Goal: Task Accomplishment & Management: Manage account settings

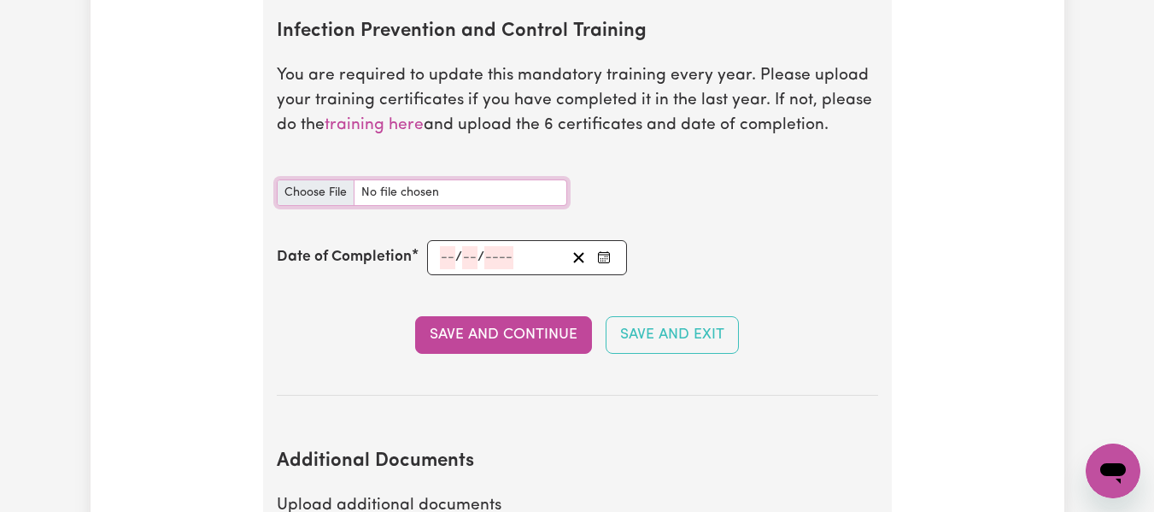
click at [326, 190] on input "Infection Prevention and Control Training document" at bounding box center [422, 192] width 290 height 26
type input "C:\fakepath\11. (1) Infection Prevention and Control Training Certificate.pdf"
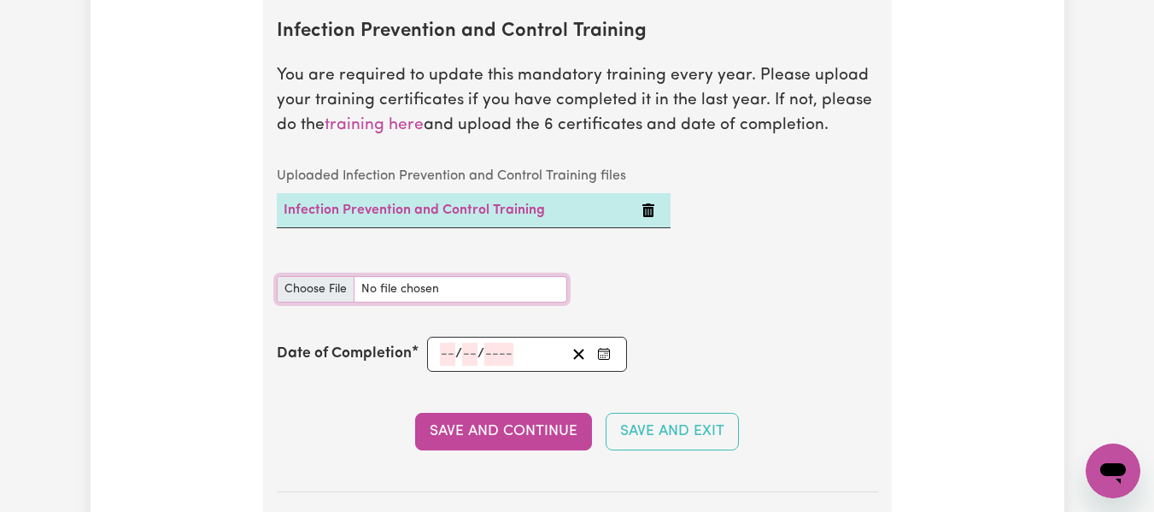
click at [334, 286] on input "Infection Prevention and Control Training document" at bounding box center [422, 289] width 290 height 26
type input "C:\fakepath\11. (2)Hand Hygiene Certificate.pdf"
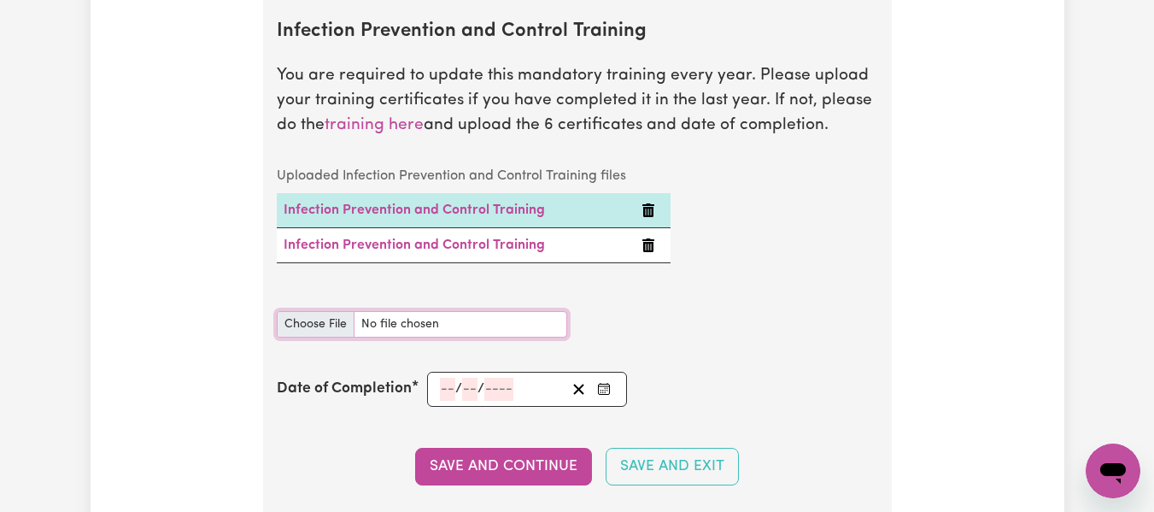
click at [329, 323] on input "Infection Prevention and Control Training document" at bounding box center [422, 324] width 290 height 26
type input "C:\fakepath\11. (3)Personal Protective Equipment (PPE) Certificate.pdf"
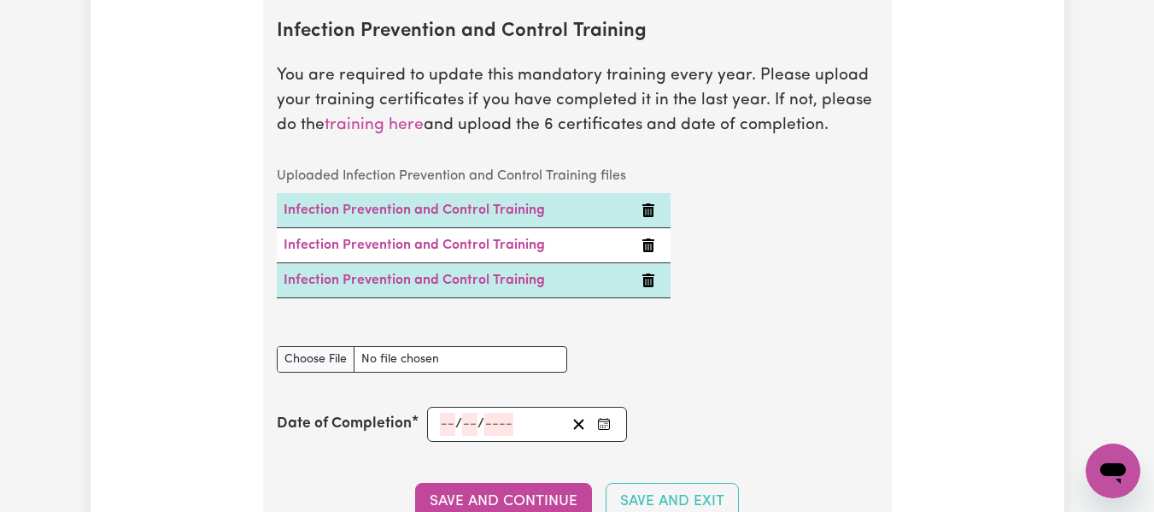
click at [651, 286] on icon "Delete Infection Prevention and Control Training" at bounding box center [649, 280] width 14 height 14
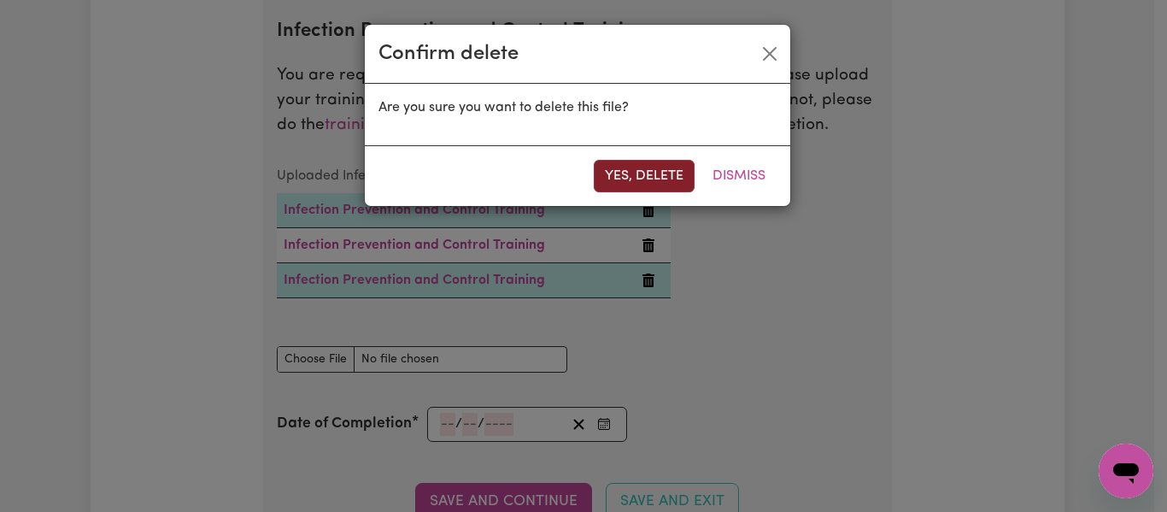
click at [666, 182] on button "Yes, delete" at bounding box center [644, 176] width 101 height 32
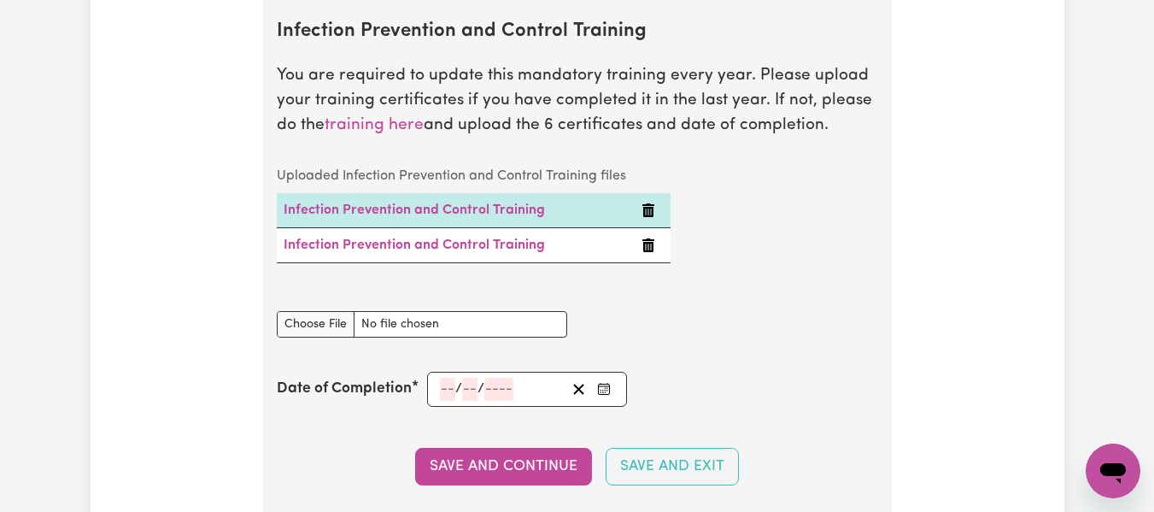
click at [652, 243] on icon "Delete Infection Prevention and Control Training" at bounding box center [648, 245] width 12 height 14
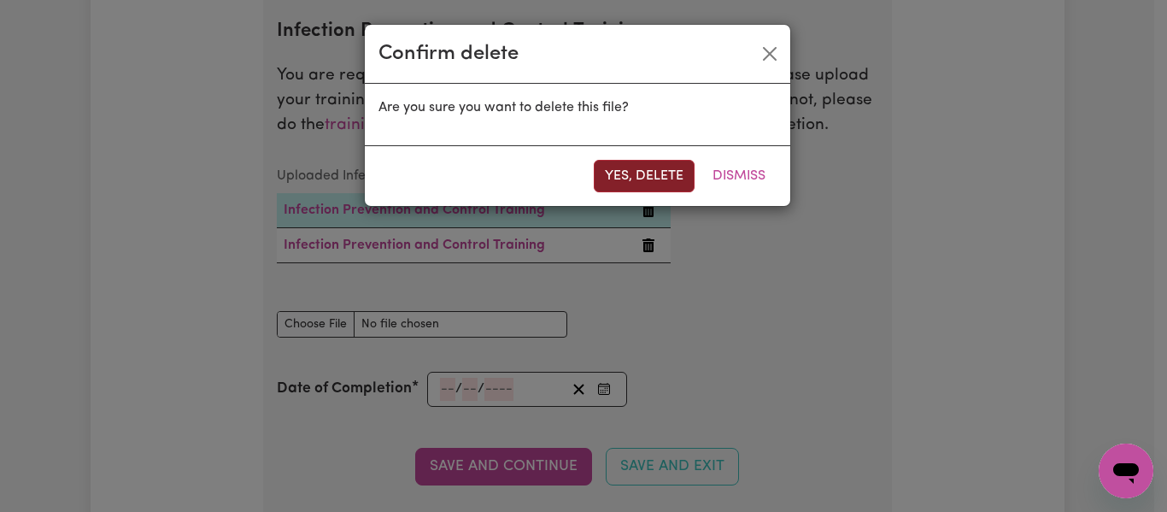
click at [658, 178] on button "Yes, delete" at bounding box center [644, 176] width 101 height 32
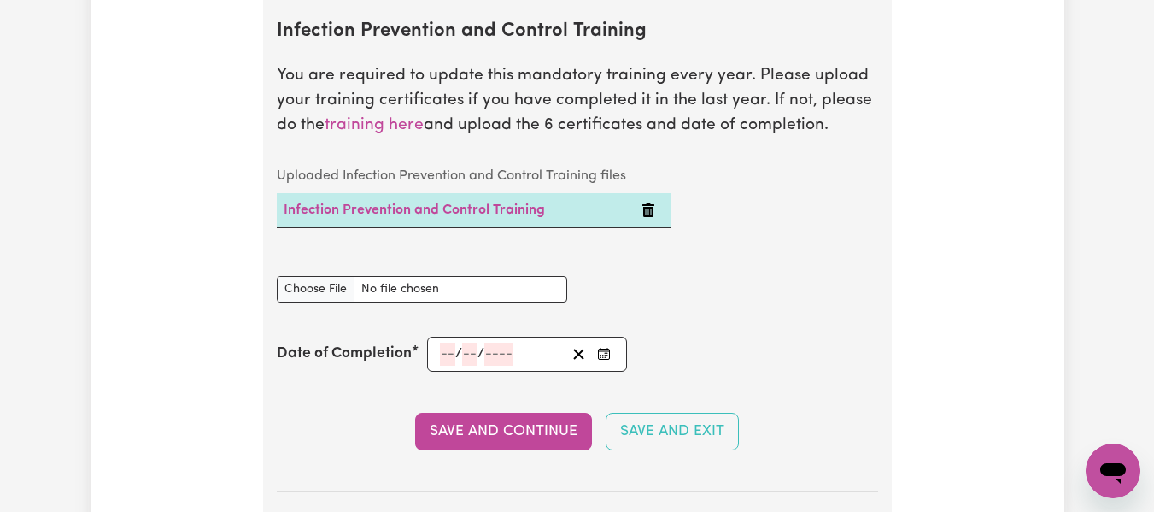
click at [648, 244] on div "Uploaded Infection Prevention and Control Training files Infection Prevention a…" at bounding box center [474, 207] width 414 height 97
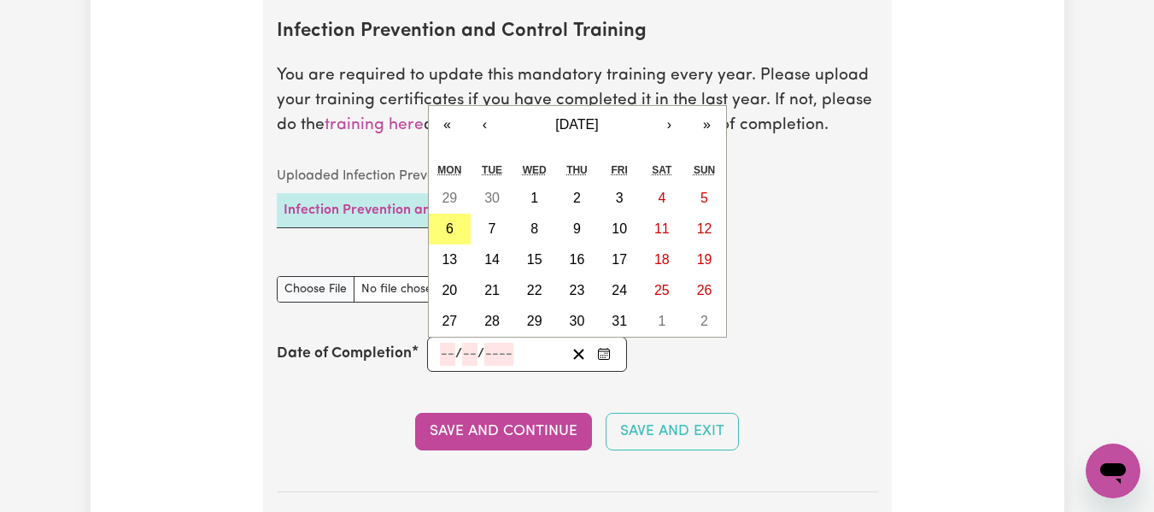
click at [445, 357] on input "number" at bounding box center [447, 354] width 15 height 23
type input "29"
click at [472, 353] on input "number" at bounding box center [471, 354] width 15 height 23
type input "09"
type input "0002-09-29"
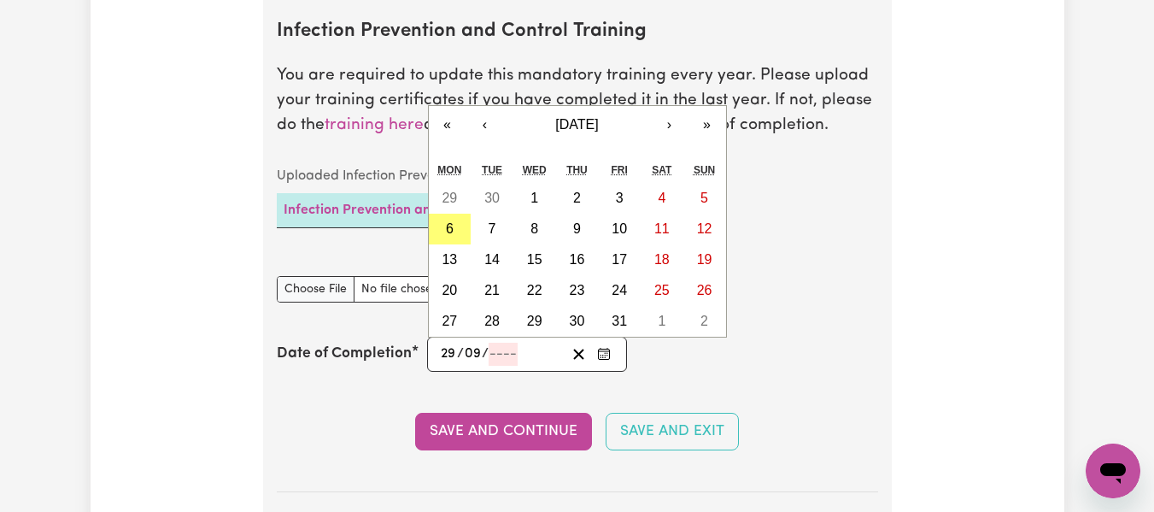
type input "9"
type input "2"
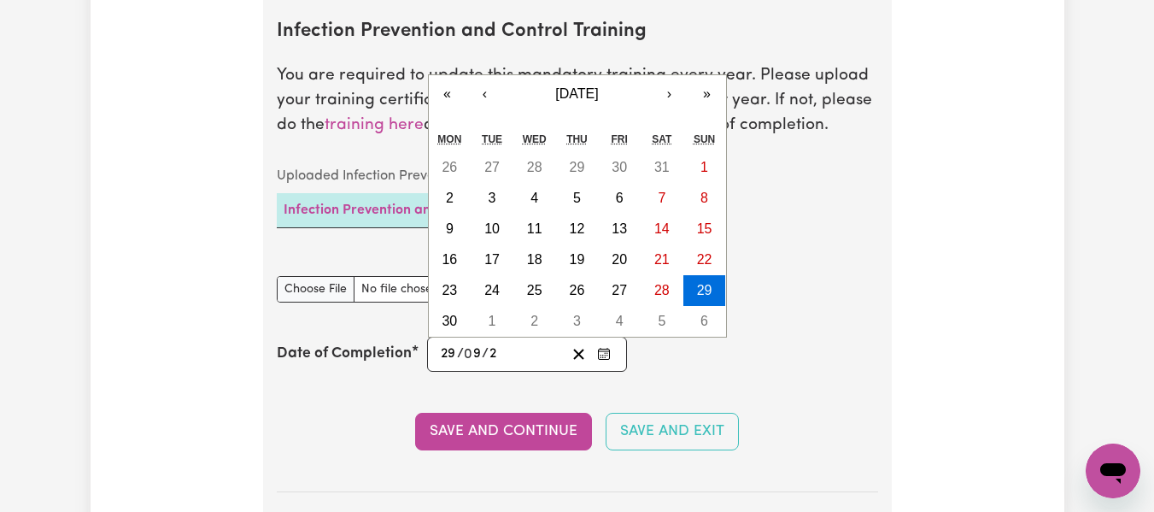
type input "0020-09-29"
type input "20"
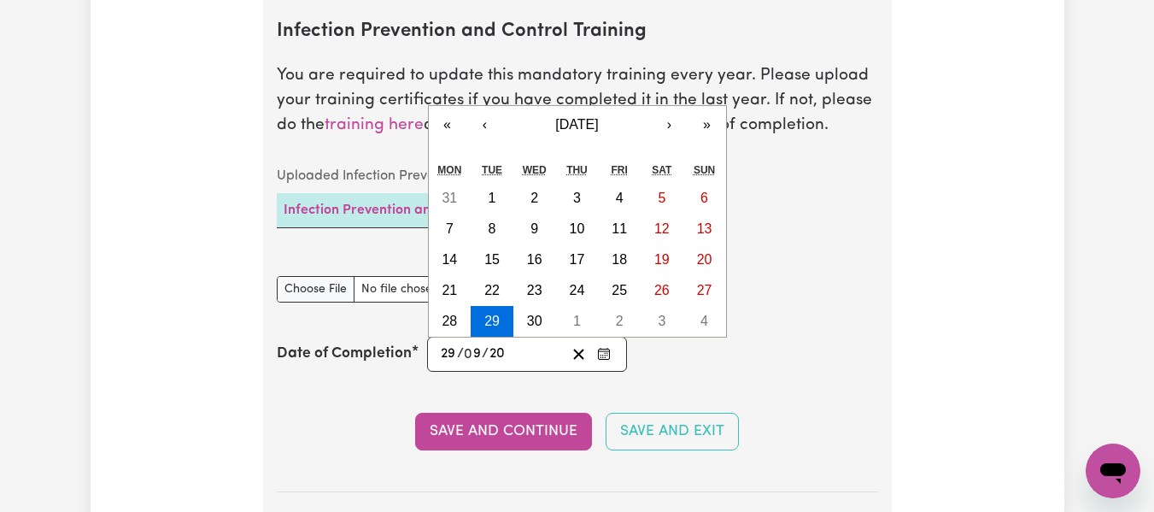
type input "0202-09-29"
type input "202"
type input "2025-09-29"
type input "2025"
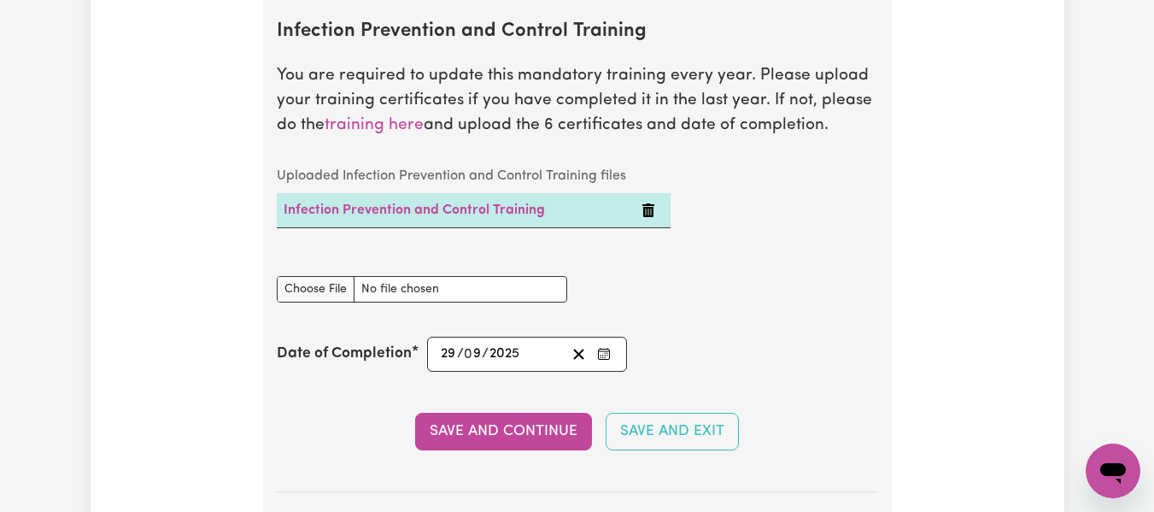
click at [842, 337] on div "Date of Completion 2025-09-29 29 / 0 9 / 2025 « ‹ September 2025 › » Mon Tue We…" at bounding box center [577, 354] width 601 height 35
click at [327, 290] on input "Infection Prevention and Control Training document" at bounding box center [422, 289] width 290 height 26
type input "C:\fakepath\11. (2)Hand Hygiene Certificate.pdf"
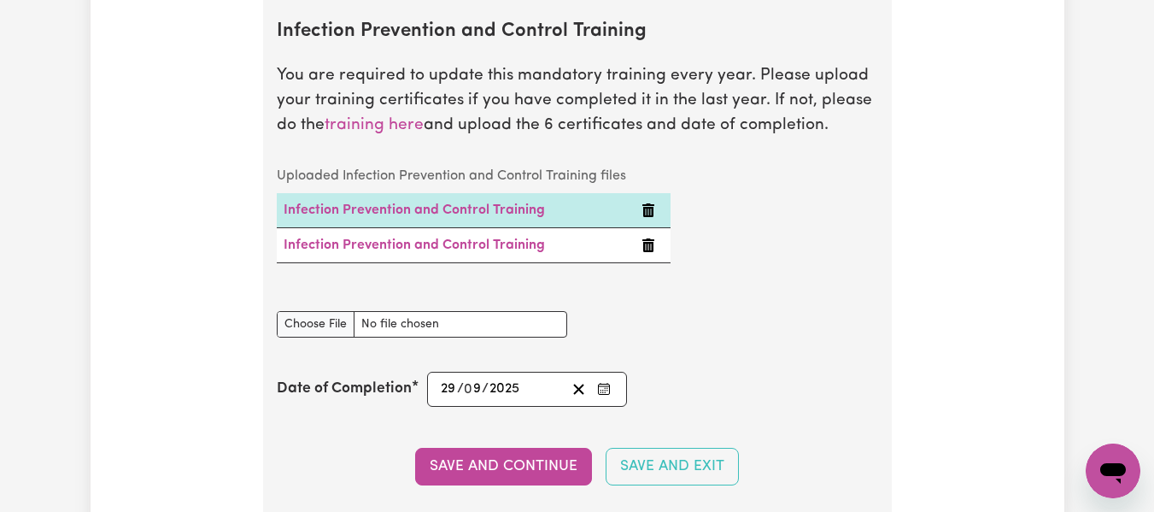
click at [645, 251] on icon "Delete Infection Prevention and Control Training" at bounding box center [648, 245] width 12 height 14
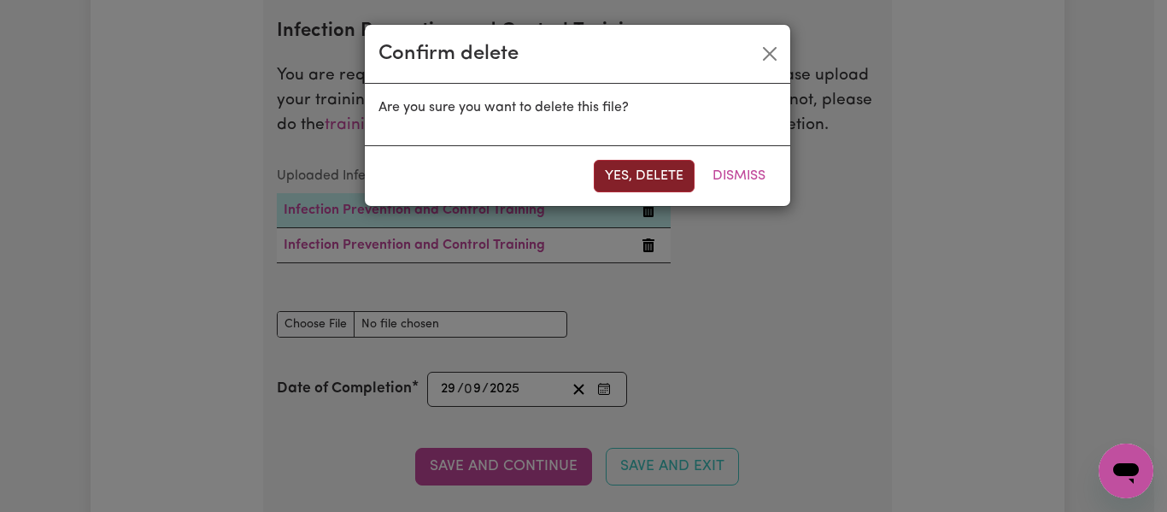
click at [626, 177] on button "Yes, delete" at bounding box center [644, 176] width 101 height 32
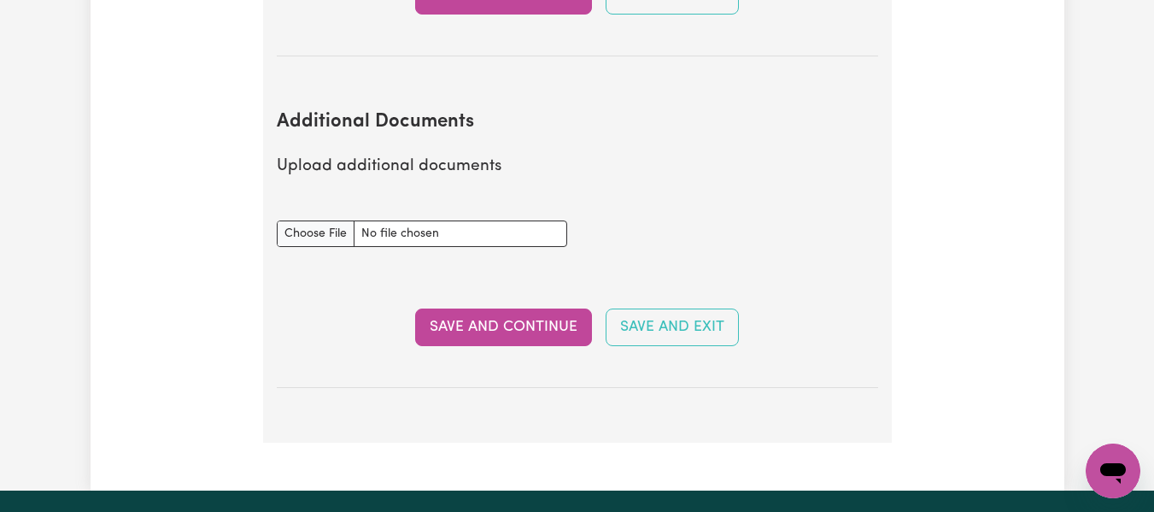
scroll to position [3323, 0]
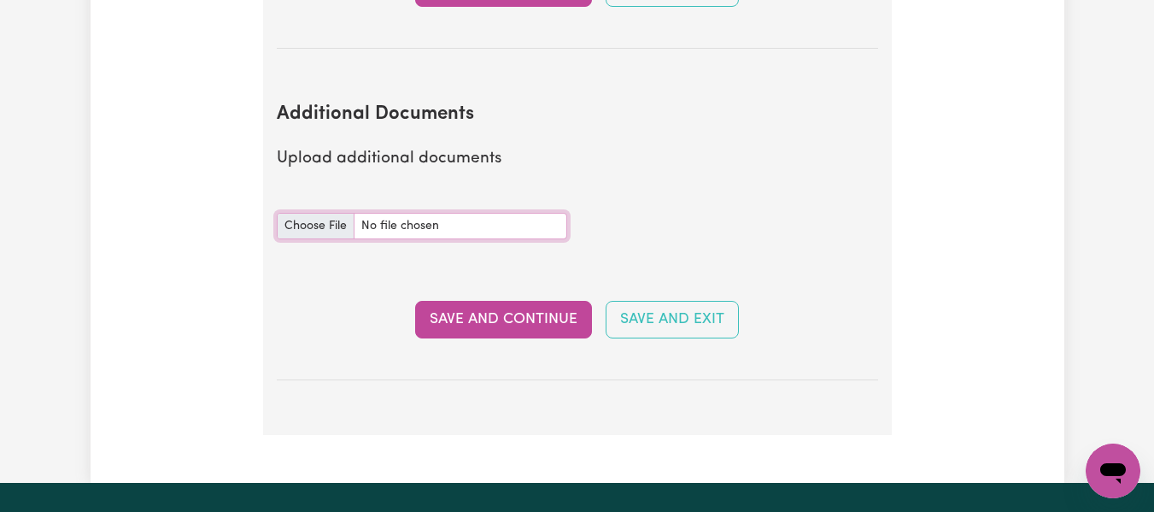
click at [320, 223] on input "Additional Documents document" at bounding box center [422, 226] width 290 height 26
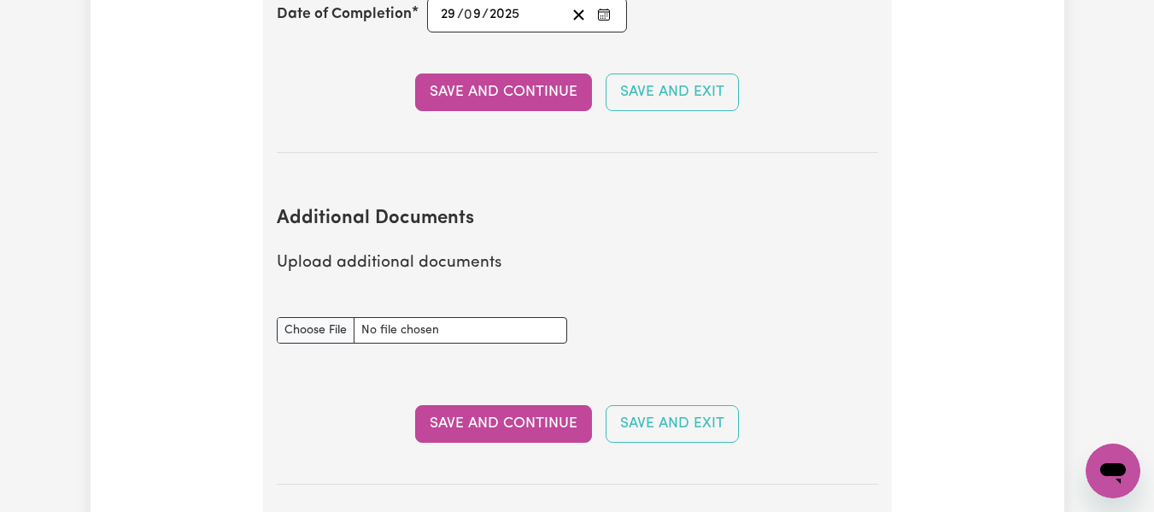
scroll to position [3227, 0]
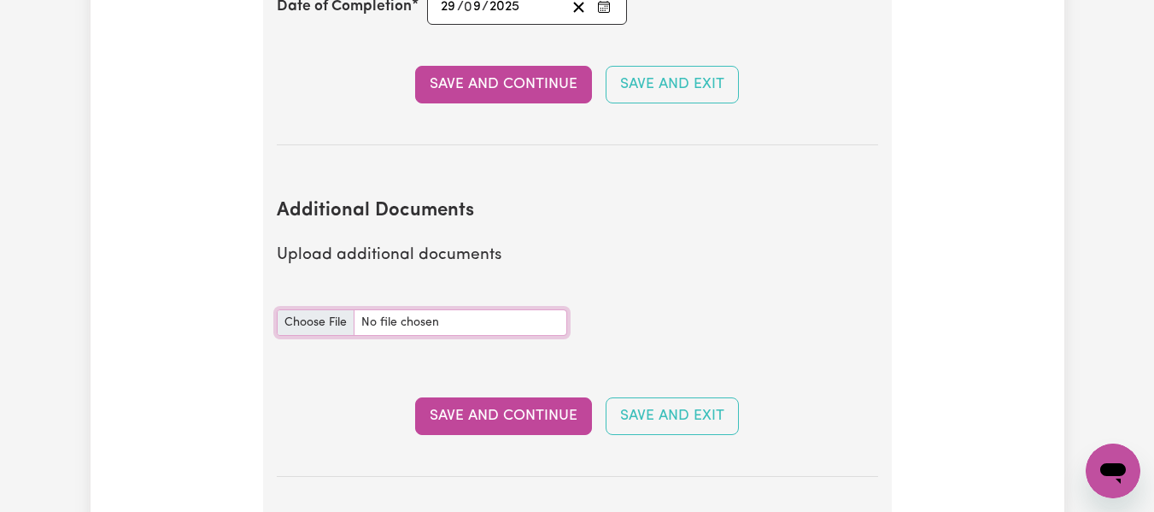
click at [326, 322] on input "Additional Documents document" at bounding box center [422, 322] width 290 height 26
click at [547, 324] on input "Additional Documents document" at bounding box center [422, 322] width 290 height 26
click at [336, 324] on input "Additional Documents document" at bounding box center [422, 322] width 290 height 26
type input "C:\fakepath\11. (5)Waste Management Certificate.pdf"
click at [322, 317] on input "Additional Documents document" at bounding box center [422, 322] width 290 height 26
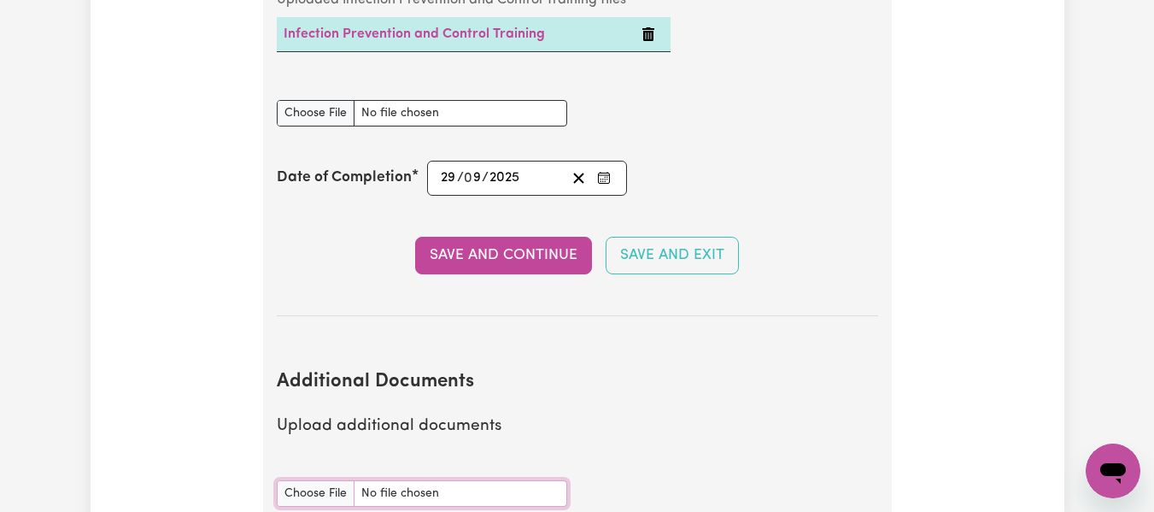
scroll to position [2954, 0]
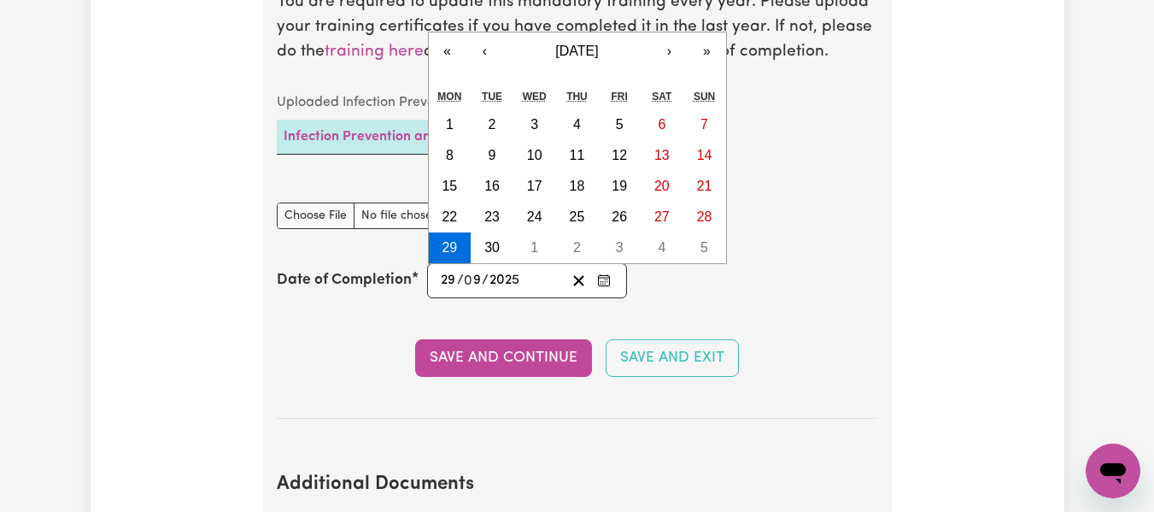
type input "0"
type input "2025-09-06"
type input "6"
type input "2025-01-06"
type input "10"
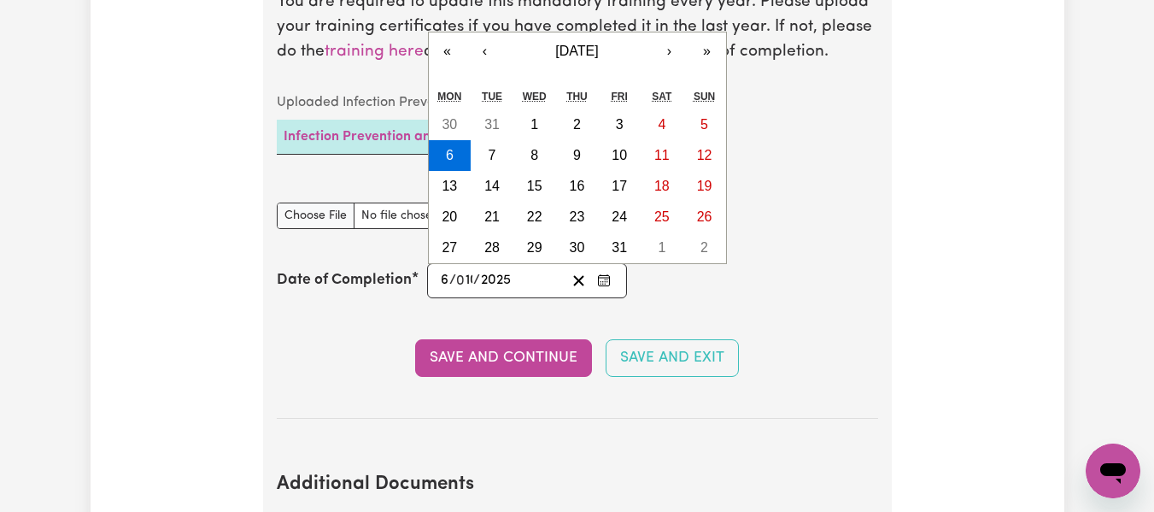
type input "2025-10-06"
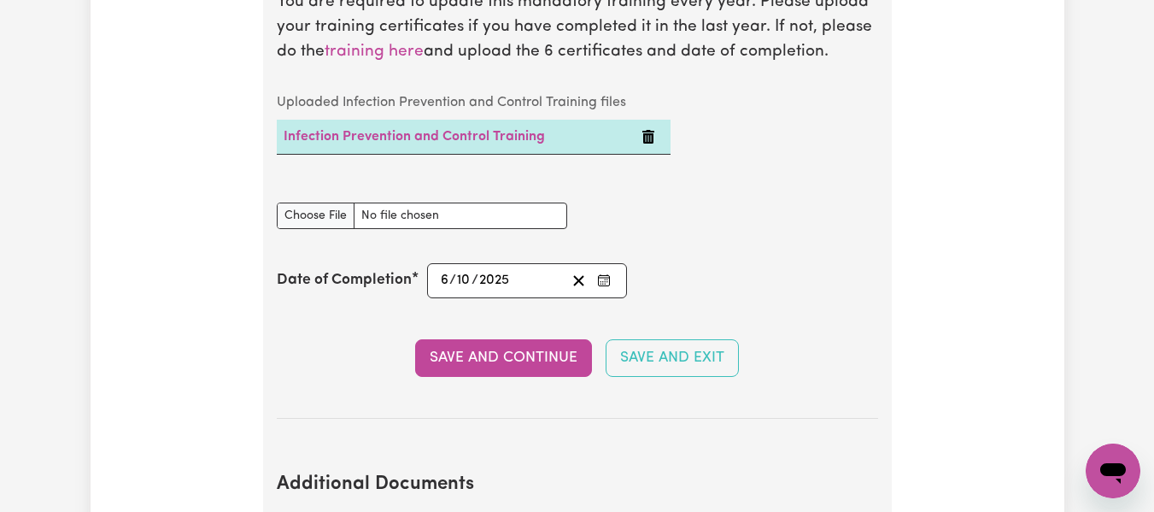
click at [821, 300] on section "Infection Prevention and Control Training You are required to update this manda…" at bounding box center [577, 169] width 601 height 499
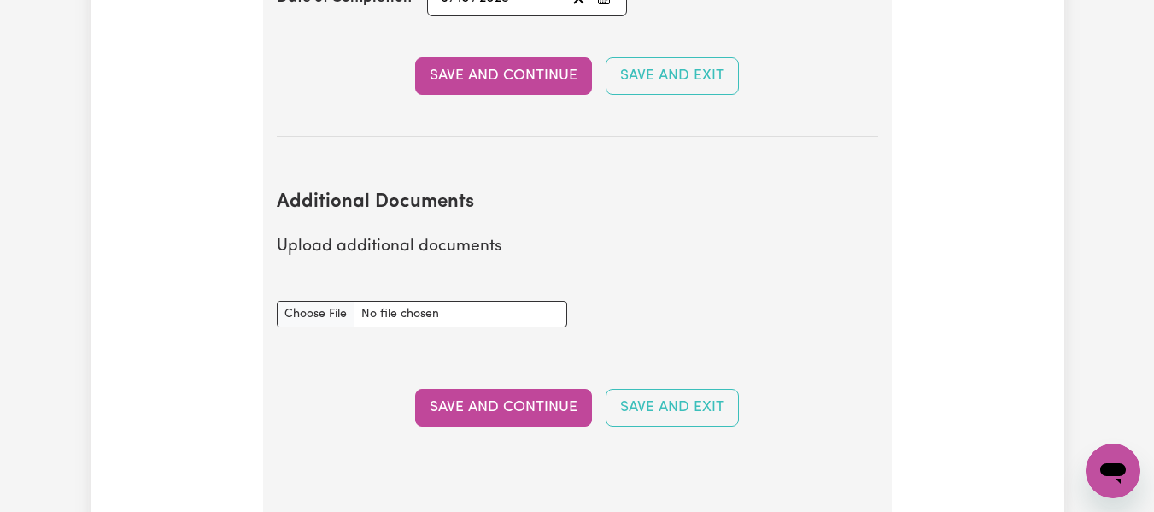
scroll to position [3268, 0]
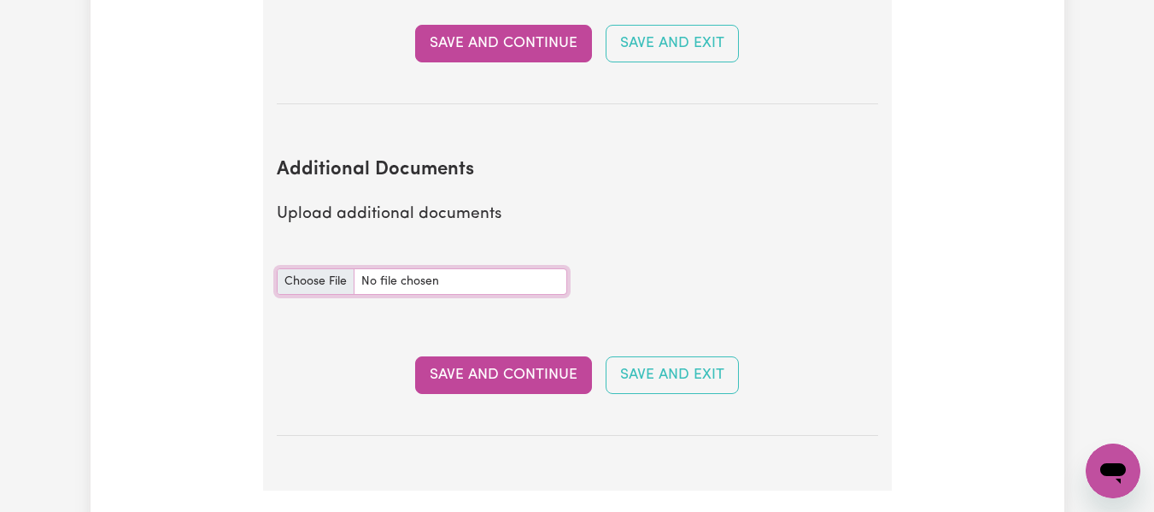
click at [330, 280] on input "Additional Documents document" at bounding box center [422, 281] width 290 height 26
click at [315, 284] on input "Additional Documents document" at bounding box center [422, 281] width 290 height 26
click at [330, 278] on input "Additional Documents document" at bounding box center [422, 281] width 290 height 26
click at [322, 278] on input "Additional Documents document" at bounding box center [422, 281] width 290 height 26
click at [308, 274] on input "Additional Documents document" at bounding box center [422, 281] width 290 height 26
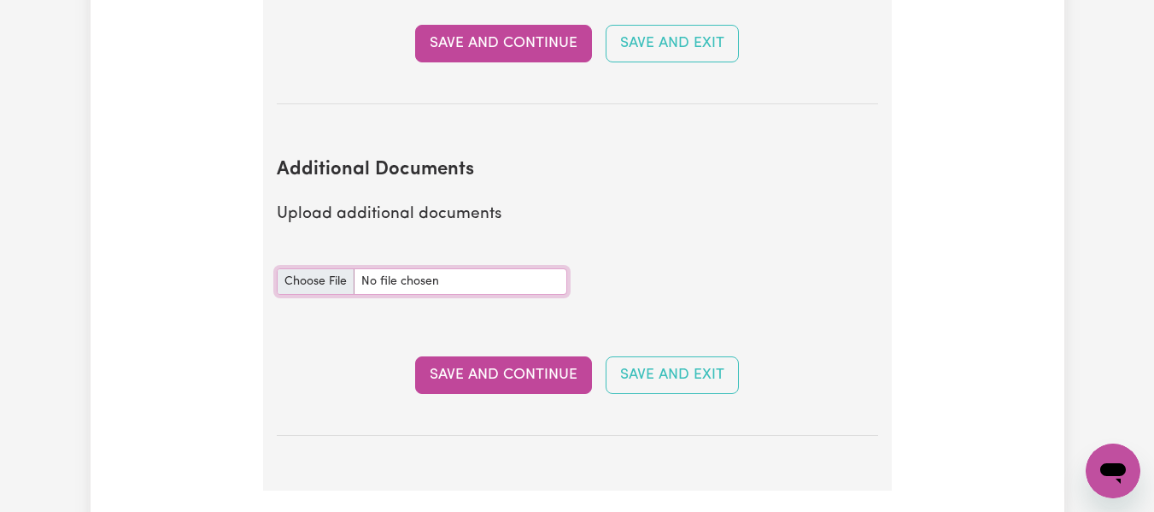
type input "C:\fakepath\11. (6) Outbreaks Certificate.pdf"
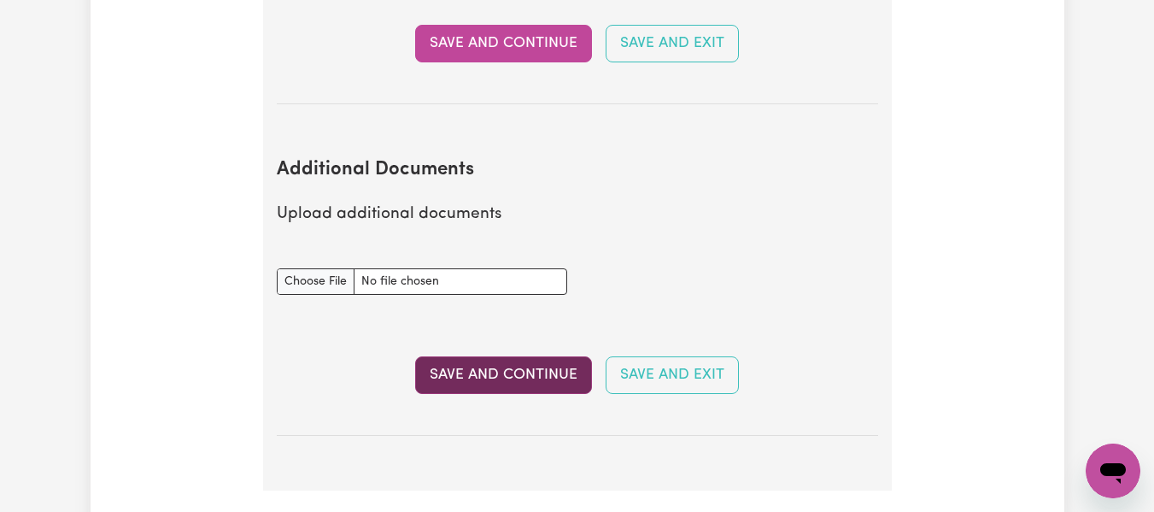
click at [500, 371] on button "Save and Continue" at bounding box center [503, 375] width 177 height 38
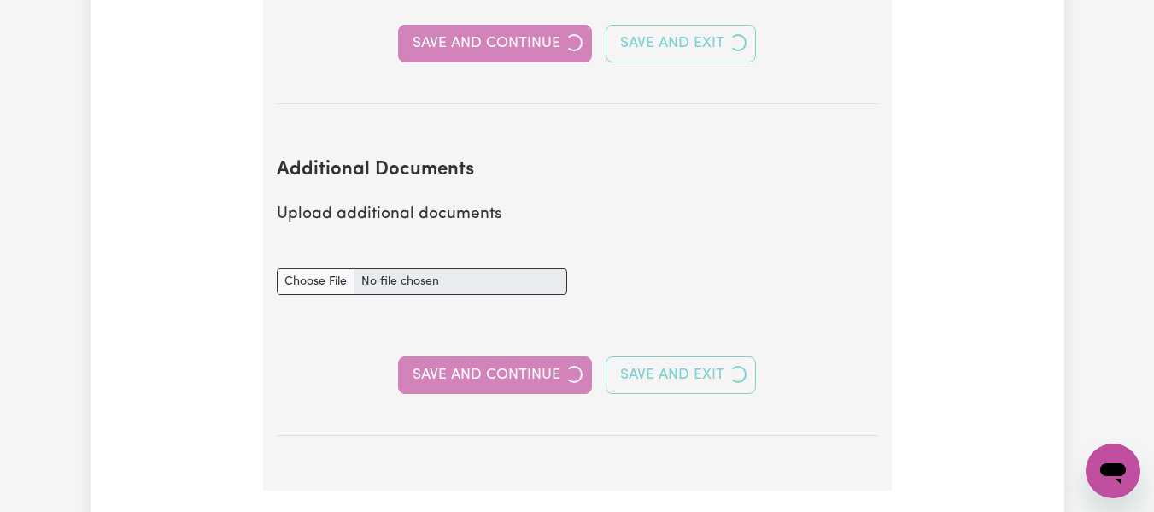
select select "Certificate III (Individual Support)"
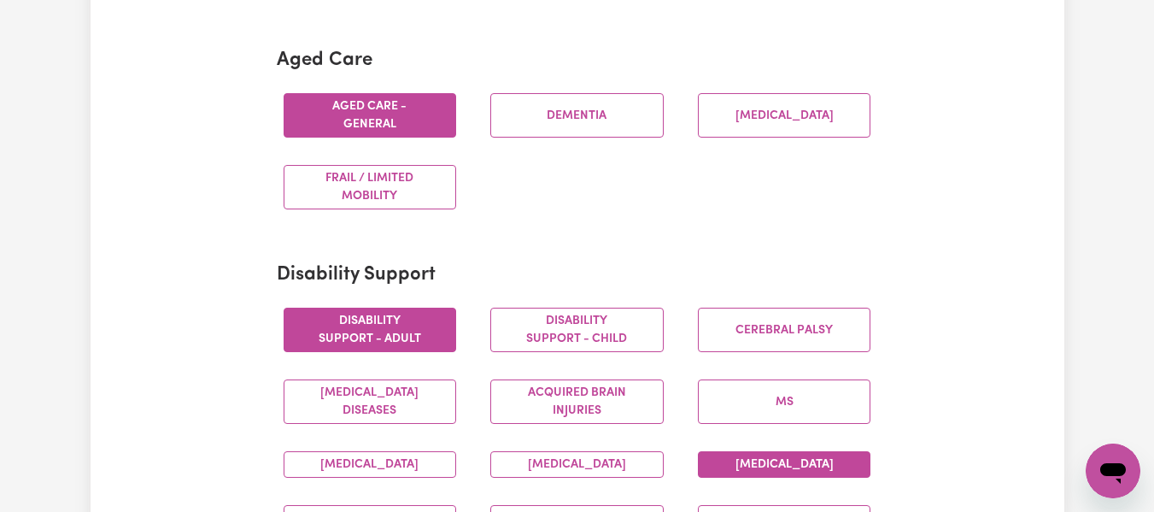
scroll to position [517, 0]
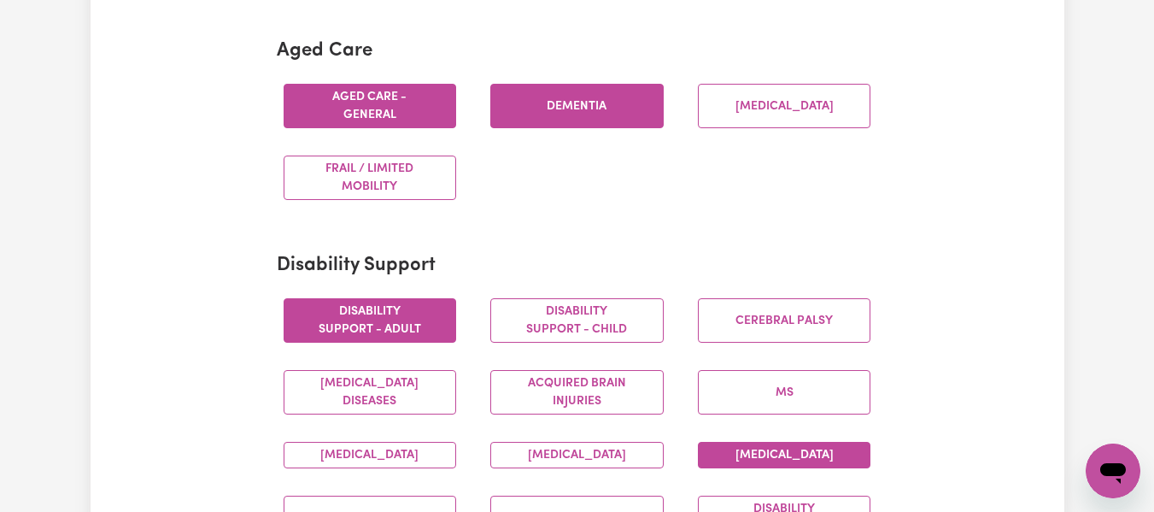
click at [576, 102] on button "Dementia" at bounding box center [576, 106] width 173 height 44
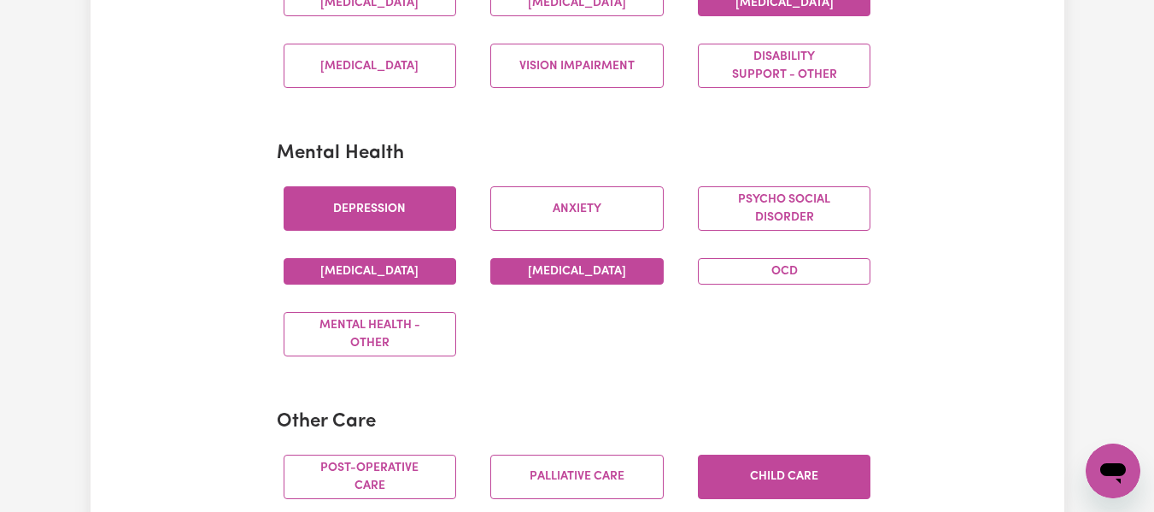
scroll to position [996, 0]
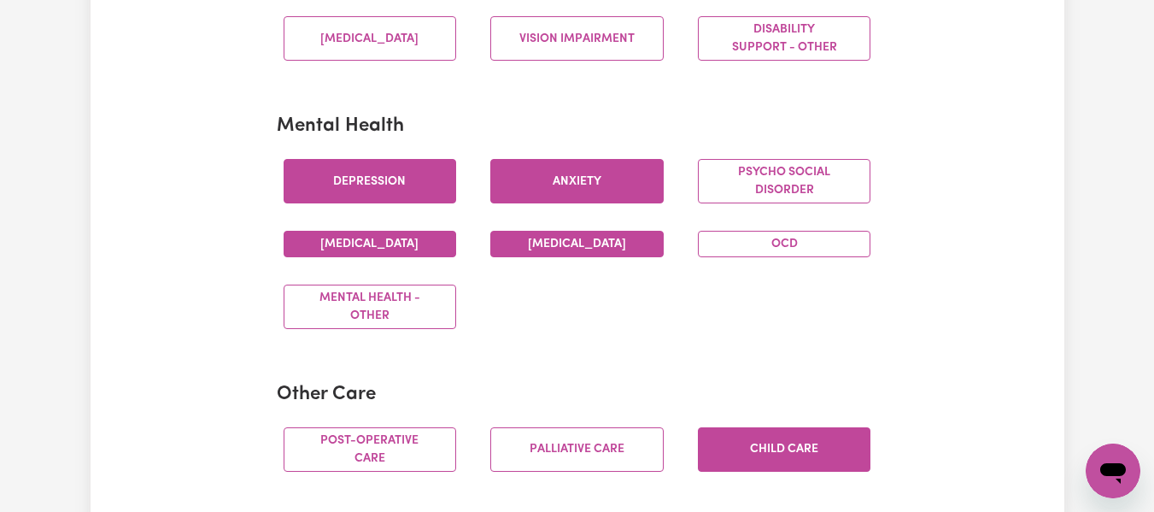
click at [612, 197] on button "Anxiety" at bounding box center [576, 181] width 173 height 44
click at [592, 257] on button "Bipolar Disorder" at bounding box center [576, 244] width 173 height 26
click at [410, 257] on button "Schizophrenia" at bounding box center [370, 244] width 173 height 26
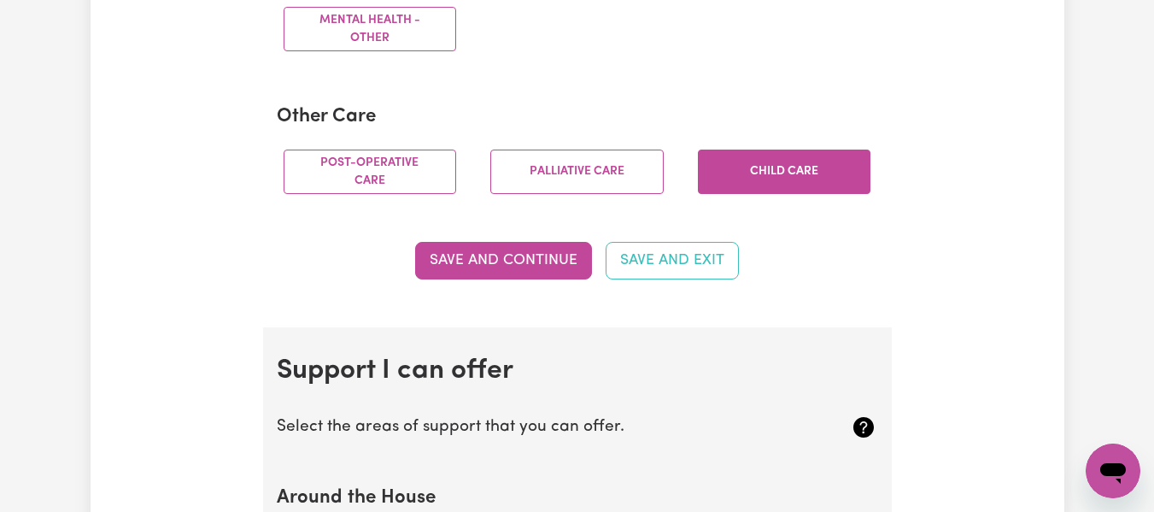
scroll to position [1282, 0]
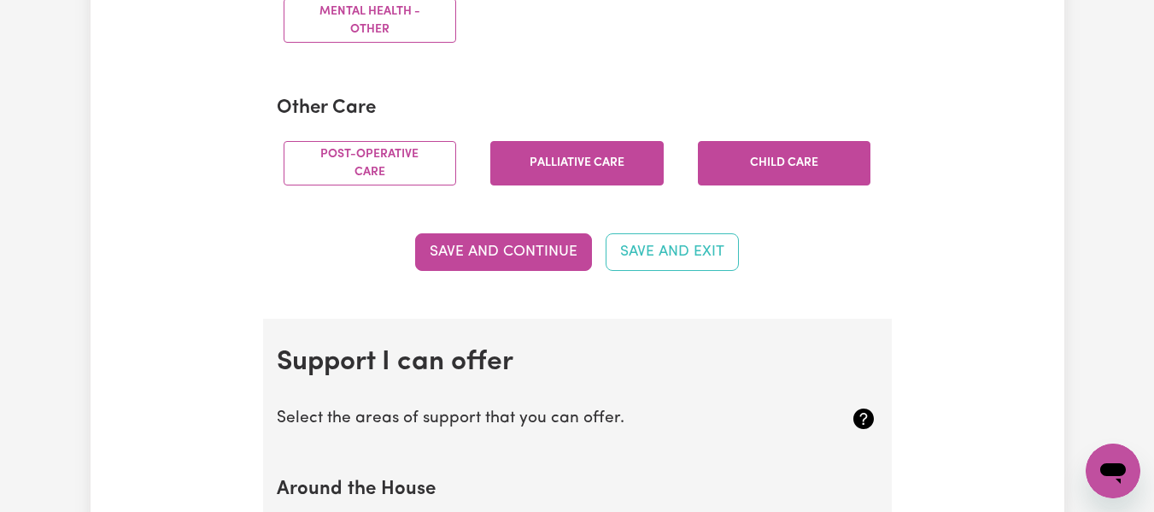
click at [620, 184] on button "[MEDICAL_DATA]" at bounding box center [576, 163] width 173 height 44
click at [810, 173] on button "Child care" at bounding box center [784, 163] width 173 height 44
click at [825, 185] on button "Child care" at bounding box center [784, 163] width 173 height 44
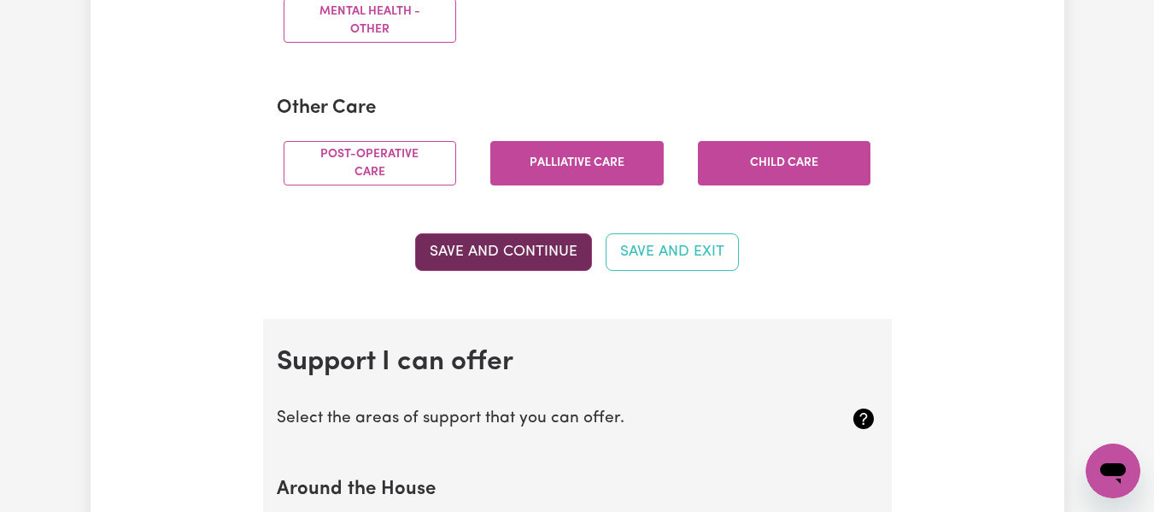
click at [558, 270] on button "Save and Continue" at bounding box center [503, 252] width 177 height 38
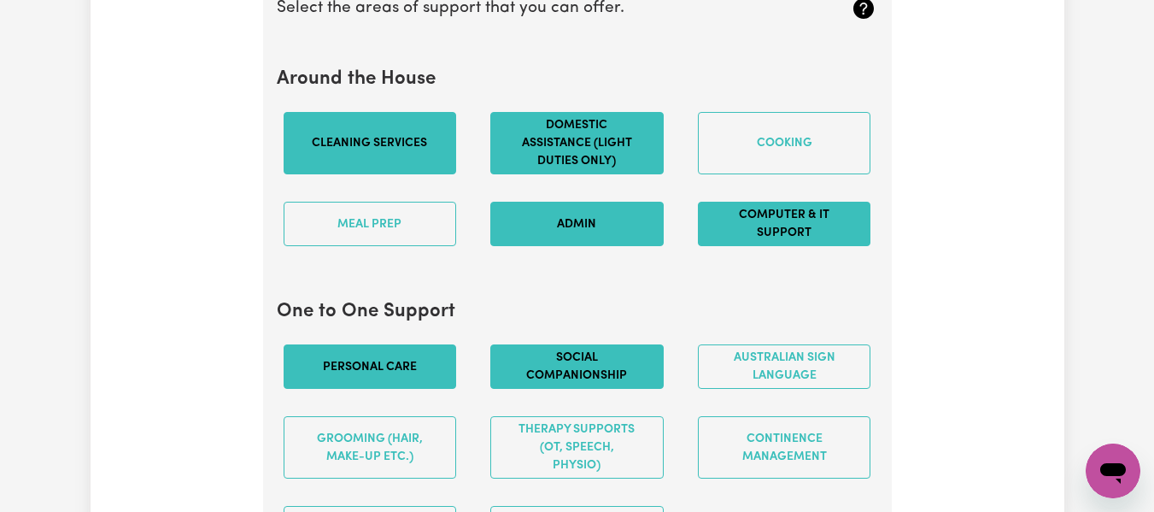
scroll to position [1702, 0]
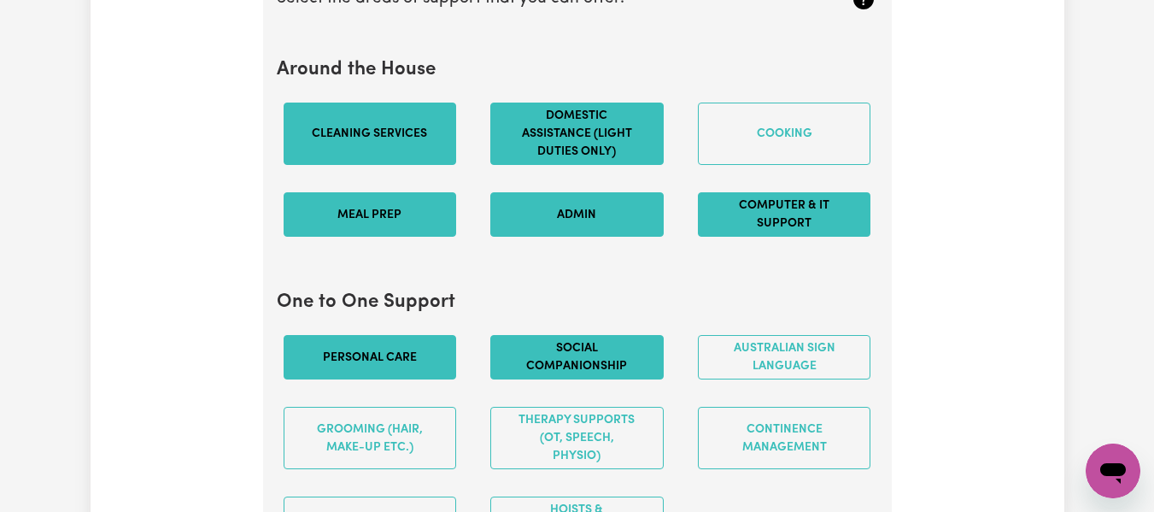
click at [402, 236] on button "Meal prep" at bounding box center [370, 214] width 173 height 44
click at [777, 237] on button "Computer & IT Support" at bounding box center [784, 214] width 173 height 44
click at [767, 226] on button "Computer & IT Support" at bounding box center [784, 214] width 173 height 44
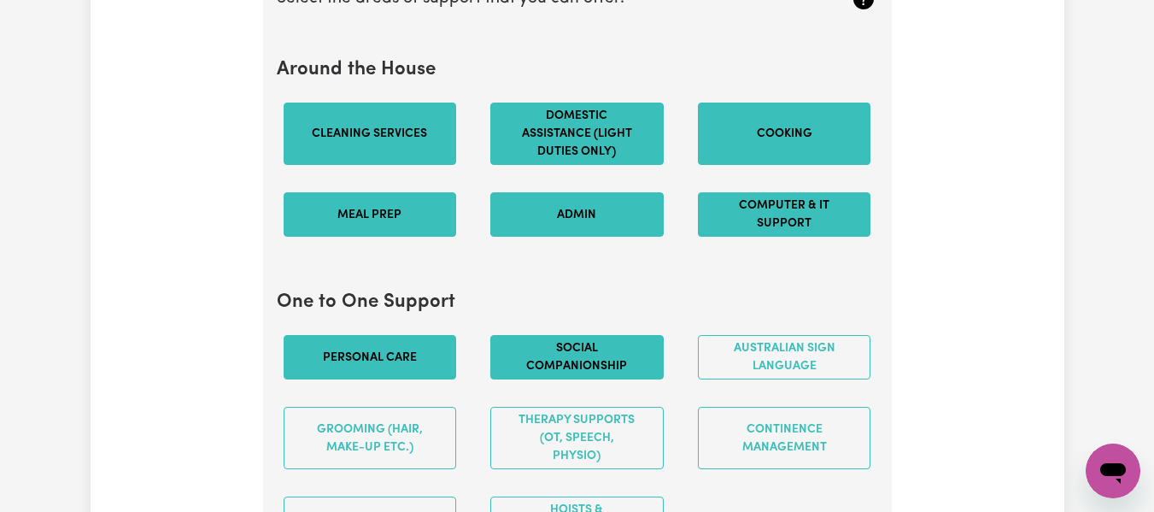
click at [785, 165] on button "Cooking" at bounding box center [784, 134] width 173 height 62
click at [782, 162] on button "Cooking" at bounding box center [784, 134] width 173 height 62
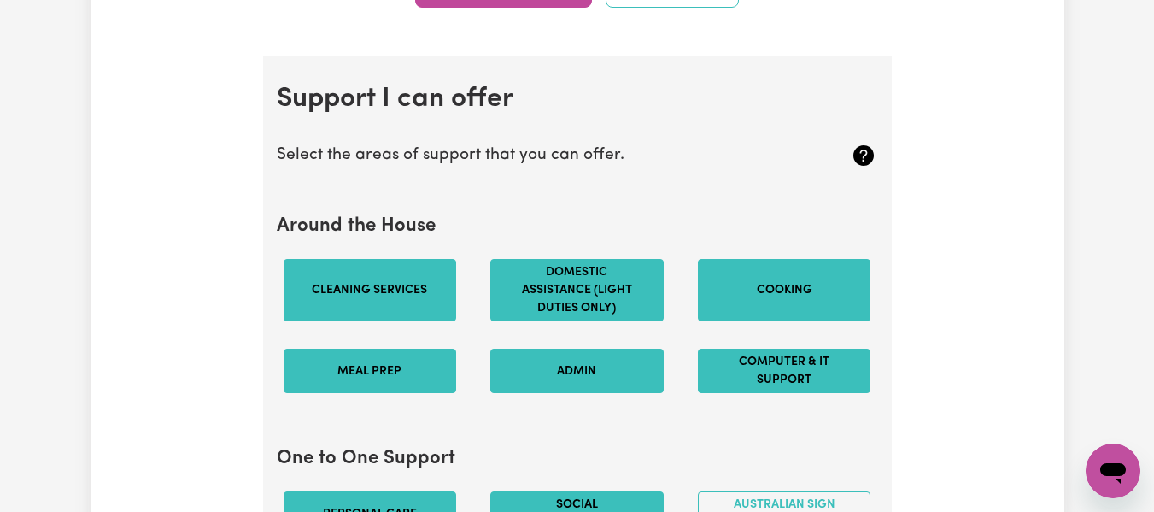
scroll to position [1517, 0]
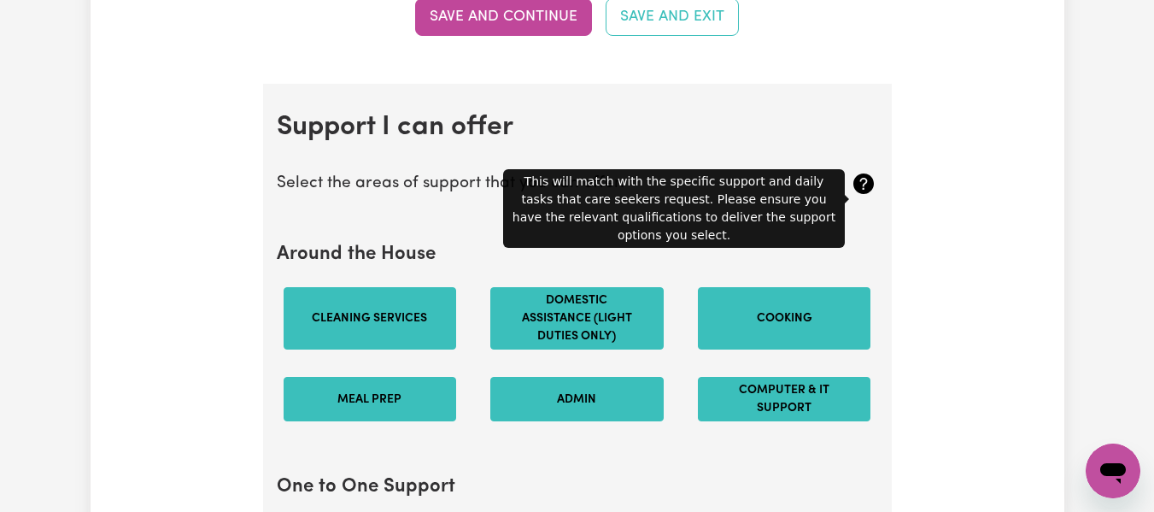
click at [858, 194] on icon at bounding box center [864, 183] width 21 height 21
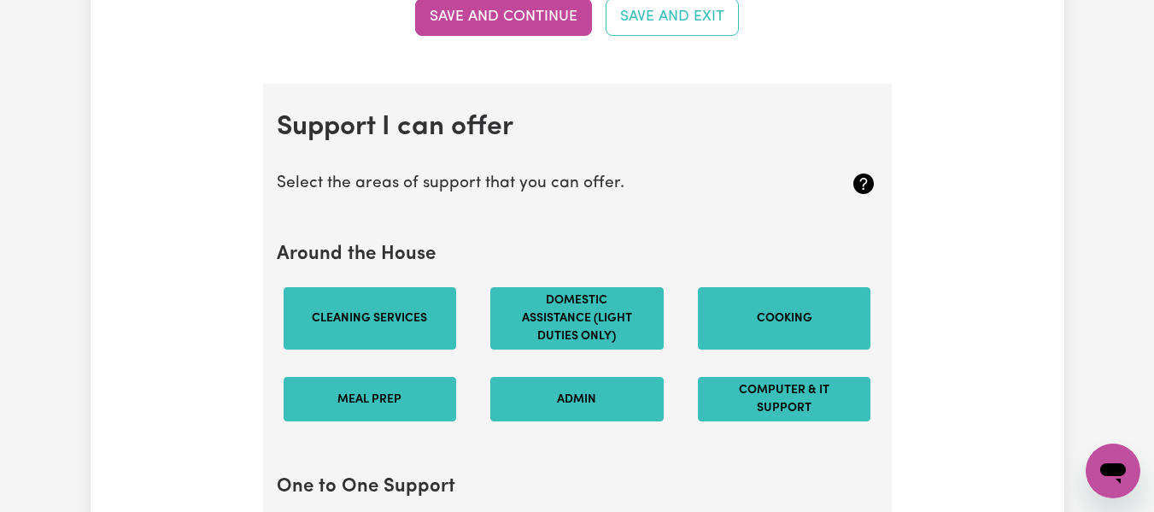
click at [795, 324] on button "Cooking" at bounding box center [784, 318] width 173 height 62
click at [383, 333] on button "Cleaning services" at bounding box center [370, 318] width 173 height 62
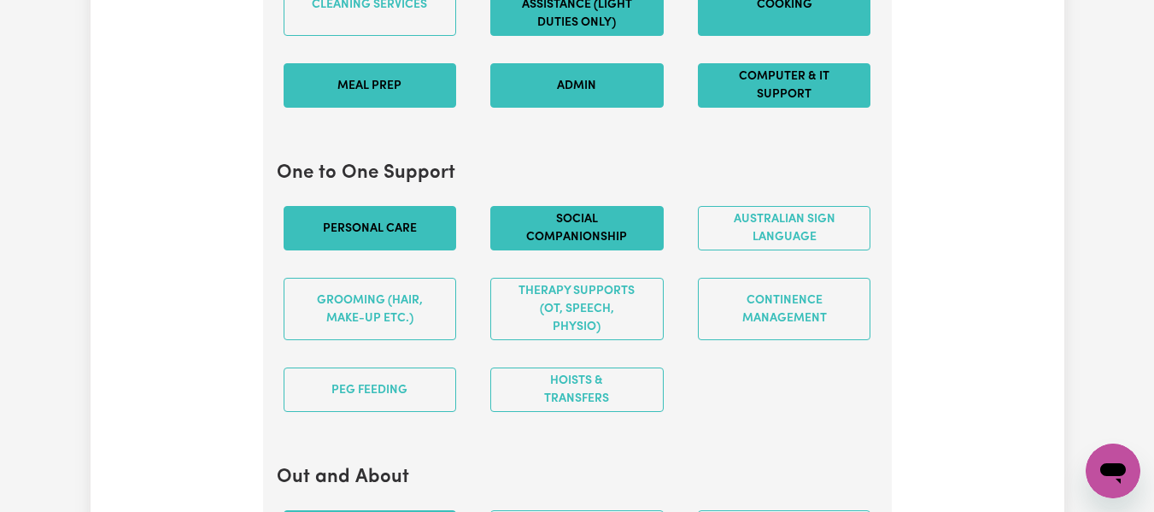
scroll to position [1840, 0]
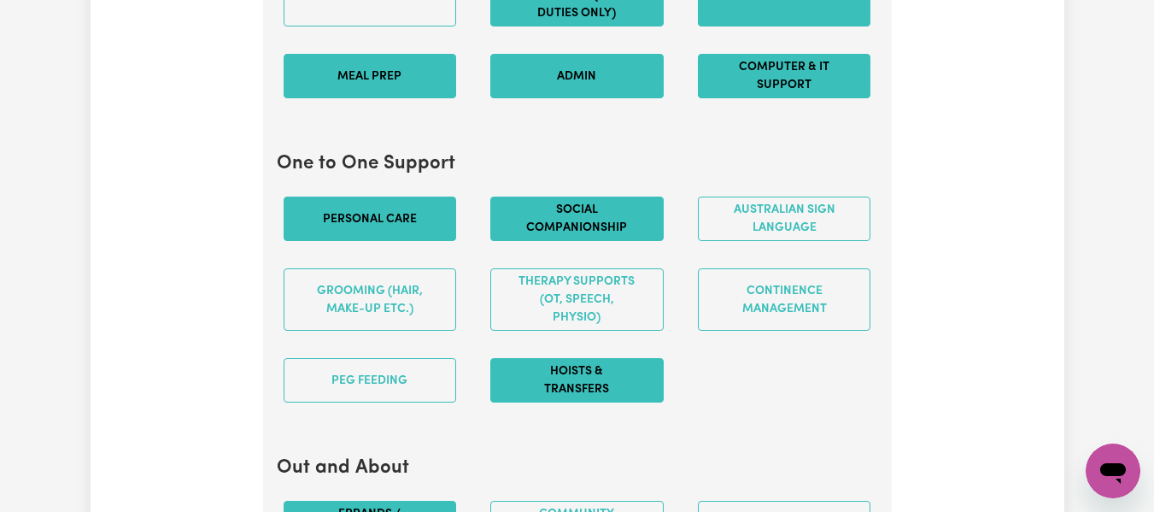
click at [606, 397] on button "Hoists & transfers" at bounding box center [576, 380] width 173 height 44
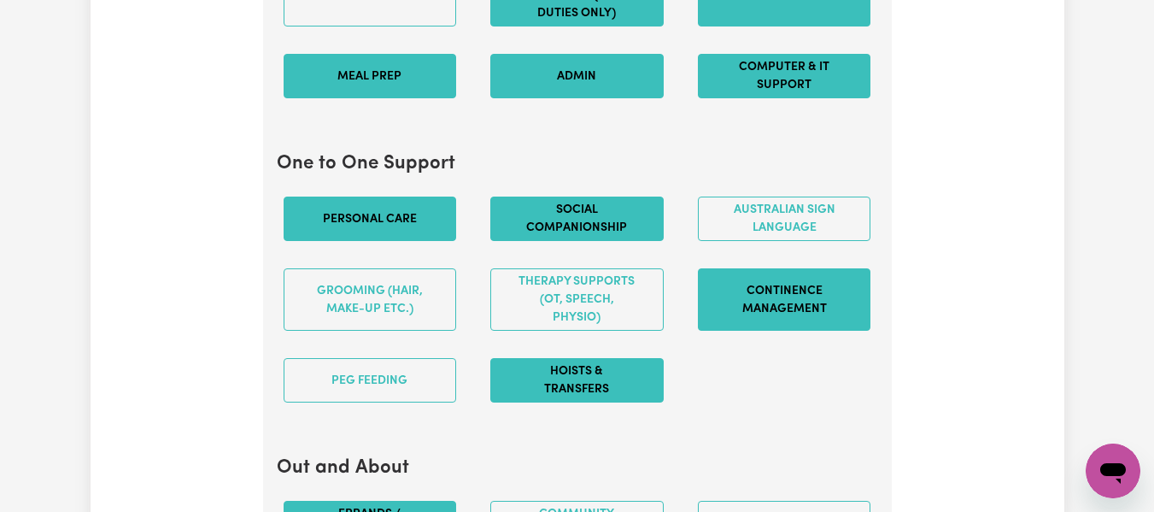
click at [801, 316] on button "Continence management" at bounding box center [784, 299] width 173 height 62
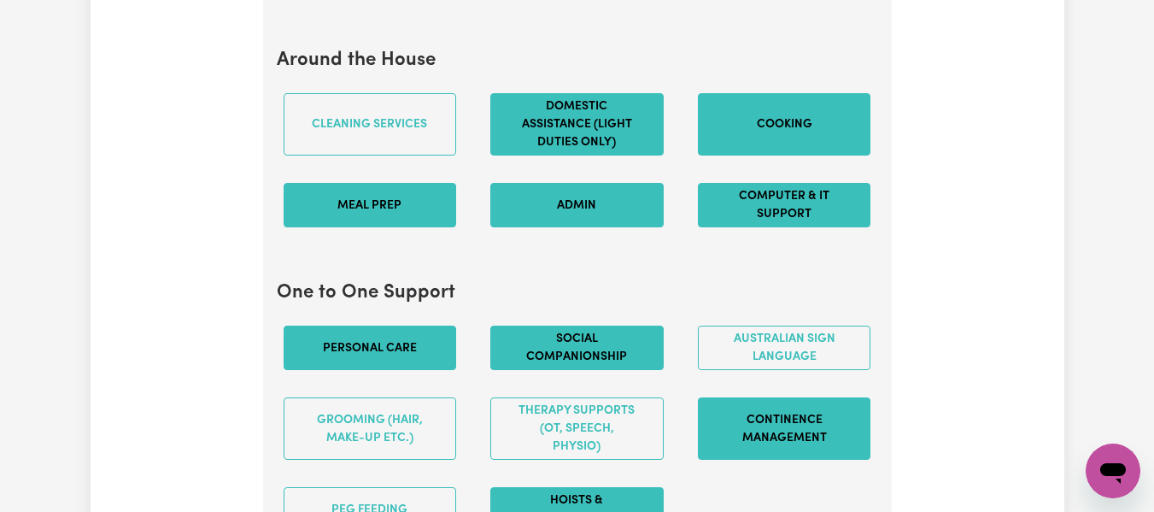
scroll to position [1702, 0]
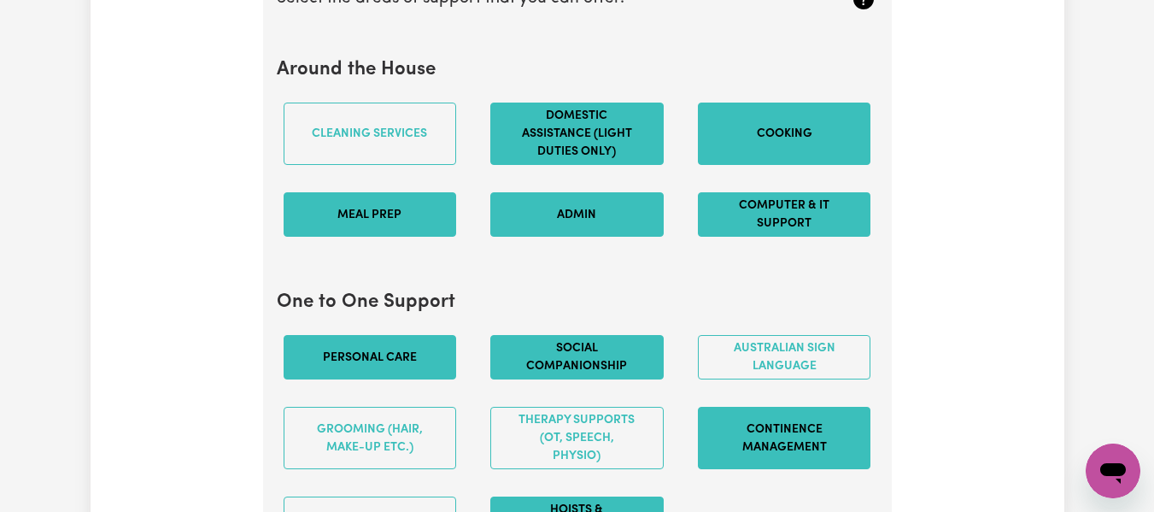
click at [830, 228] on button "Computer & IT Support" at bounding box center [784, 214] width 173 height 44
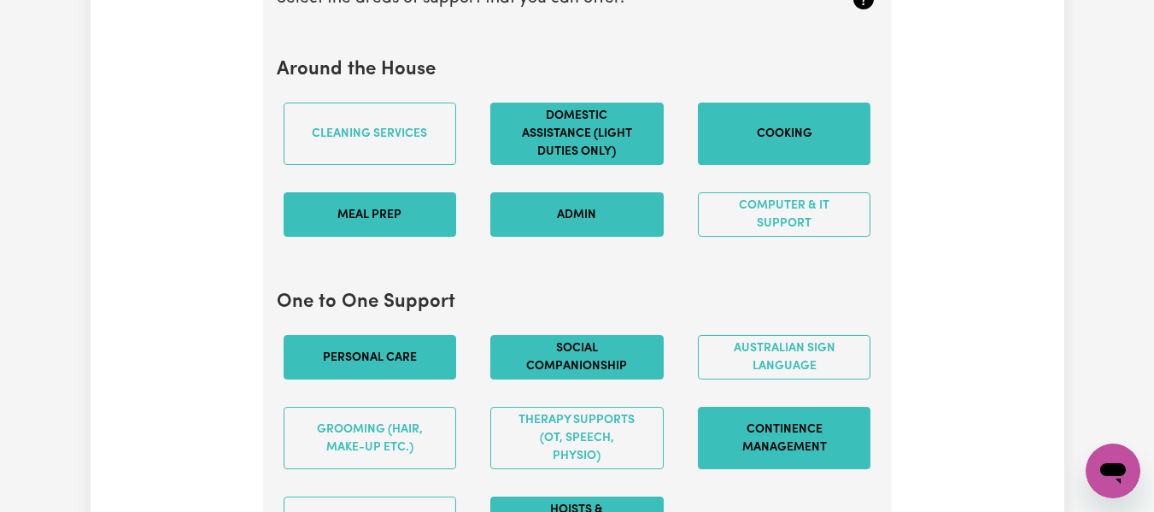
click at [766, 145] on button "Cooking" at bounding box center [784, 134] width 173 height 62
click at [795, 161] on button "Cooking" at bounding box center [784, 134] width 173 height 62
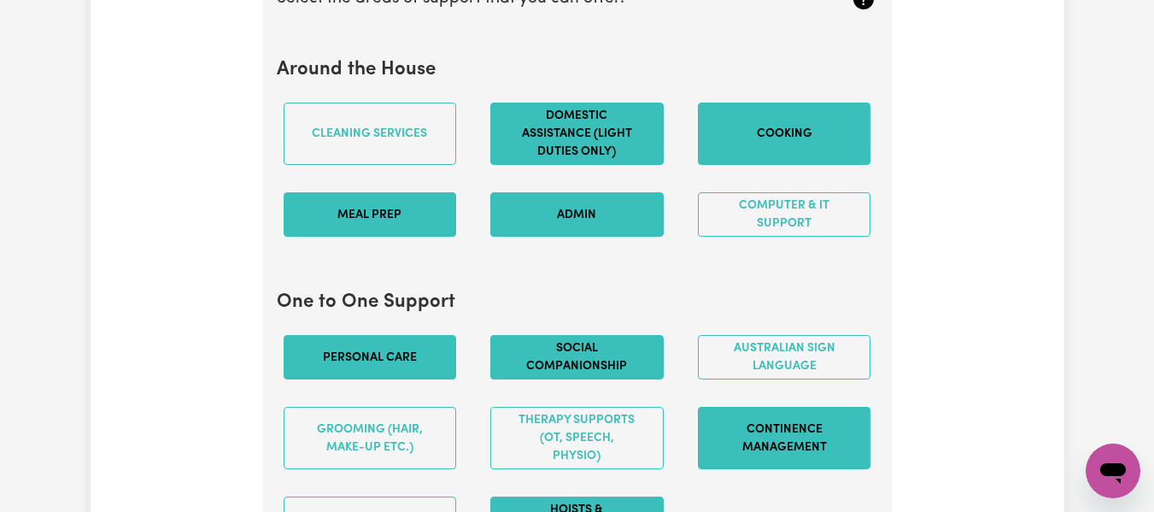
click at [795, 161] on button "Cooking" at bounding box center [784, 134] width 173 height 62
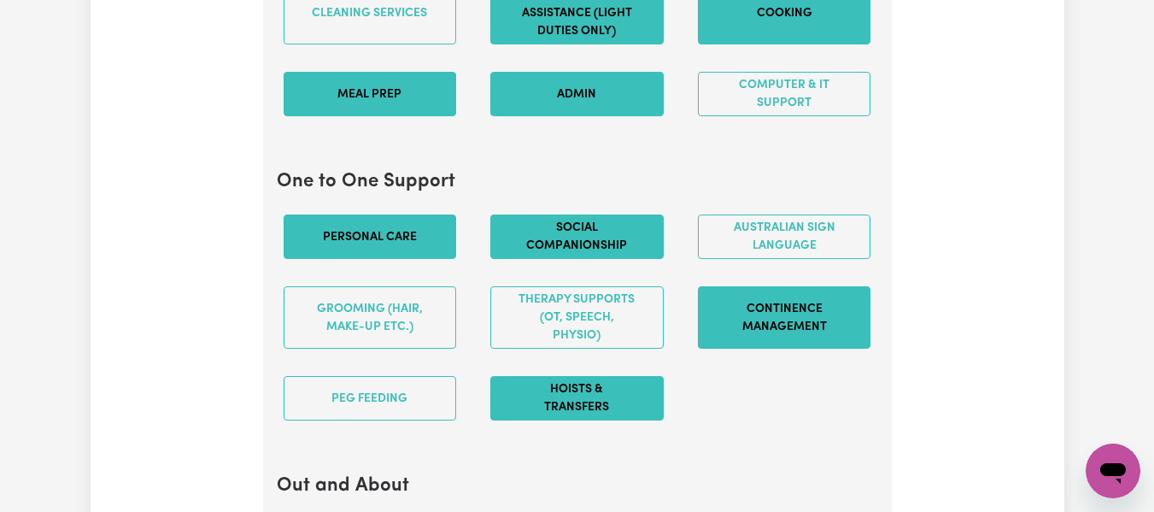
scroll to position [1831, 0]
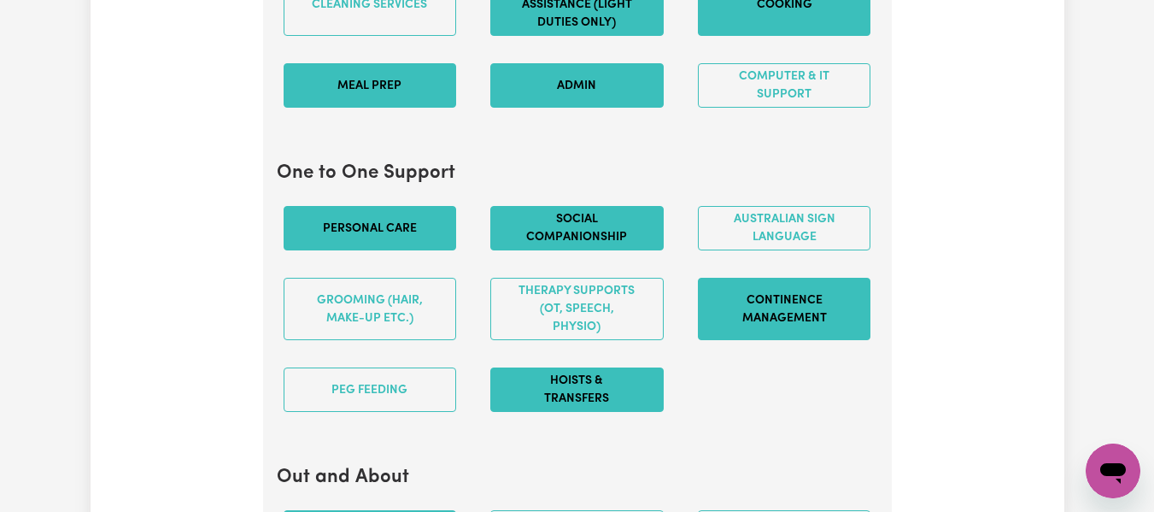
click at [544, 105] on button "Admin" at bounding box center [576, 85] width 173 height 44
click at [545, 105] on button "Admin" at bounding box center [576, 85] width 173 height 44
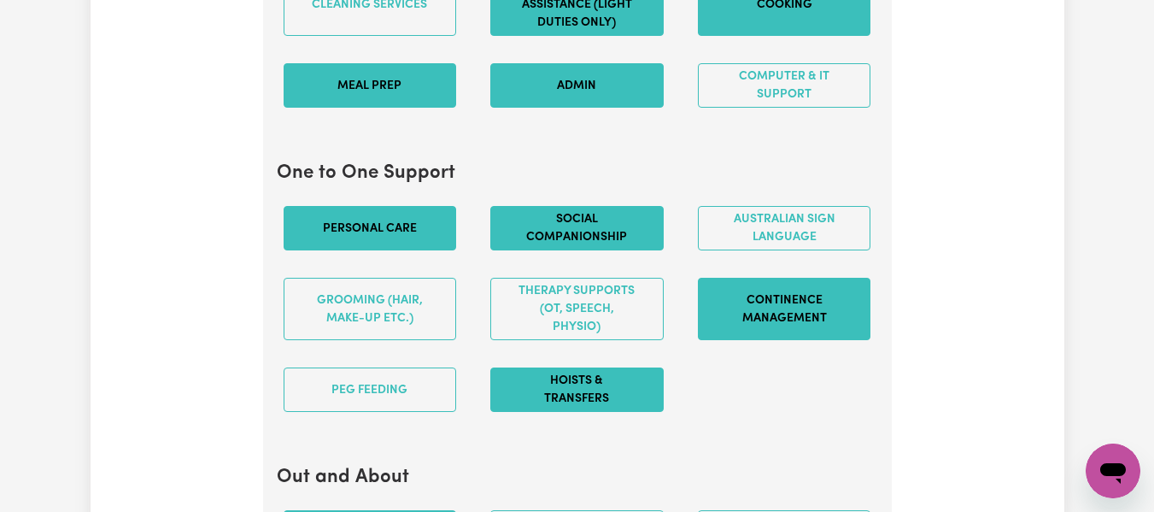
click at [545, 105] on button "Admin" at bounding box center [576, 85] width 173 height 44
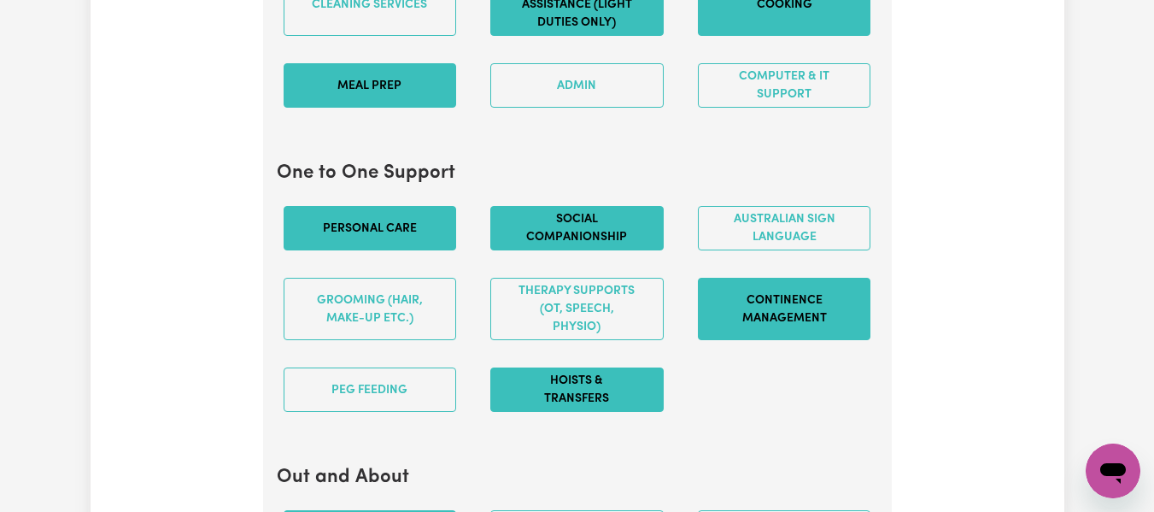
click at [789, 22] on button "Cooking" at bounding box center [784, 5] width 173 height 62
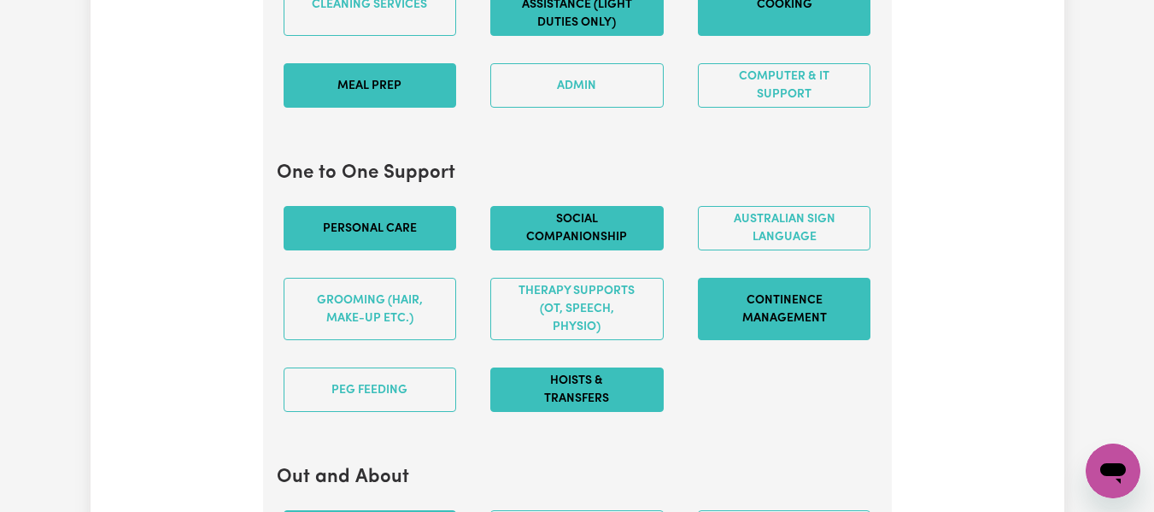
click at [789, 22] on button "Cooking" at bounding box center [784, 5] width 173 height 62
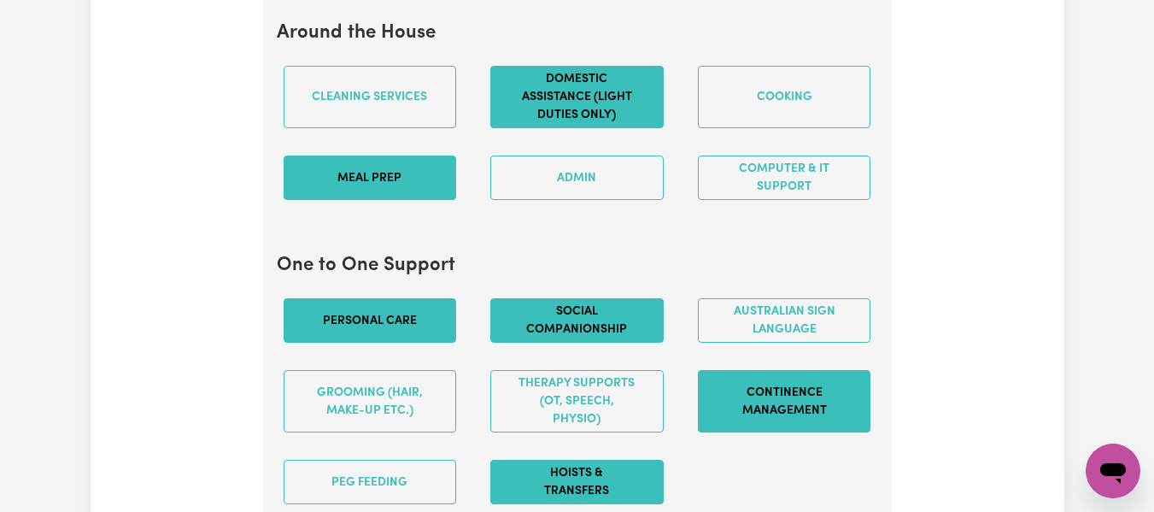
scroll to position [1684, 0]
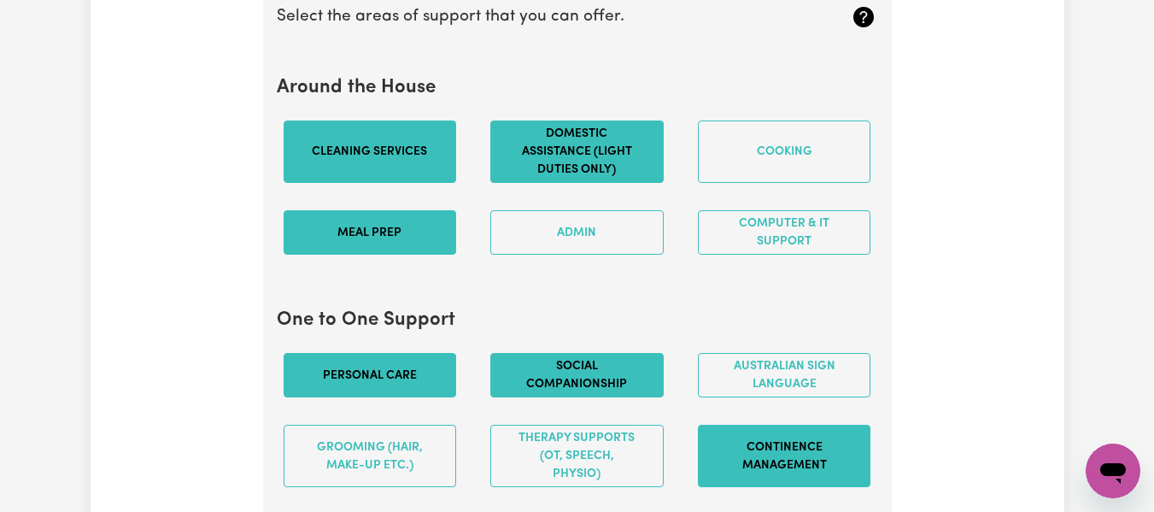
click at [418, 183] on button "Cleaning services" at bounding box center [370, 151] width 173 height 62
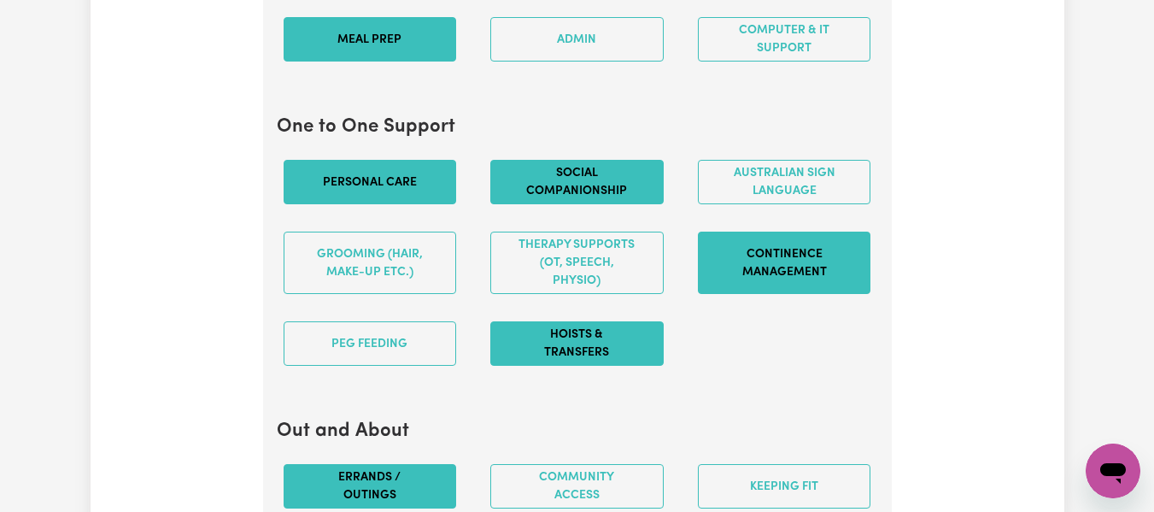
scroll to position [1886, 0]
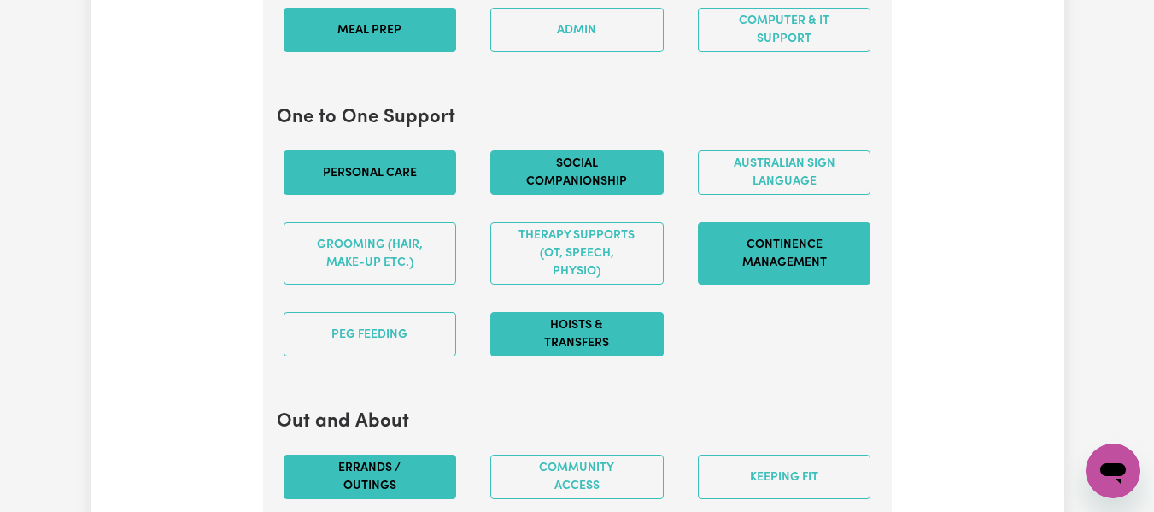
click at [807, 265] on button "Continence management" at bounding box center [784, 253] width 173 height 62
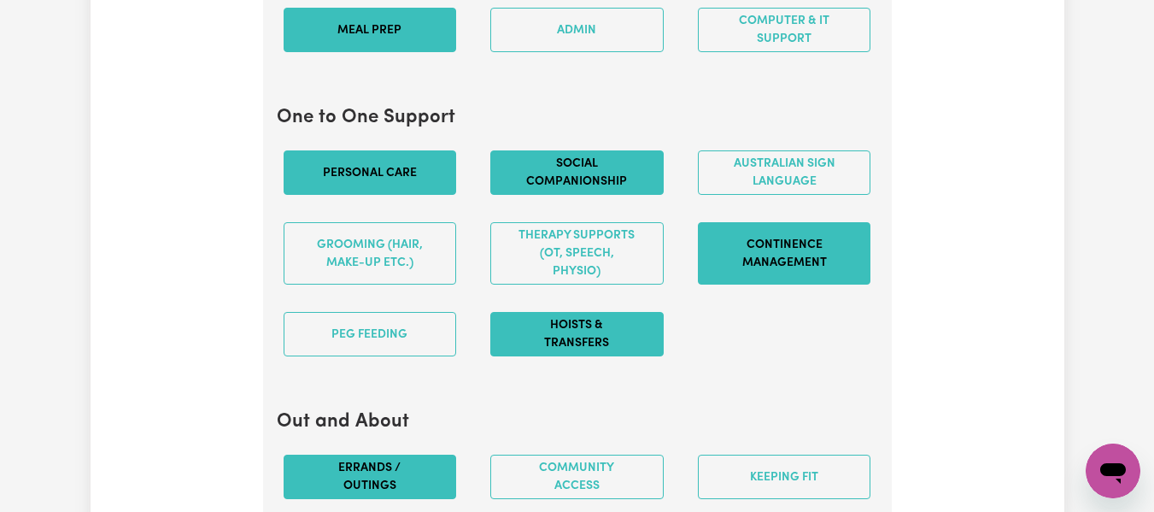
click at [807, 265] on button "Continence management" at bounding box center [784, 253] width 173 height 62
click at [798, 261] on button "Continence management" at bounding box center [784, 253] width 173 height 62
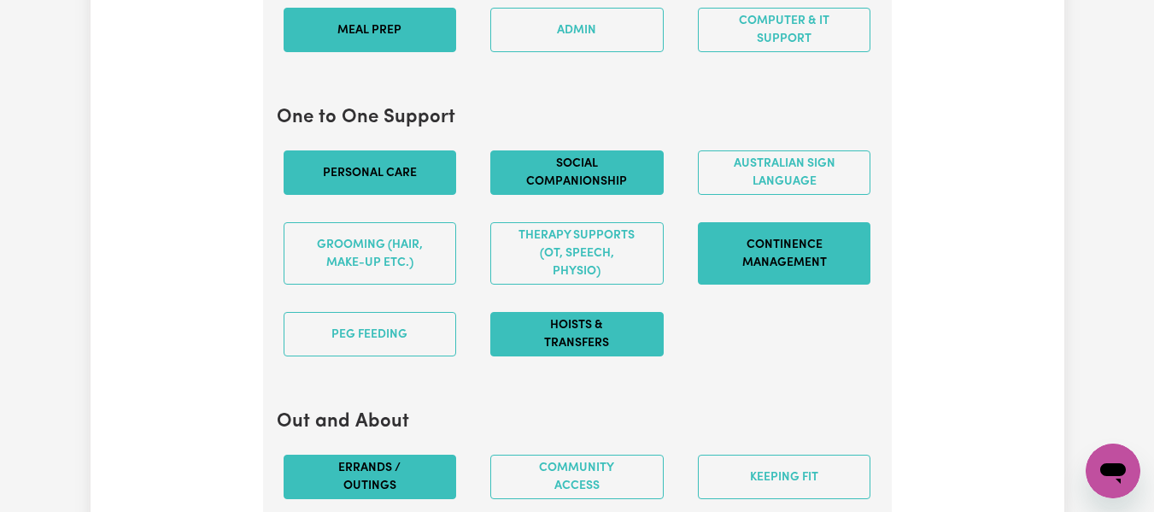
click at [798, 261] on button "Continence management" at bounding box center [784, 253] width 173 height 62
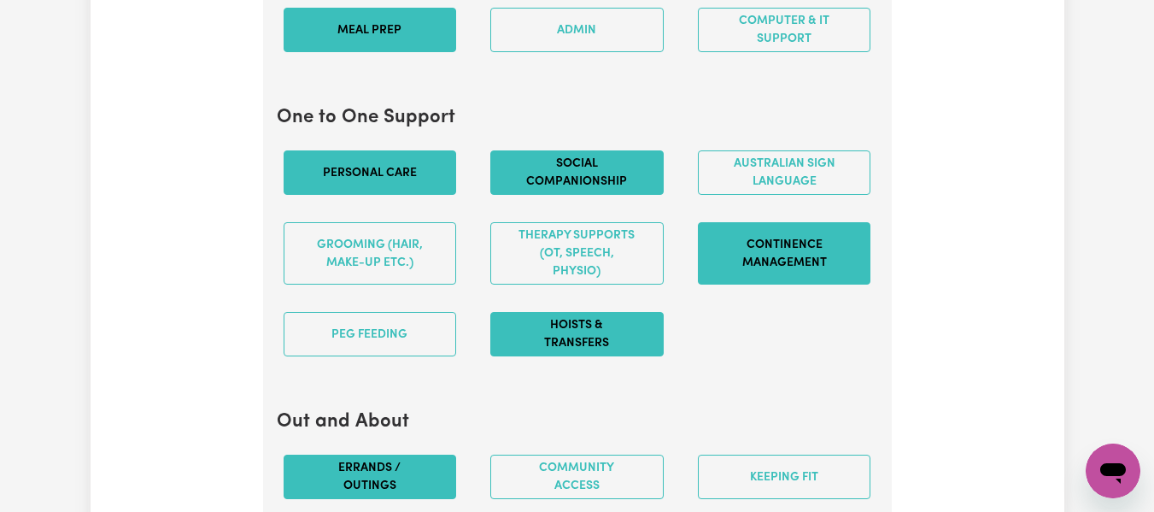
click at [798, 261] on button "Continence management" at bounding box center [784, 253] width 173 height 62
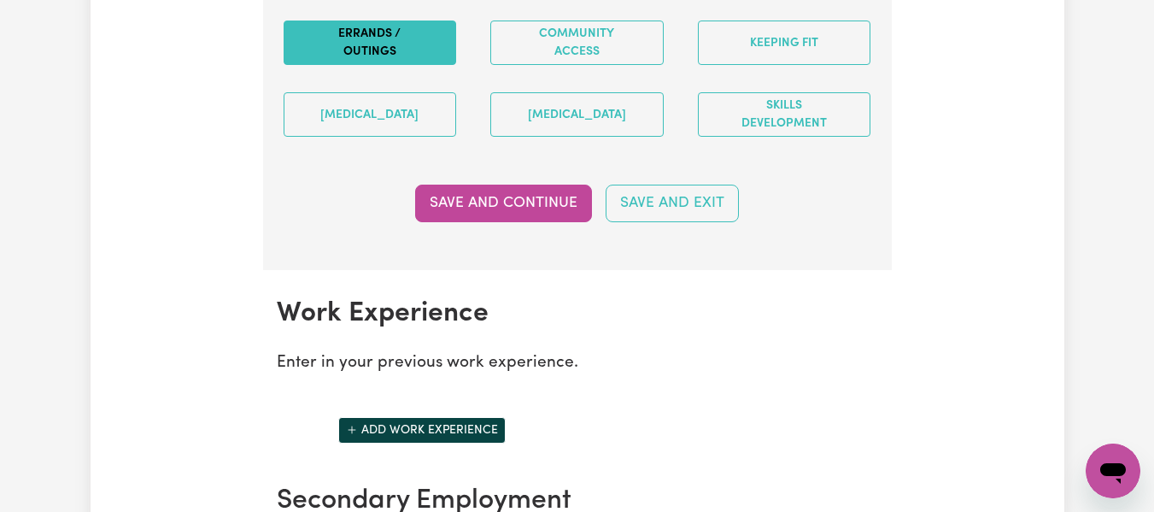
scroll to position [2338, 0]
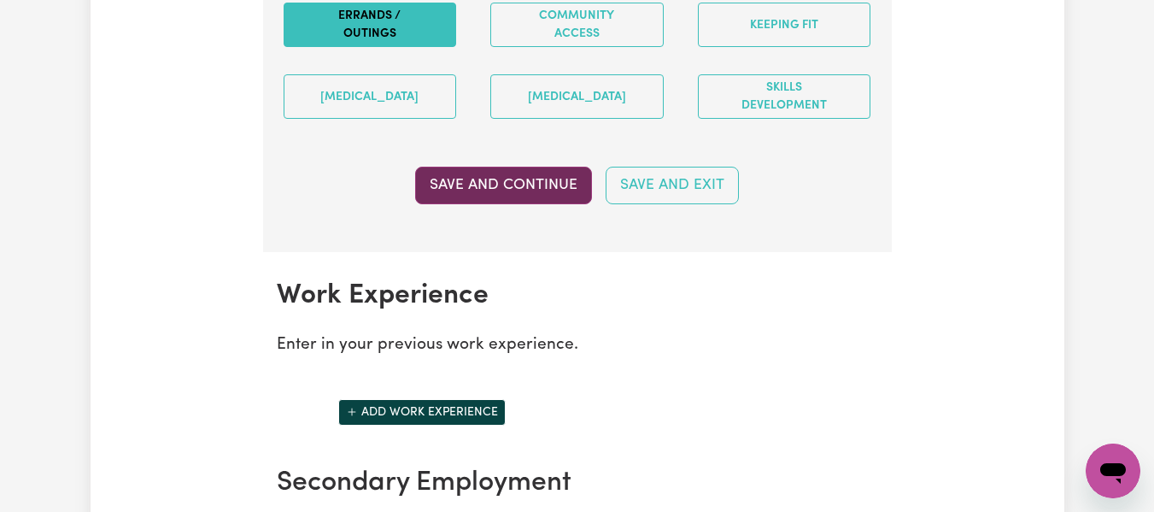
click at [495, 204] on button "Save and Continue" at bounding box center [503, 186] width 177 height 38
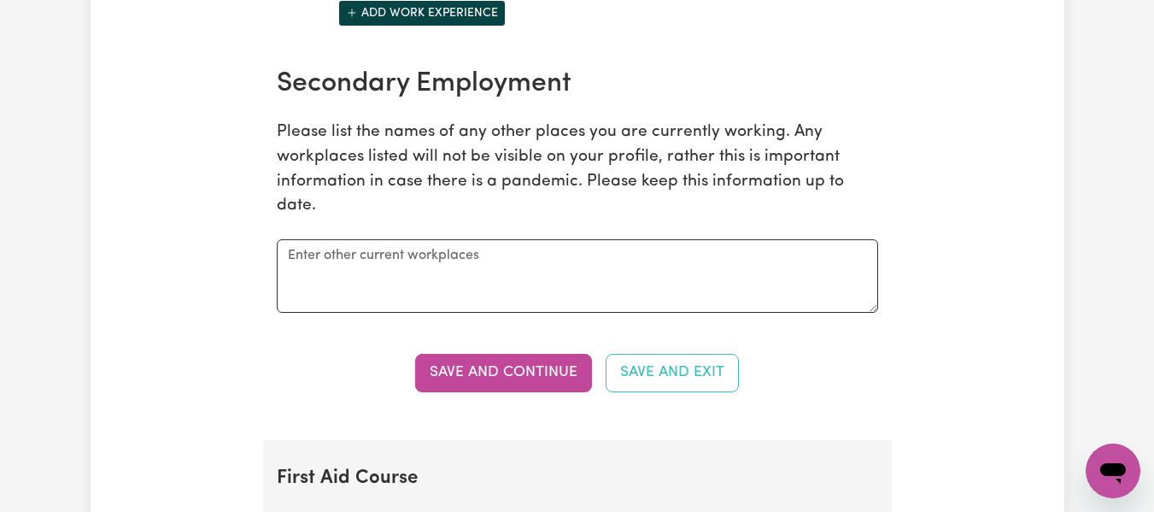
scroll to position [2747, 0]
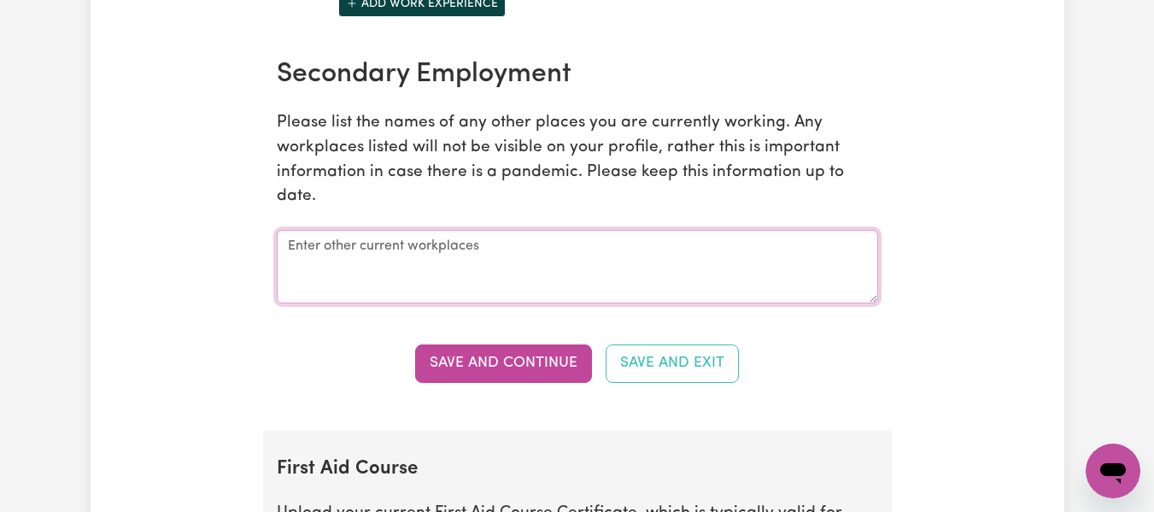
click at [634, 279] on textarea at bounding box center [577, 266] width 601 height 73
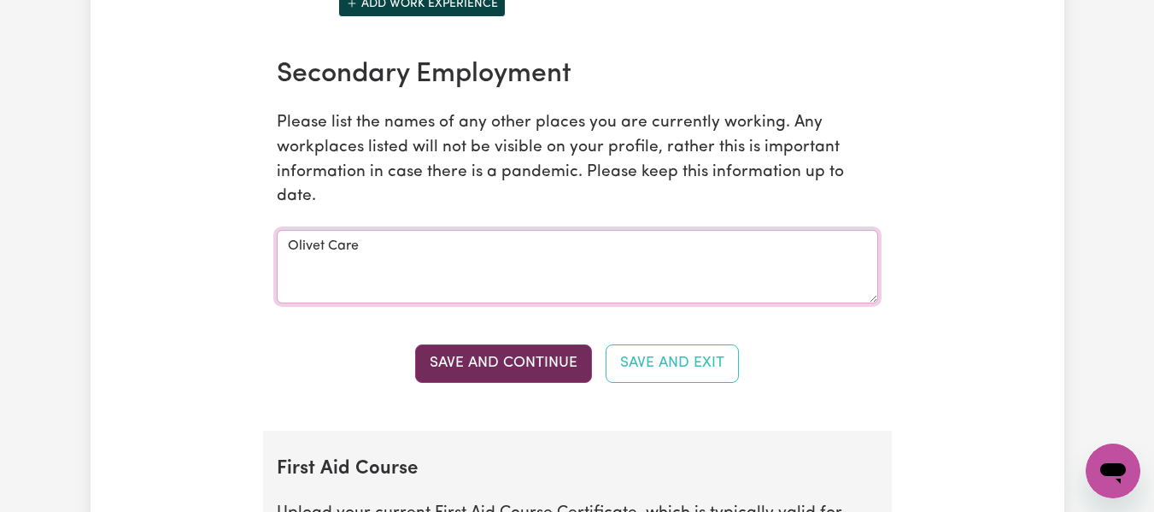
type textarea "Olivet Care"
click at [564, 381] on button "Save and Continue" at bounding box center [503, 363] width 177 height 38
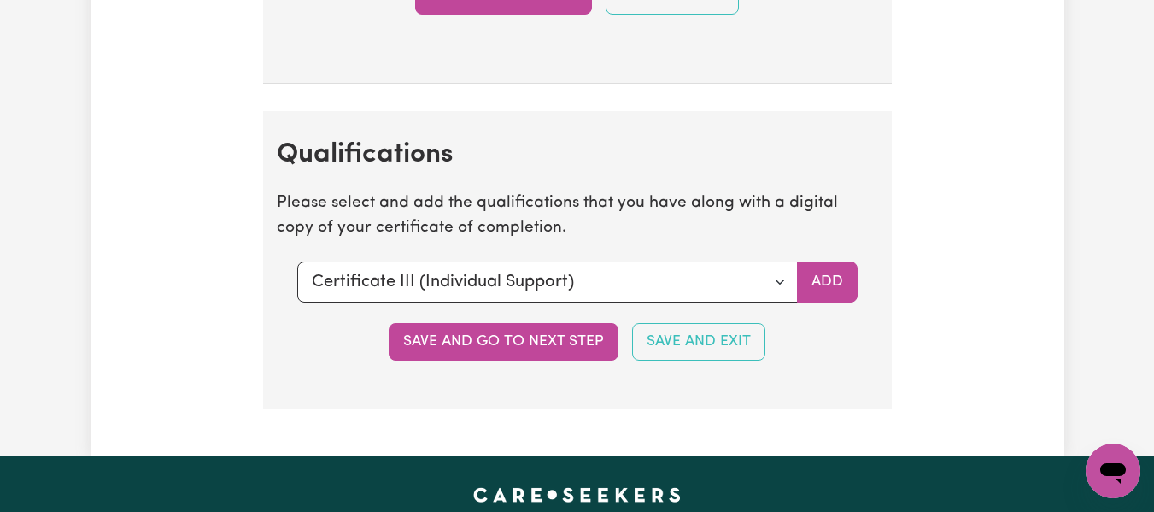
scroll to position [3989, 0]
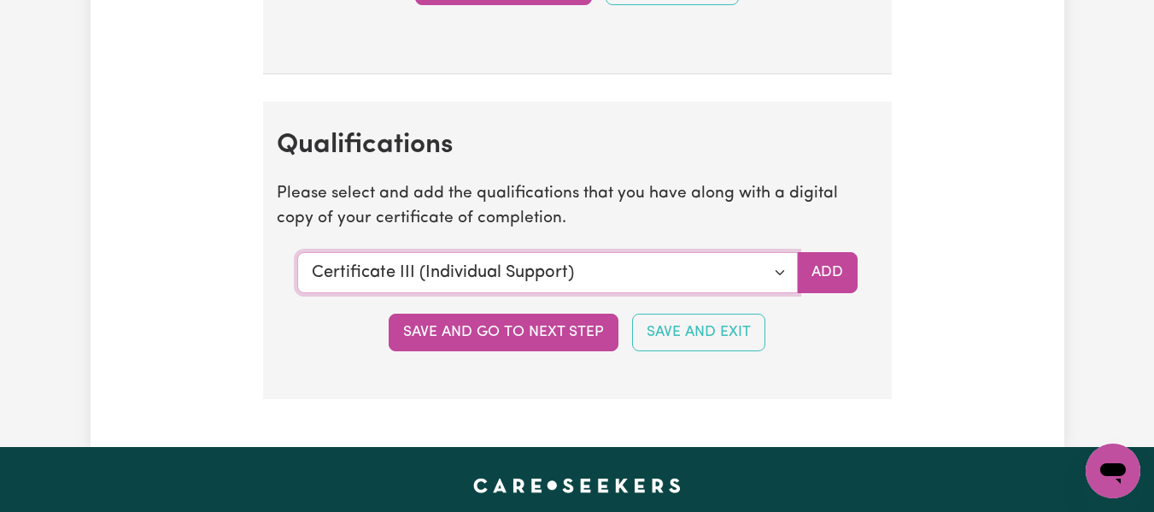
click at [781, 288] on select "Select a qualification to add... Certificate III (Individual Support) Certifica…" at bounding box center [547, 272] width 501 height 41
click at [297, 269] on select "Select a qualification to add... Certificate III (Individual Support) Certifica…" at bounding box center [547, 272] width 501 height 41
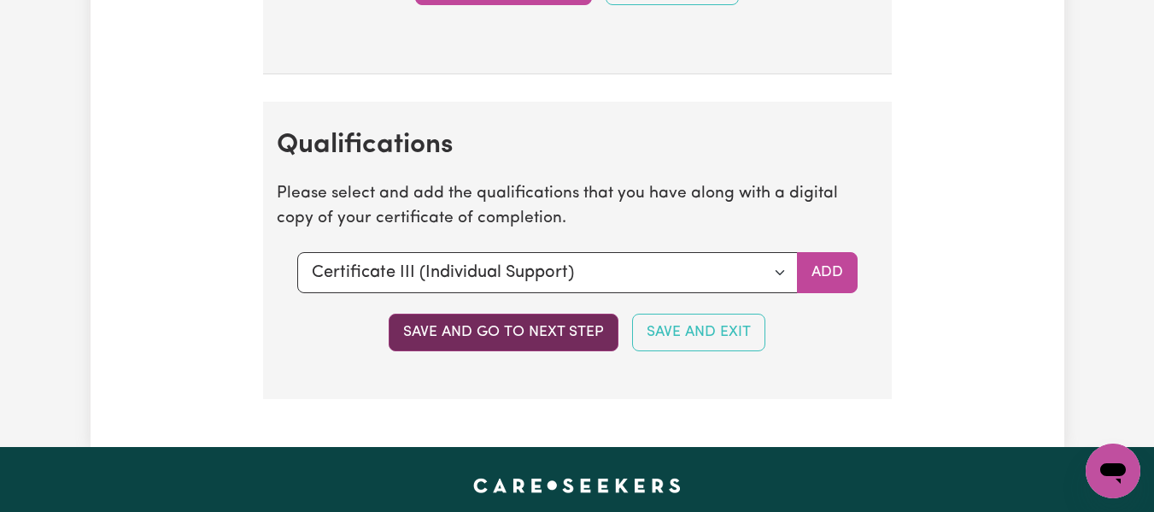
click at [540, 351] on button "Save and go to next step" at bounding box center [504, 333] width 230 height 38
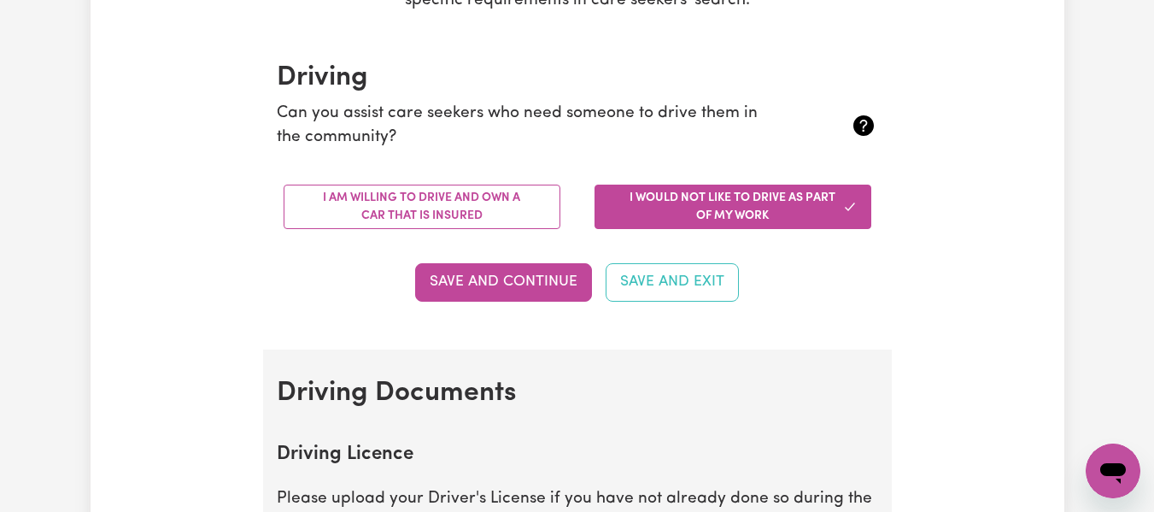
scroll to position [368, 0]
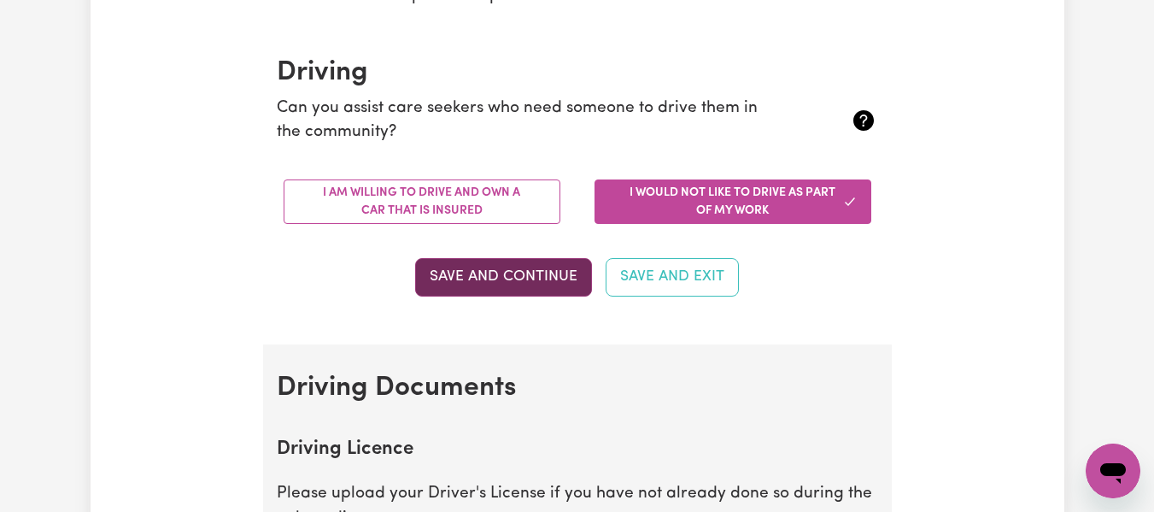
click at [543, 275] on button "Save and Continue" at bounding box center [503, 277] width 177 height 38
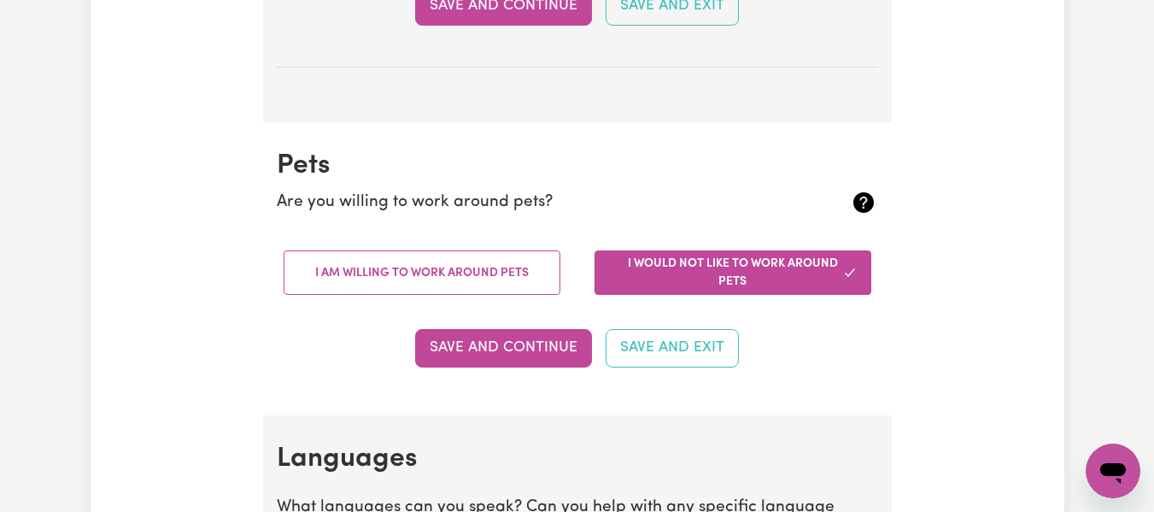
scroll to position [1377, 0]
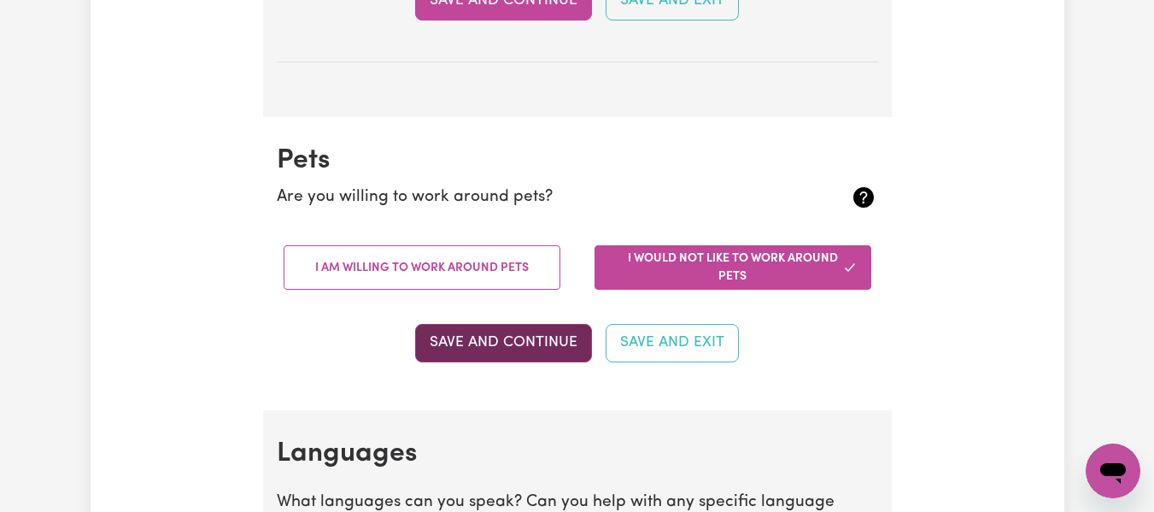
click at [553, 344] on button "Save and Continue" at bounding box center [503, 343] width 177 height 38
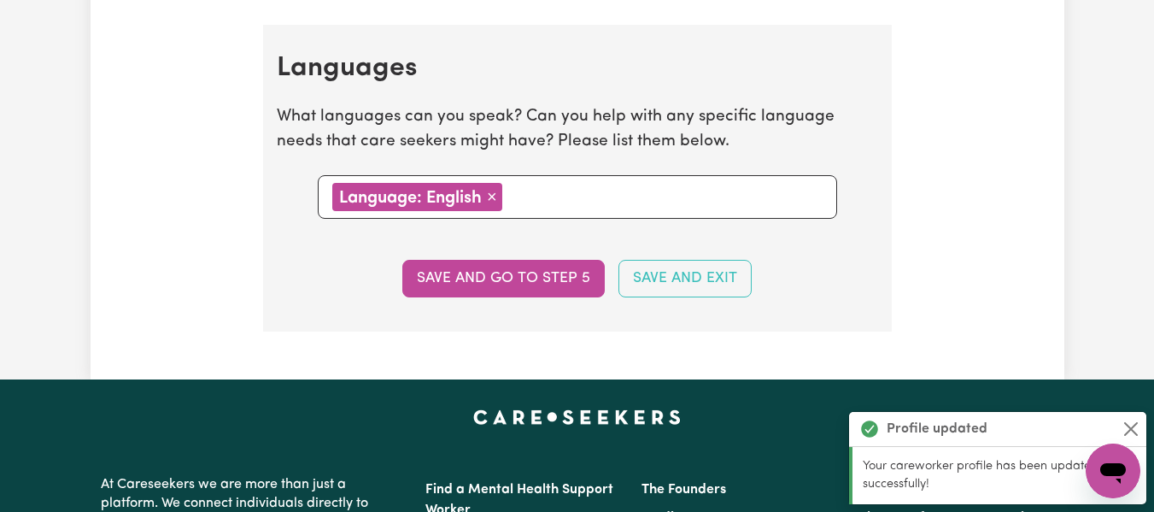
scroll to position [1787, 0]
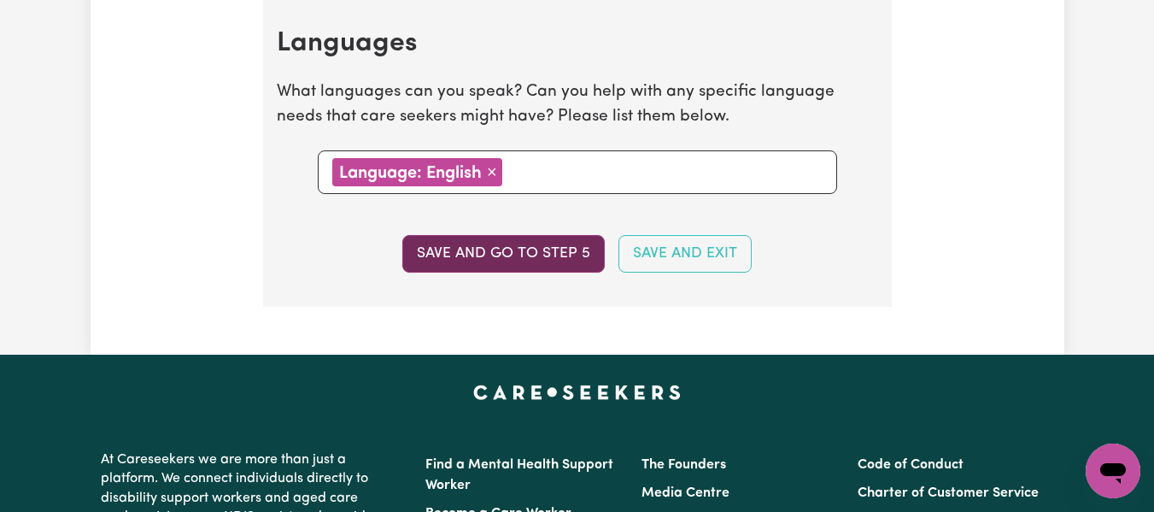
click at [555, 249] on button "Save and go to step 5" at bounding box center [503, 254] width 202 height 38
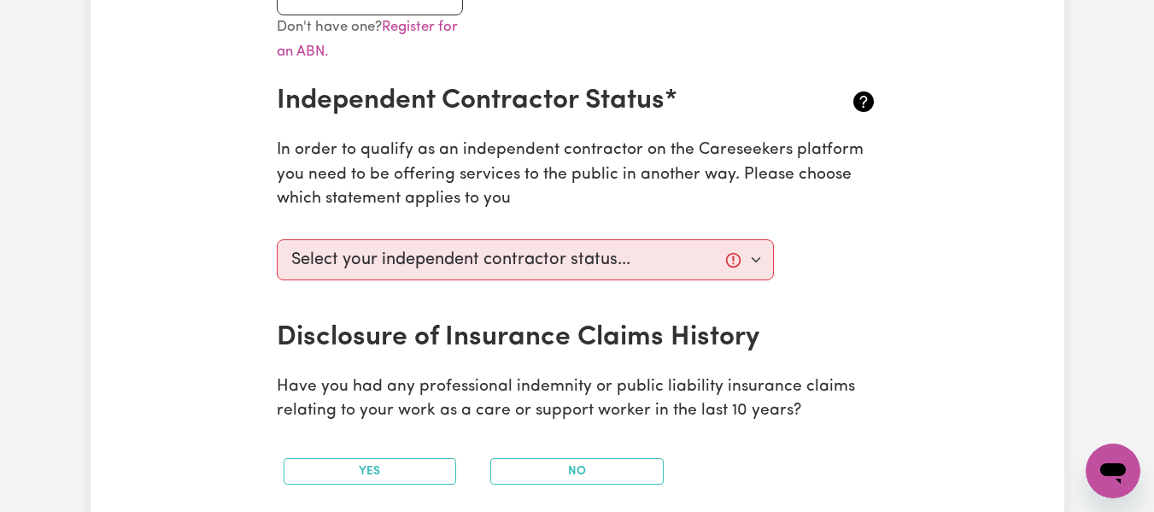
scroll to position [631, 0]
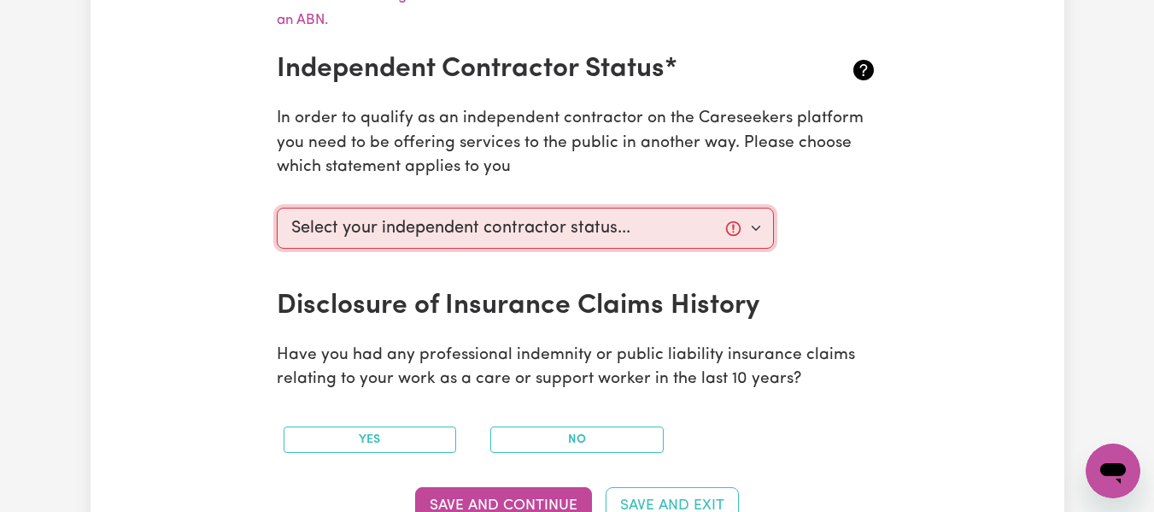
click at [756, 226] on select "Select your independent contractor status... I am providing services through an…" at bounding box center [526, 228] width 498 height 41
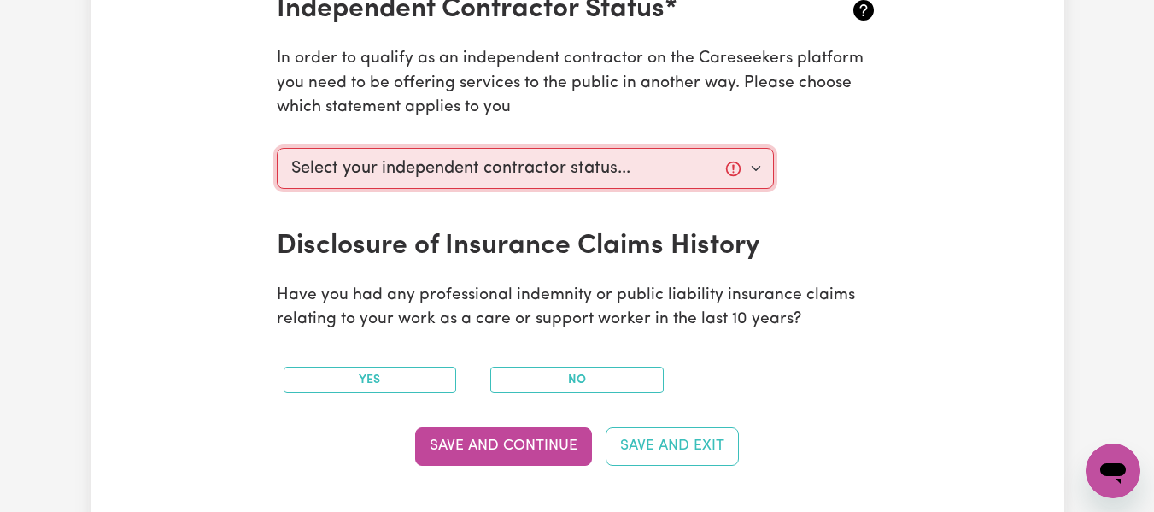
scroll to position [700, 0]
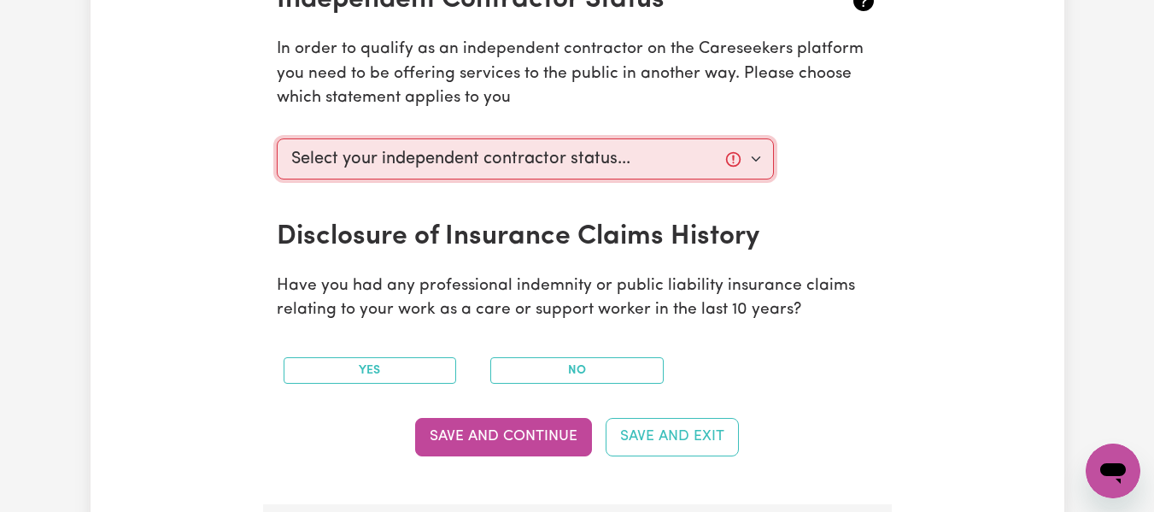
click at [736, 158] on select "Select your independent contractor status... I am providing services through an…" at bounding box center [526, 158] width 498 height 41
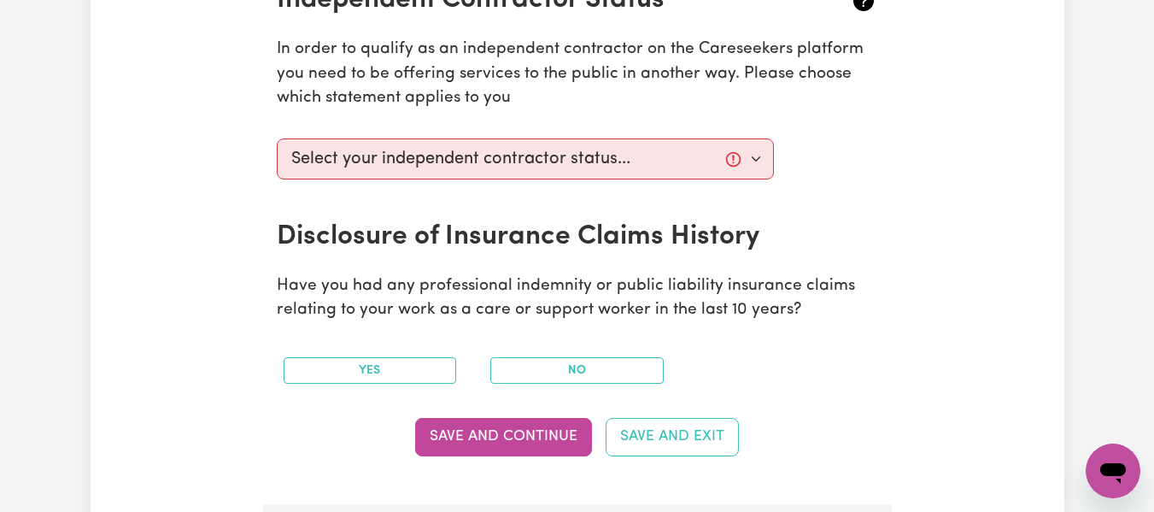
click at [874, 202] on div "Select your independent contractor status... I am providing services through an…" at bounding box center [578, 176] width 622 height 89
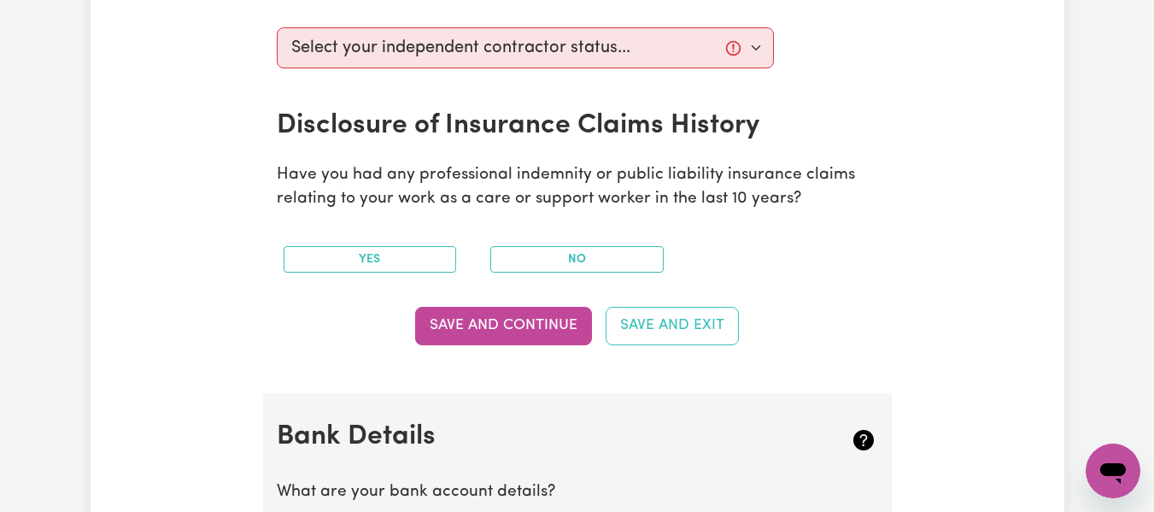
scroll to position [819, 0]
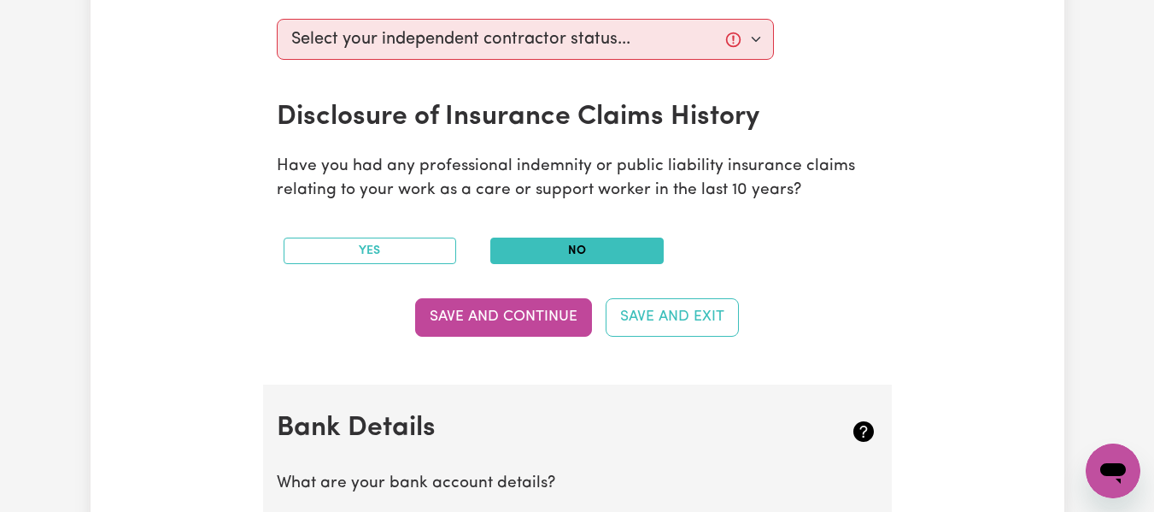
click at [646, 251] on button "No" at bounding box center [576, 251] width 173 height 26
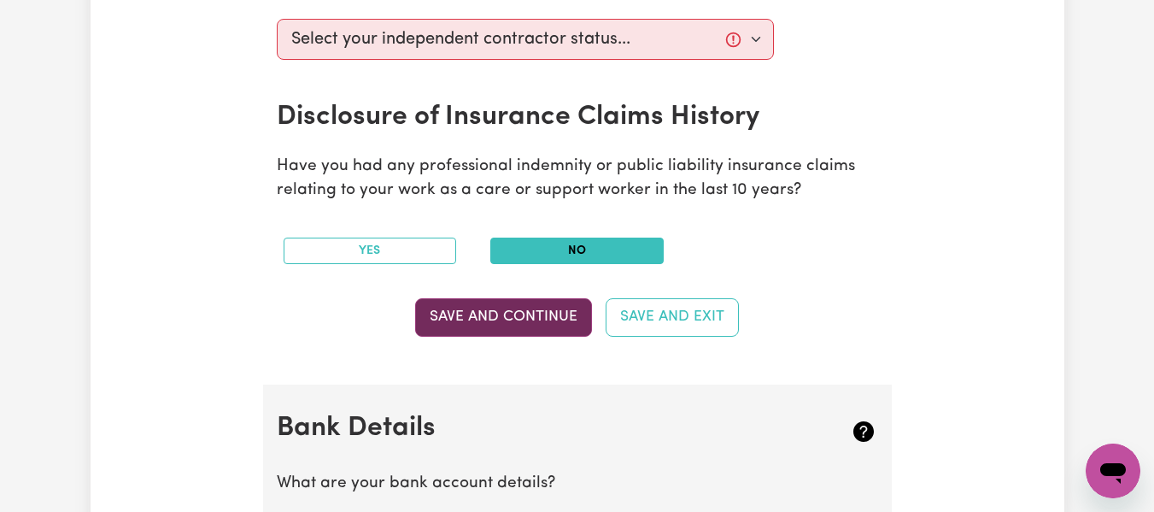
click at [545, 320] on button "Save and Continue" at bounding box center [503, 317] width 177 height 38
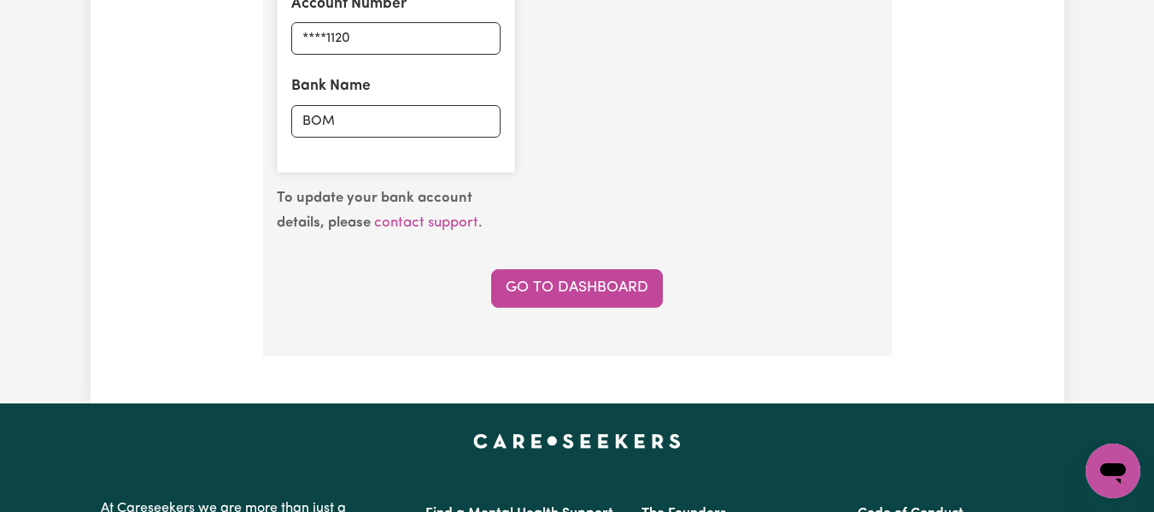
scroll to position [1485, 0]
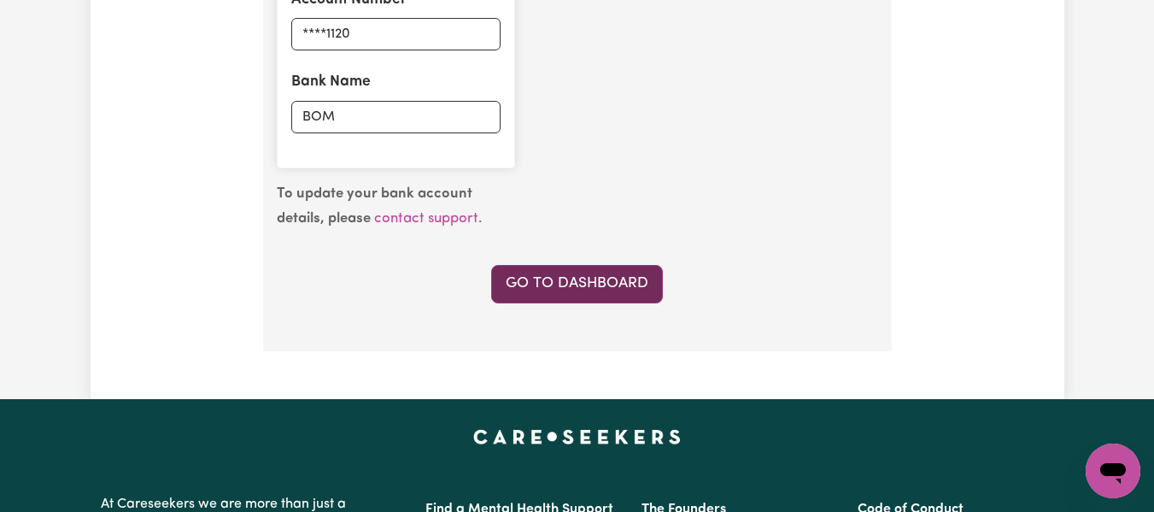
click at [625, 288] on link "Go to Dashboard" at bounding box center [577, 284] width 172 height 38
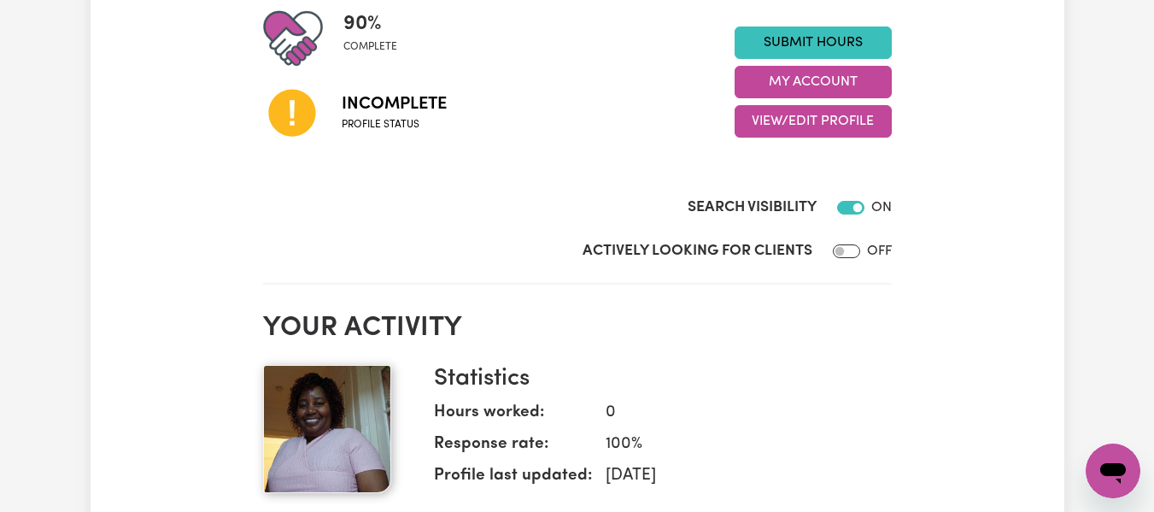
scroll to position [425, 0]
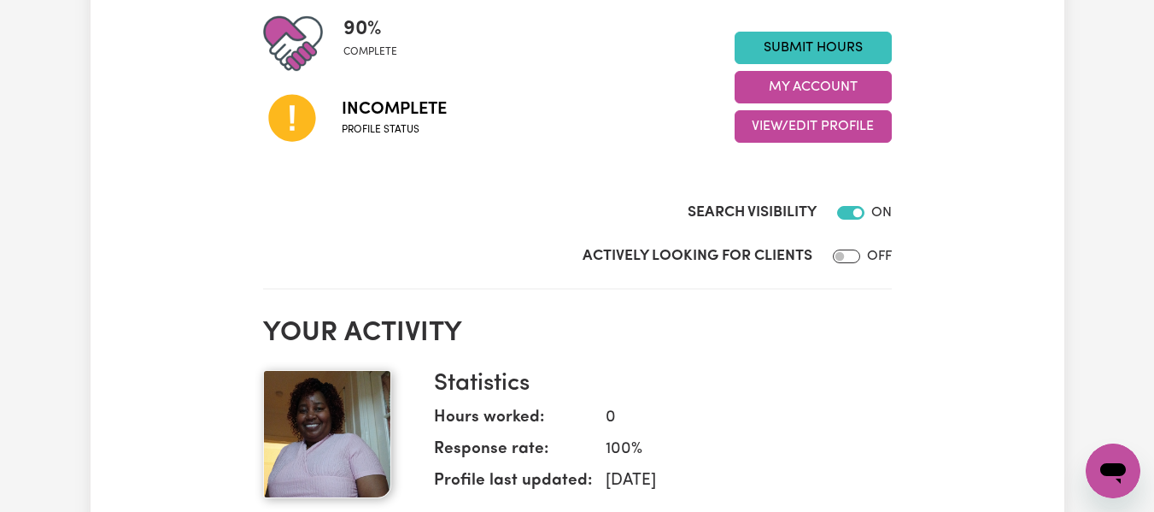
click at [296, 122] on icon at bounding box center [291, 118] width 47 height 47
click at [783, 127] on button "View/Edit Profile" at bounding box center [813, 126] width 157 height 32
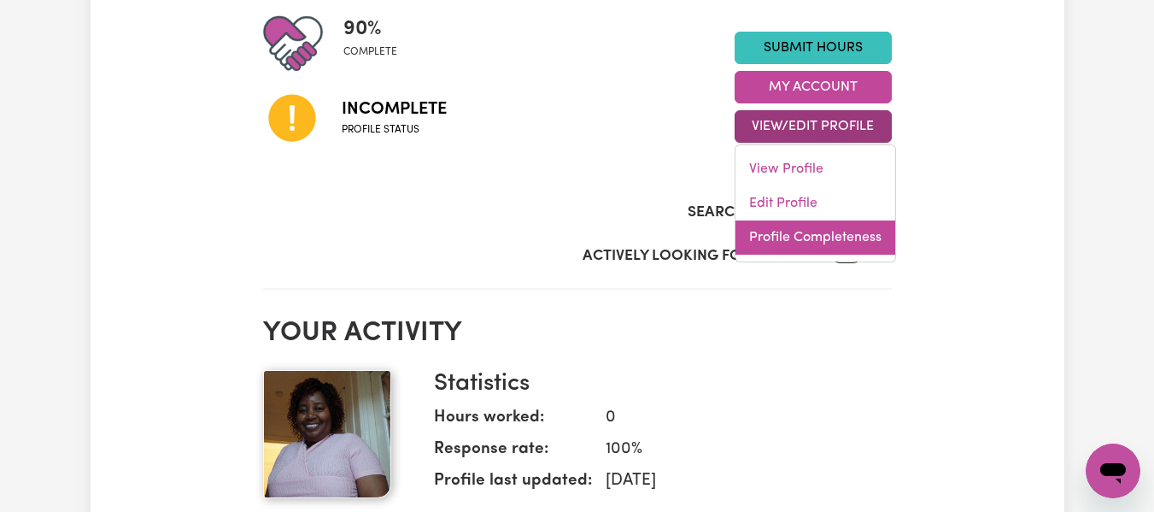
click at [819, 243] on link "Profile Completeness" at bounding box center [816, 237] width 160 height 34
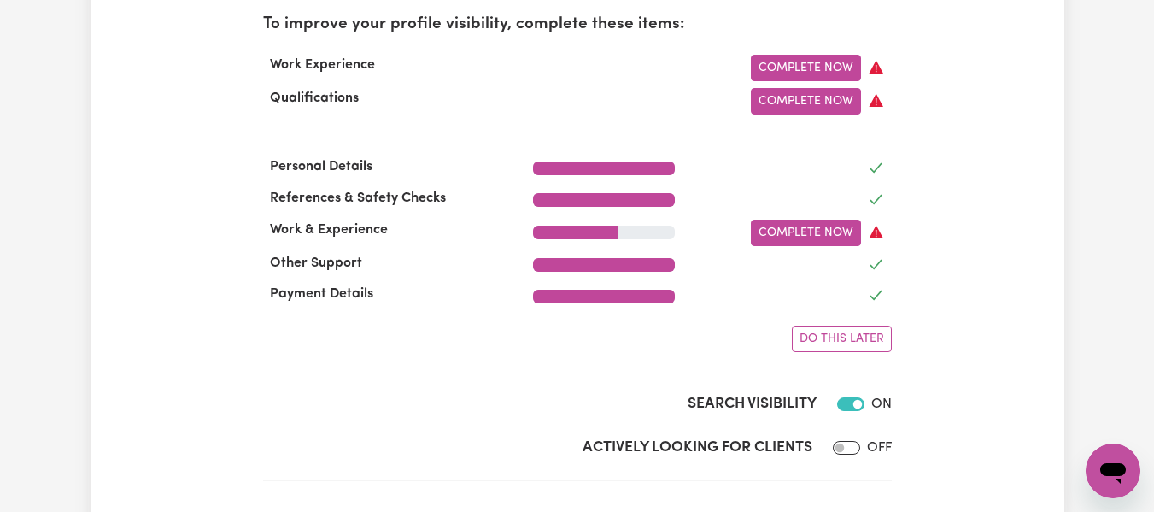
scroll to position [589, 0]
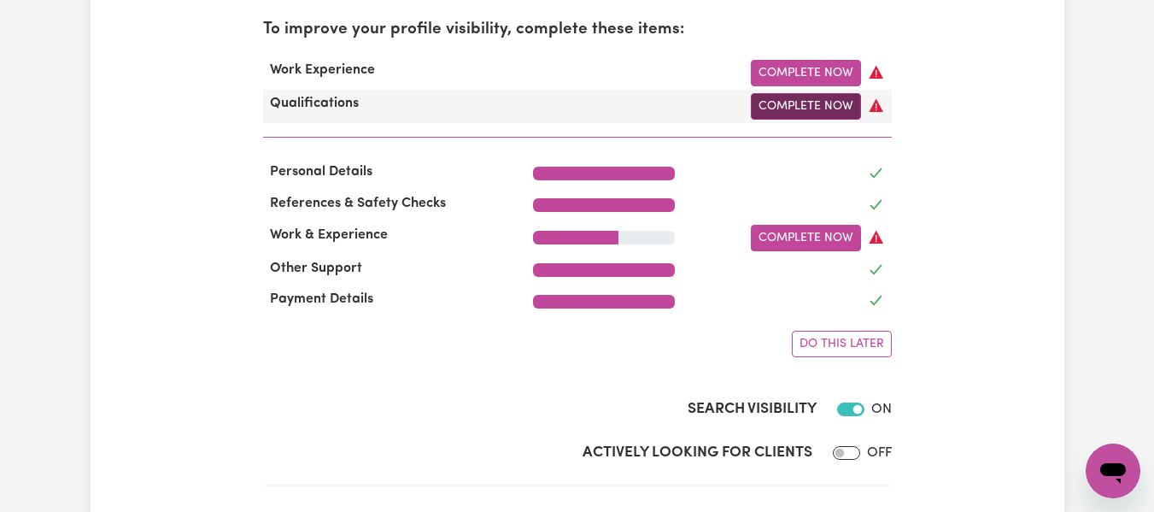
click at [812, 111] on link "Complete Now" at bounding box center [806, 106] width 110 height 26
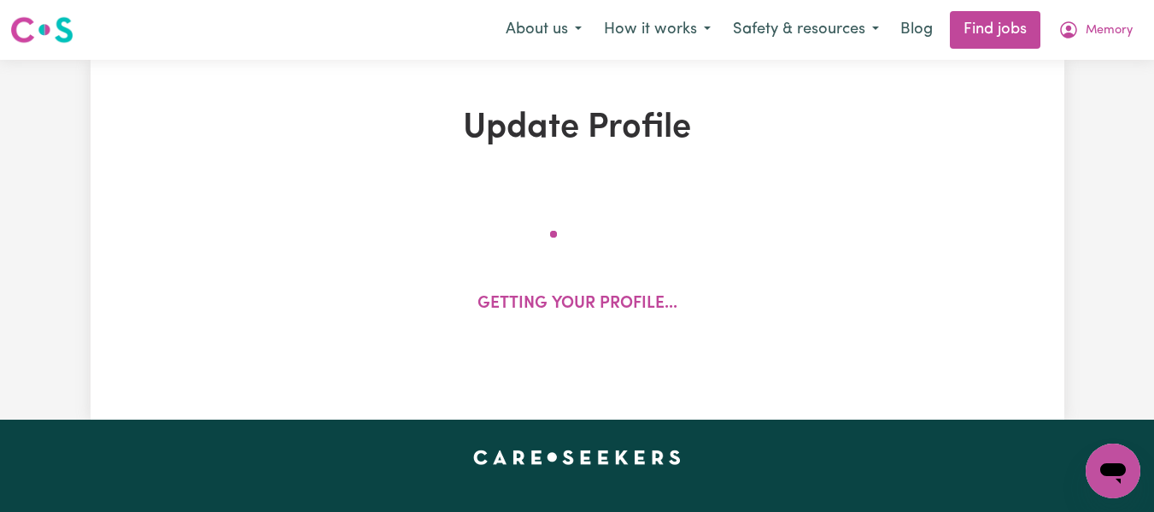
select select "Certificate III (Individual Support)"
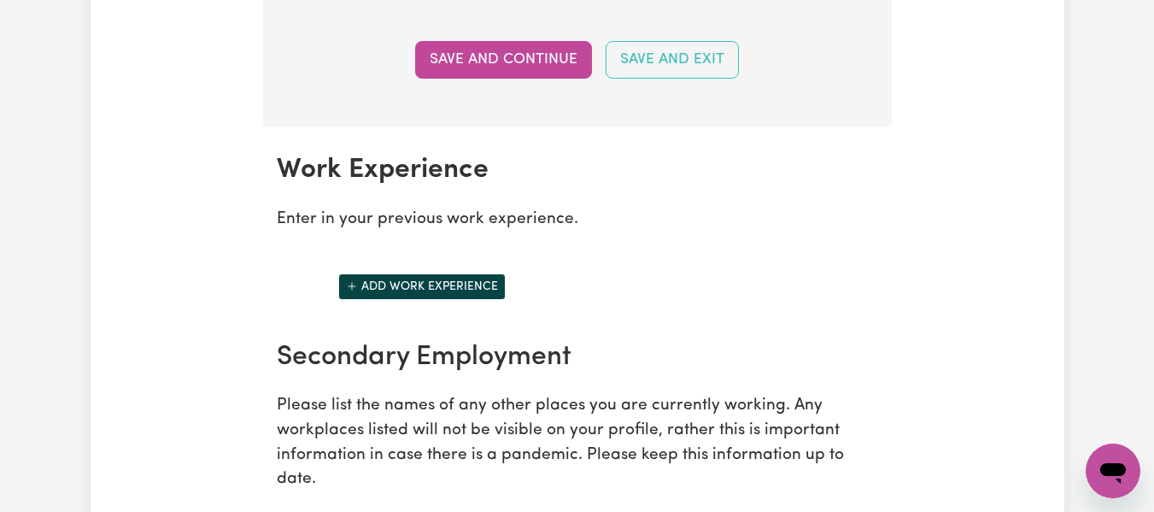
scroll to position [2455, 0]
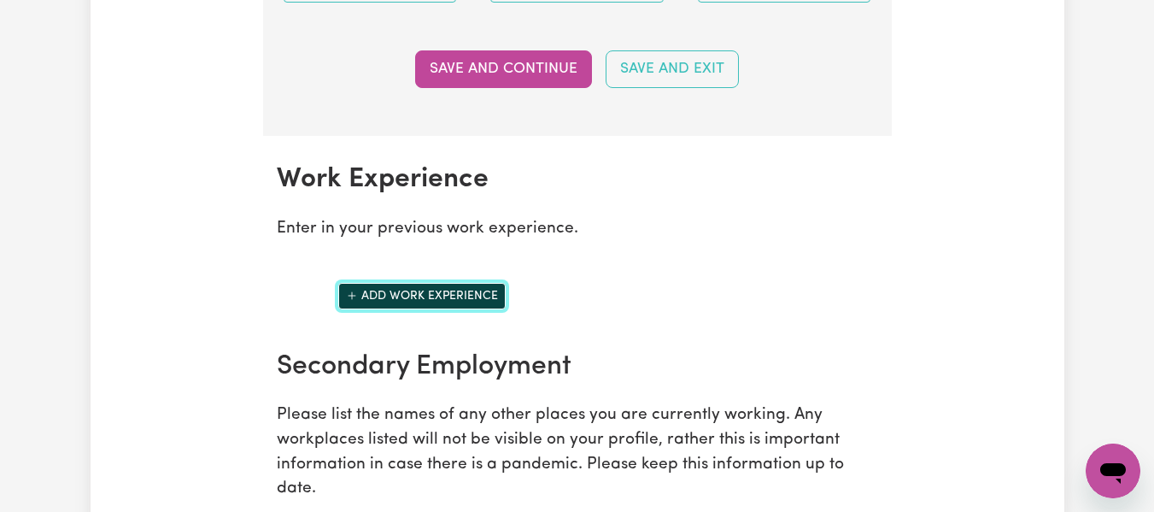
click at [433, 309] on button "Add work experience" at bounding box center [421, 296] width 167 height 26
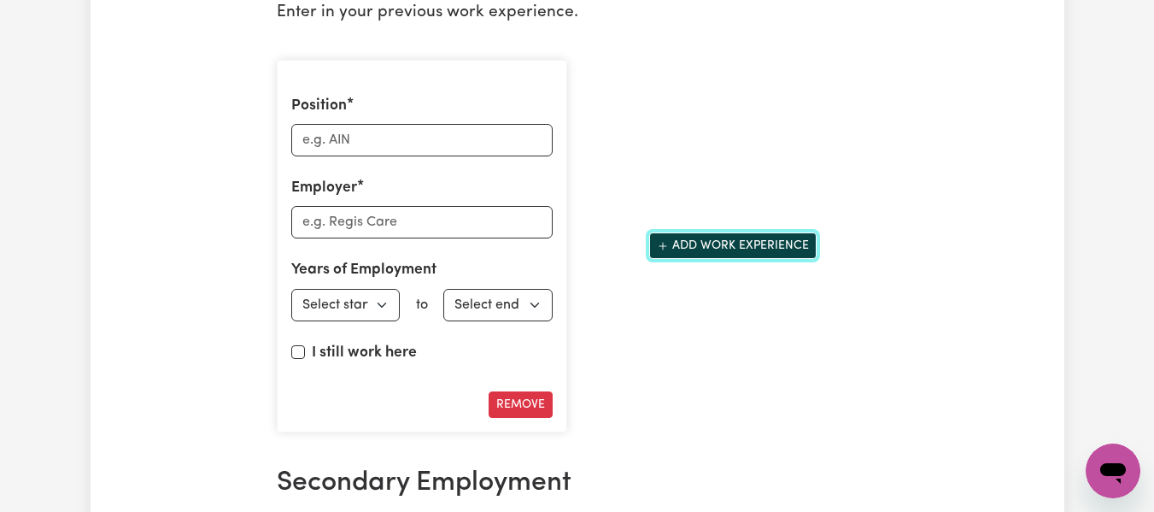
scroll to position [2680, 0]
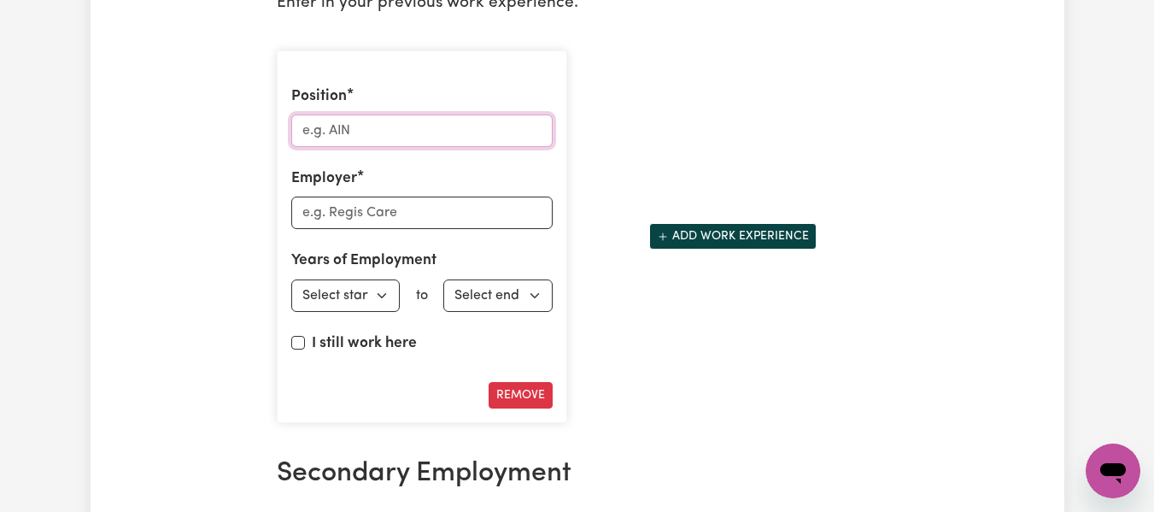
drag, startPoint x: 372, startPoint y: 158, endPoint x: 259, endPoint y: 161, distance: 113.7
type input "Personal Care Assistant"
drag, startPoint x: 418, startPoint y: 232, endPoint x: 251, endPoint y: 245, distance: 167.2
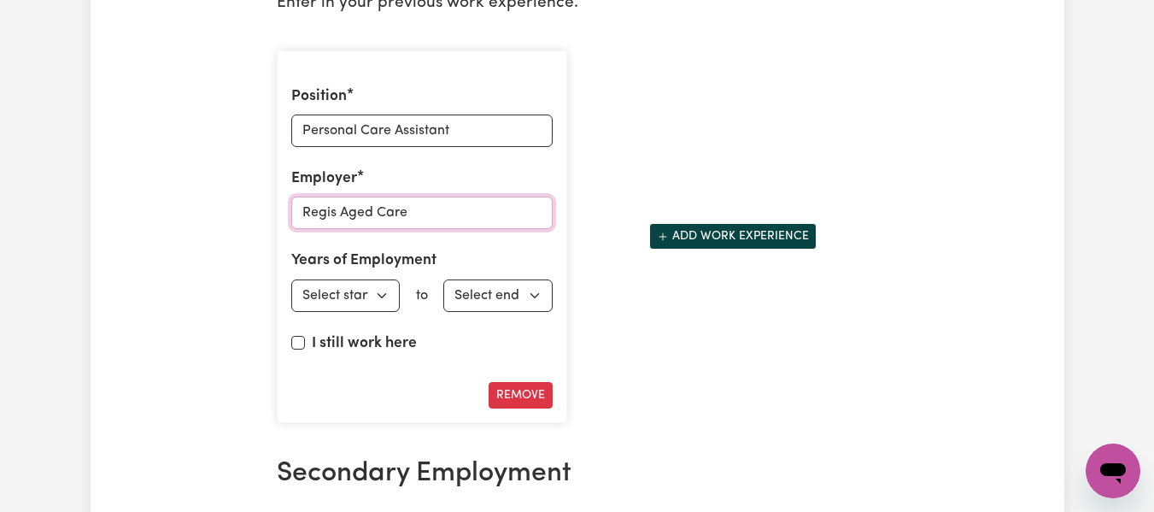
type input "Regis Aged Care"
click at [383, 309] on select "Select start year 1951 1952 1953 1954 1955 1956 1957 1958 1959 1960 1961 1962 1…" at bounding box center [345, 295] width 109 height 32
select select "2024"
click at [291, 296] on select "Select start year 1951 1952 1953 1954 1955 1956 1957 1958 1959 1960 1961 1962 1…" at bounding box center [345, 295] width 109 height 32
click at [505, 312] on select "Select end year 1951 1952 1953 1954 1955 1956 1957 1958 1959 1960 1961 1962 196…" at bounding box center [497, 295] width 109 height 32
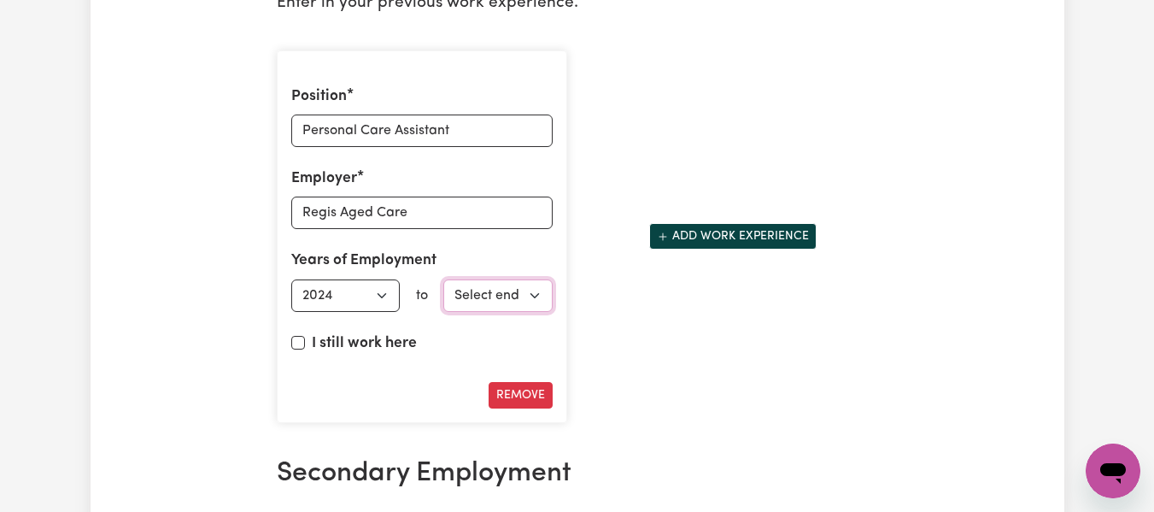
select select "2025"
click at [443, 296] on select "Select end year 1951 1952 1953 1954 1955 1956 1957 1958 1959 1960 1961 1962 196…" at bounding box center [497, 295] width 109 height 32
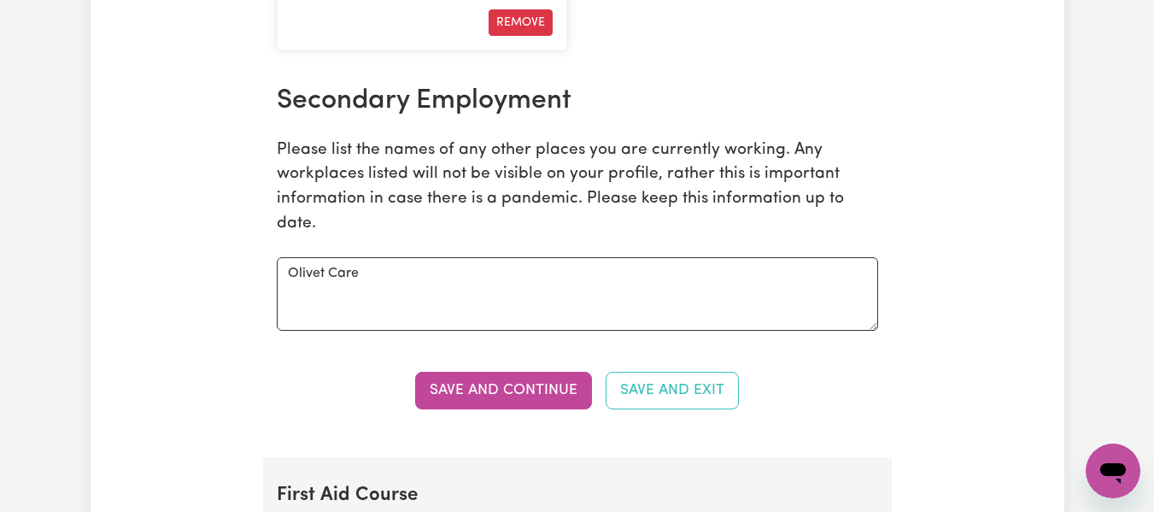
scroll to position [3072, 0]
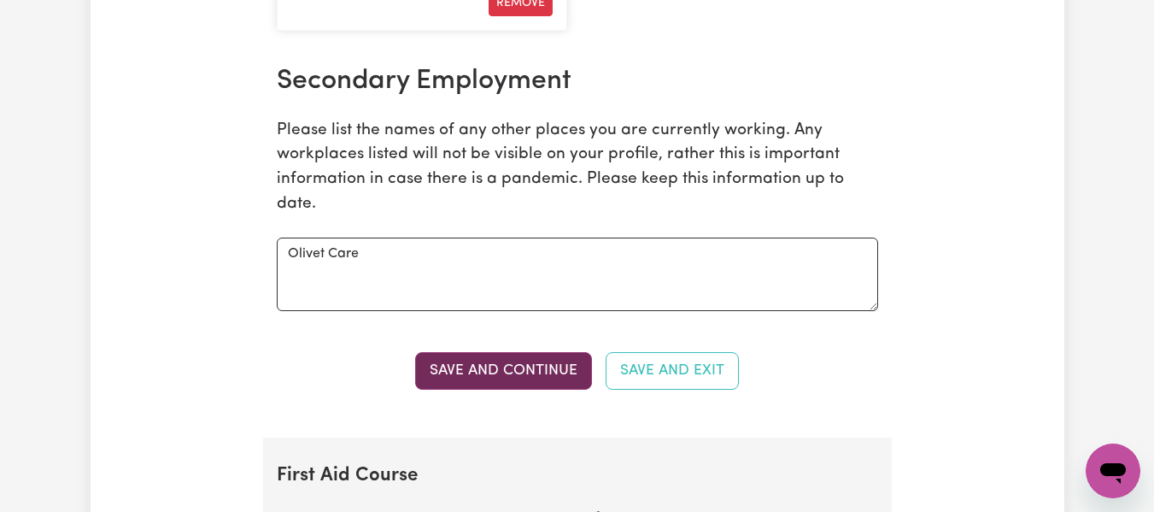
click at [541, 390] on button "Save and Continue" at bounding box center [503, 371] width 177 height 38
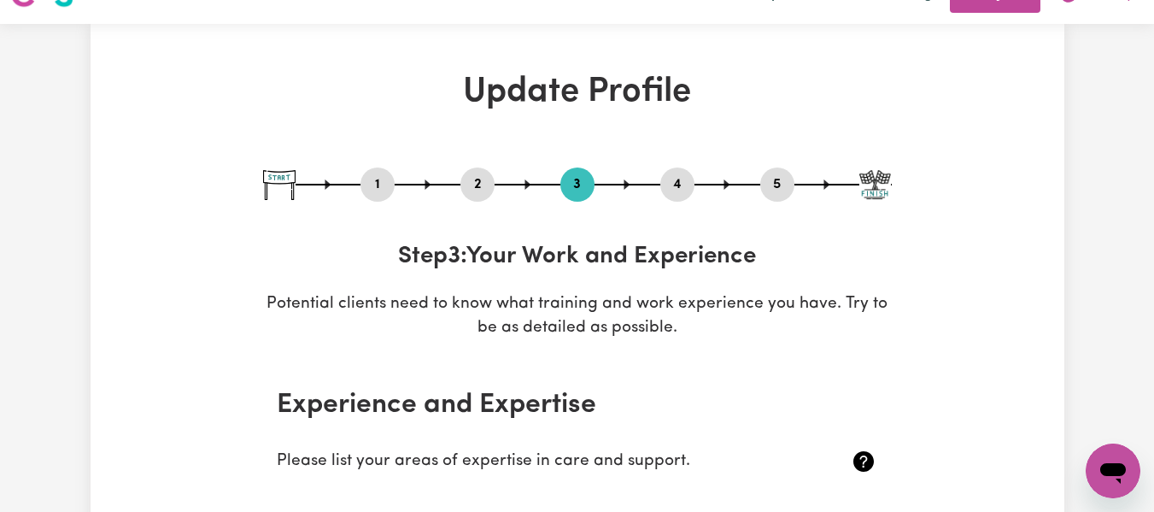
scroll to position [0, 0]
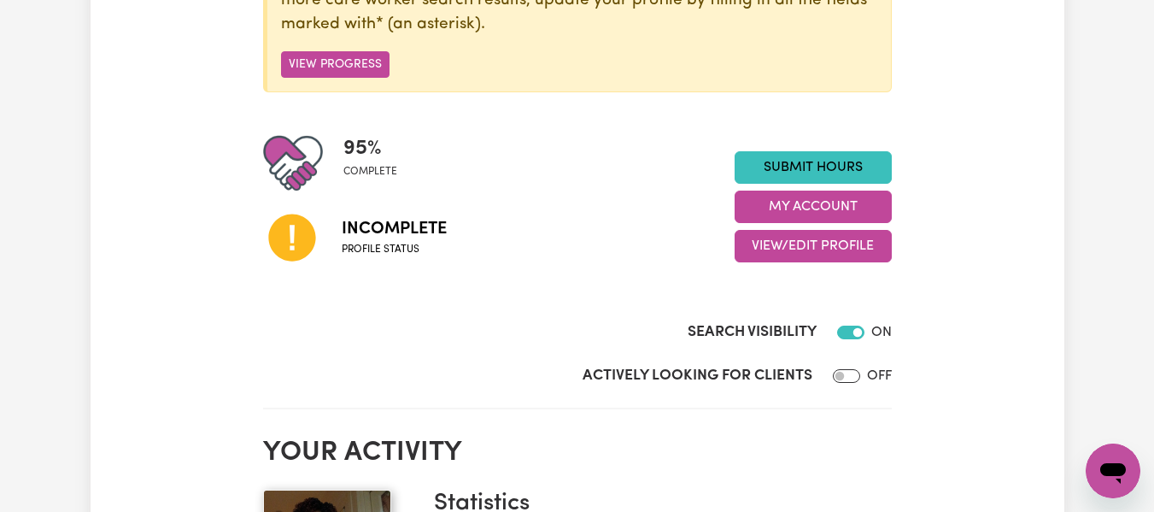
scroll to position [330, 0]
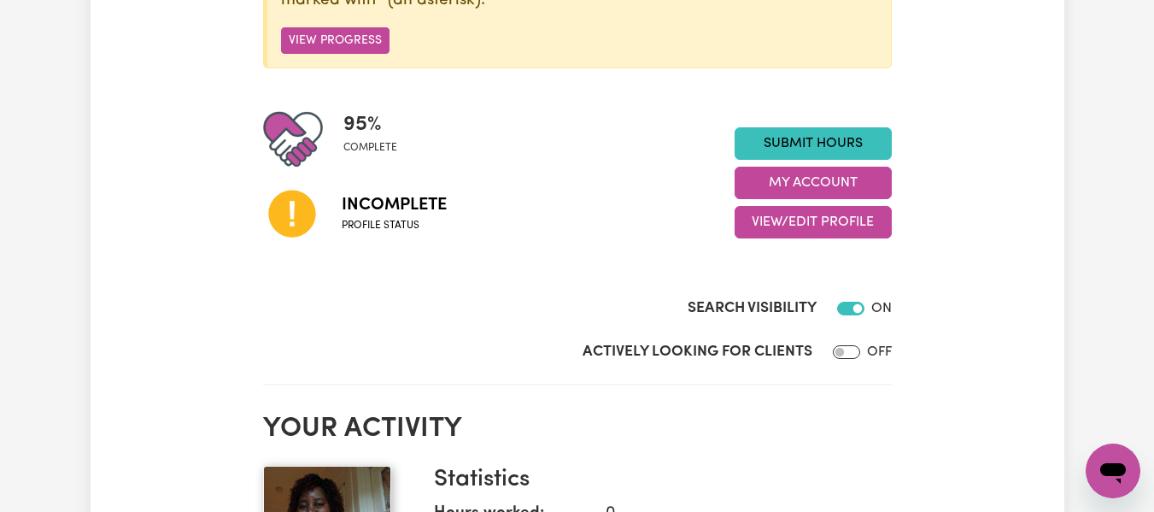
click at [390, 204] on span "Incomplete" at bounding box center [394, 205] width 105 height 26
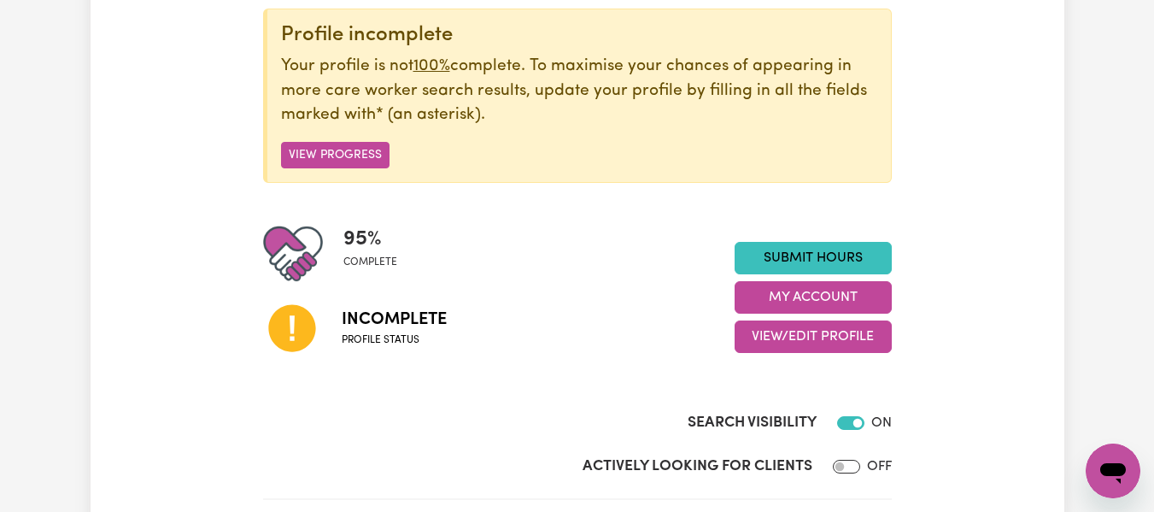
scroll to position [210, 0]
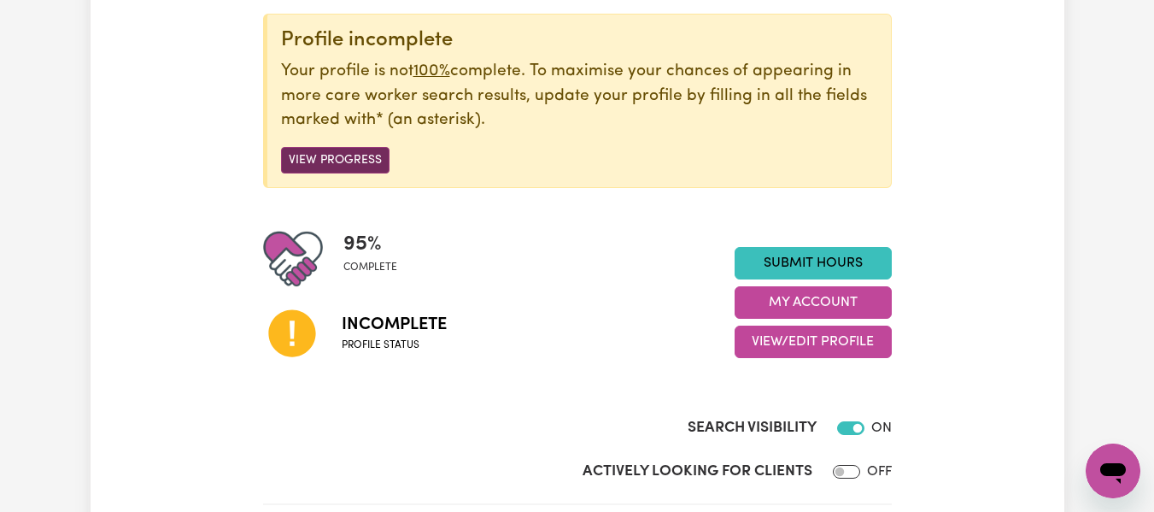
click at [349, 155] on button "View Progress" at bounding box center [335, 160] width 109 height 26
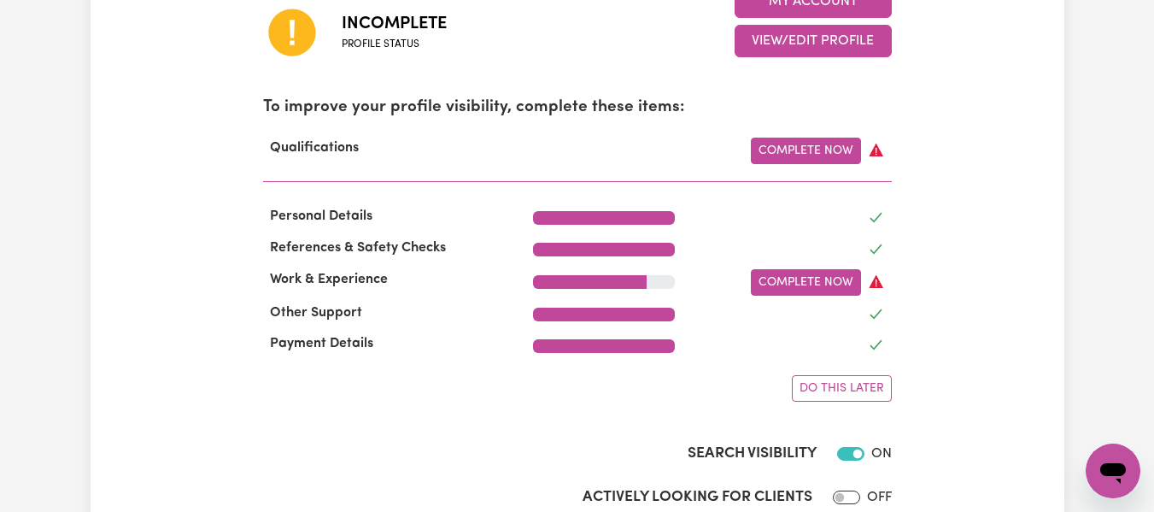
scroll to position [516, 0]
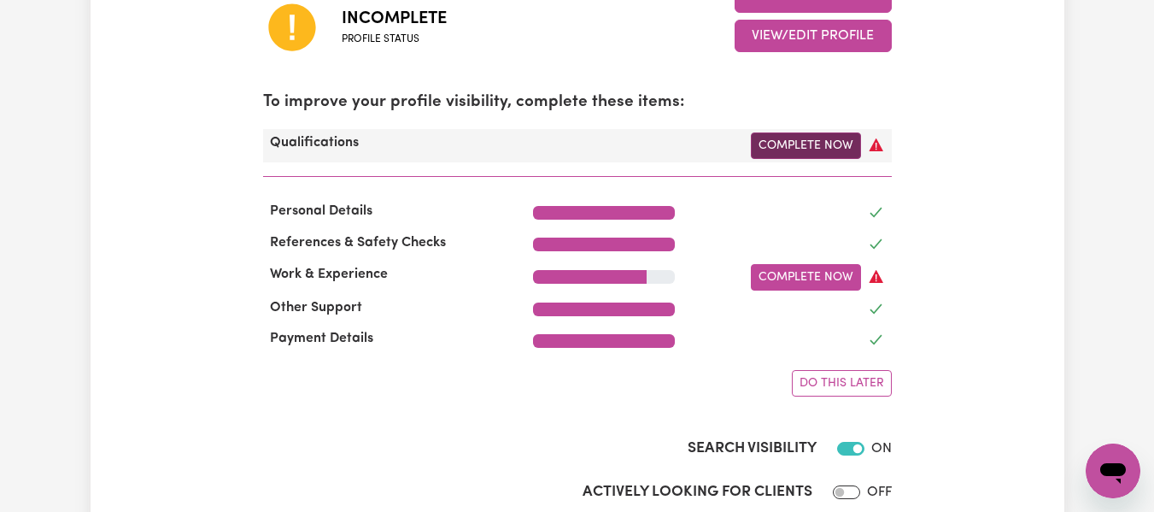
click at [801, 143] on link "Complete Now" at bounding box center [806, 145] width 110 height 26
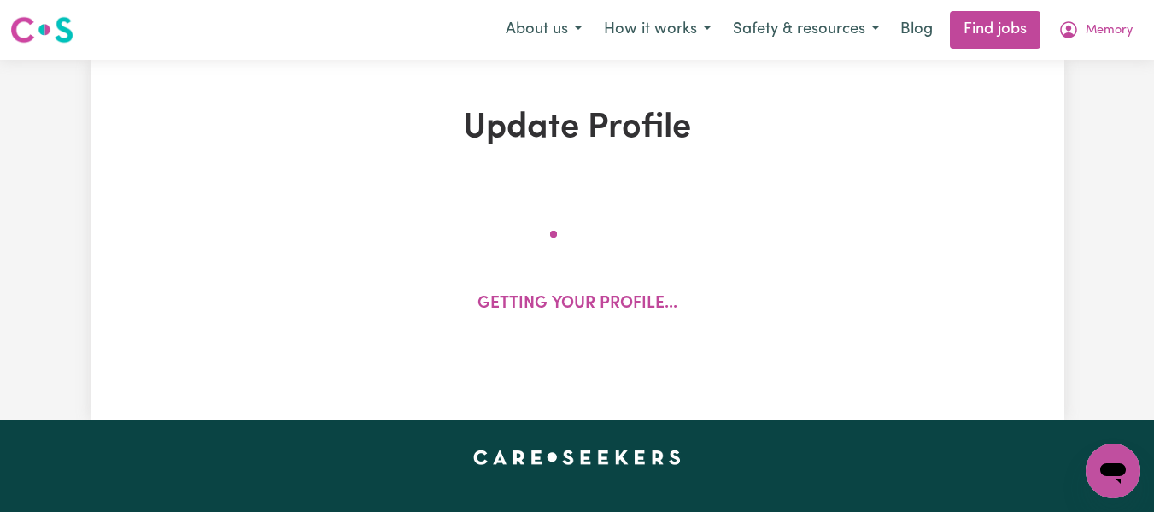
select select "2024"
select select "2025"
select select "Certificate III (Individual Support)"
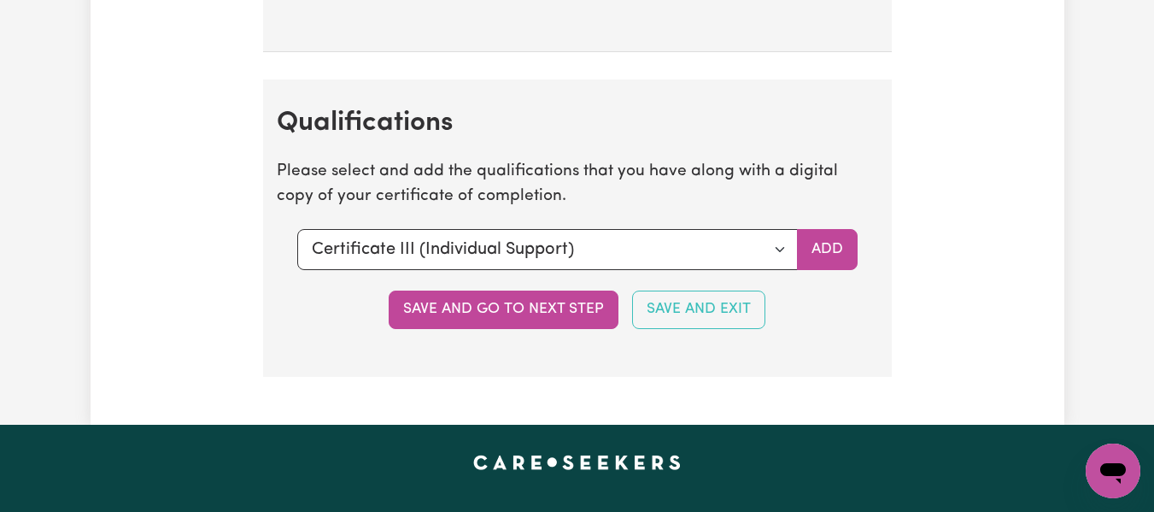
scroll to position [4355, 0]
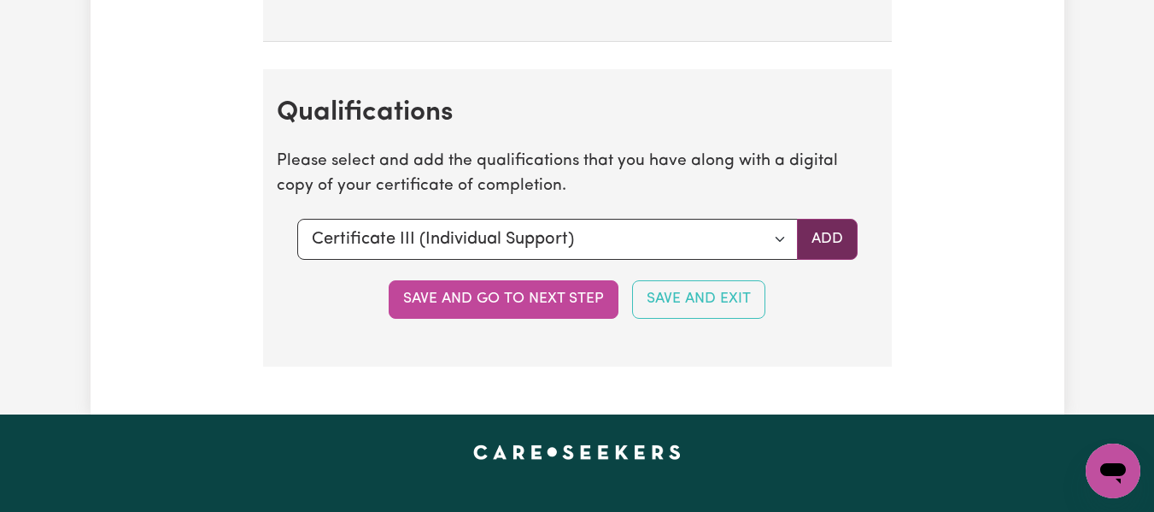
click at [824, 253] on button "Add" at bounding box center [827, 239] width 61 height 41
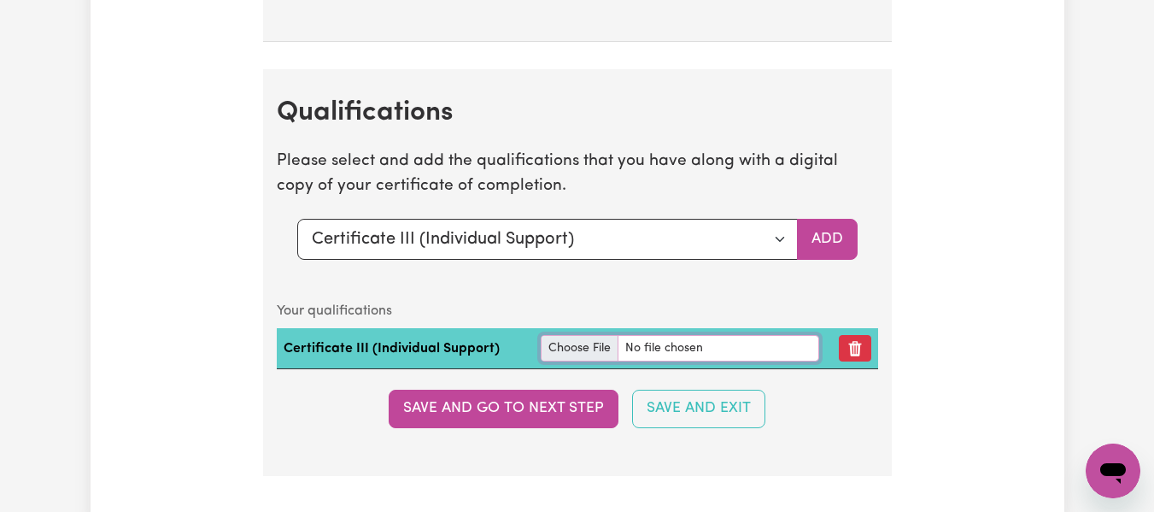
click at [574, 361] on input "file" at bounding box center [680, 348] width 279 height 26
type input "C:\fakepath\Certificte III in Individual Support (Aging And Disabiliy).pdf"
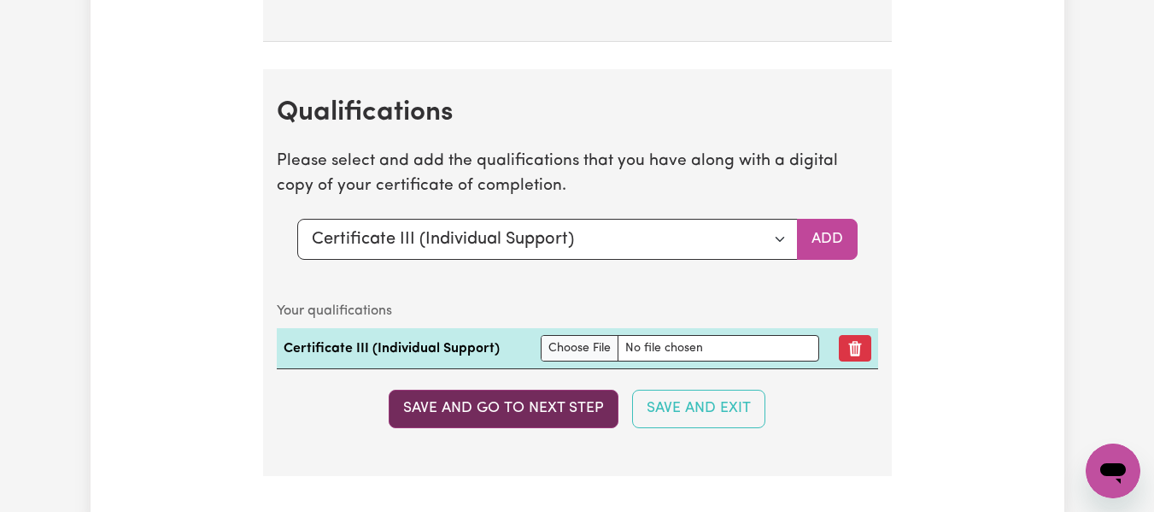
click at [551, 425] on button "Save and go to next step" at bounding box center [504, 409] width 230 height 38
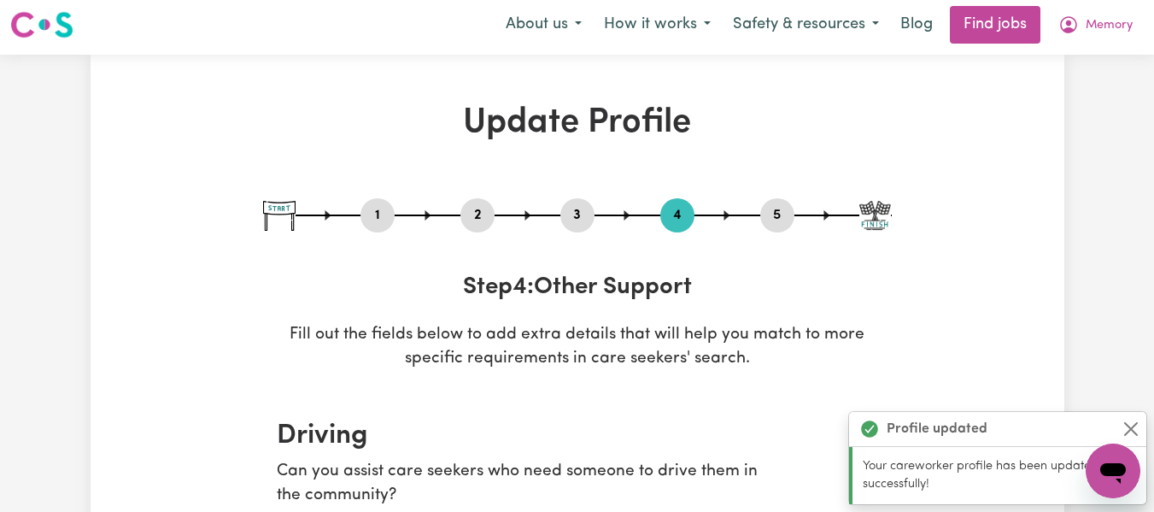
scroll to position [0, 0]
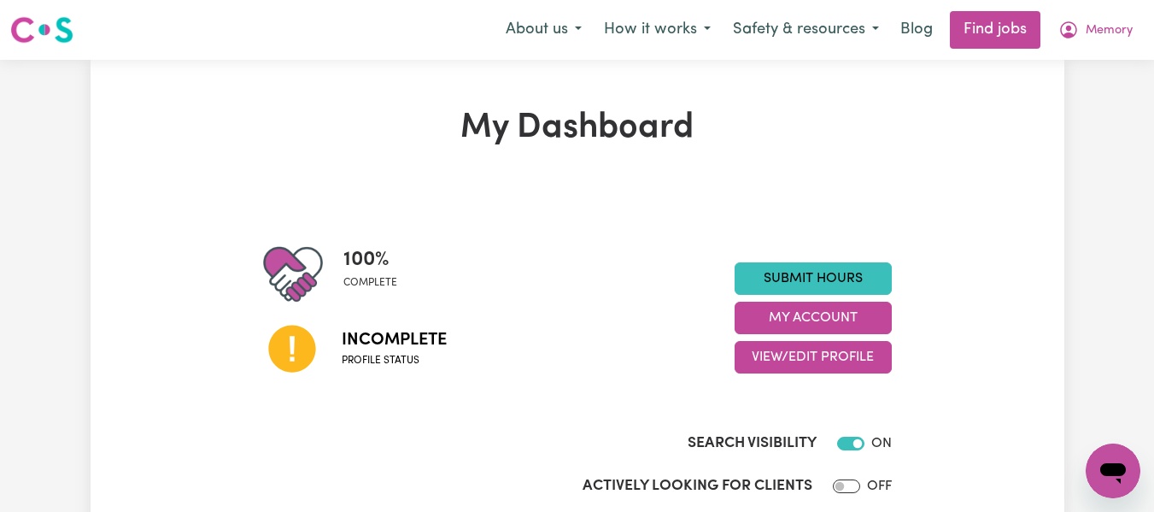
scroll to position [9, 0]
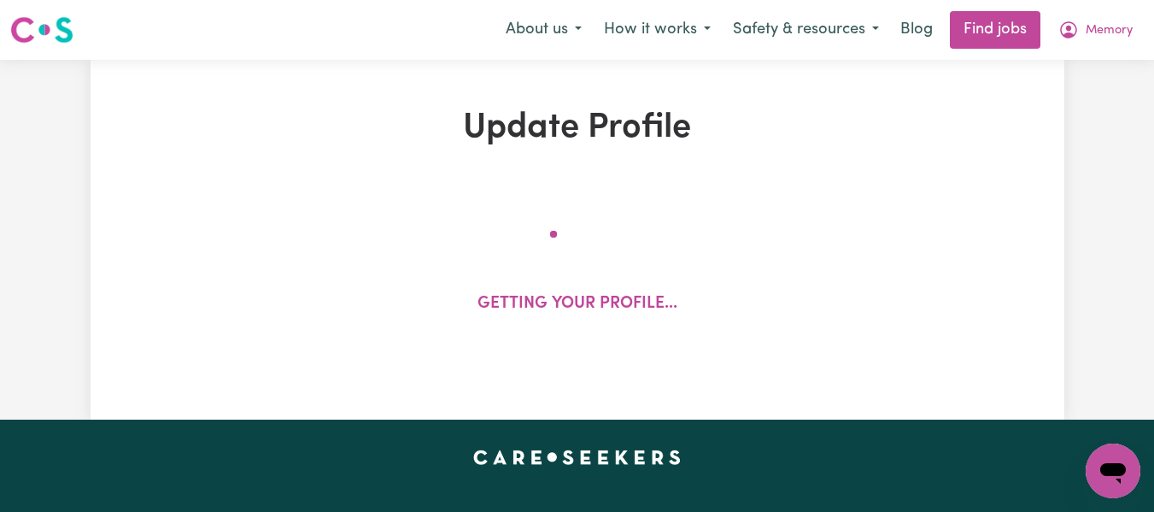
select select "female"
select select "Temporary Work Visa"
select select "Studying a healthcare related degree or qualification"
select select "40"
select select "50"
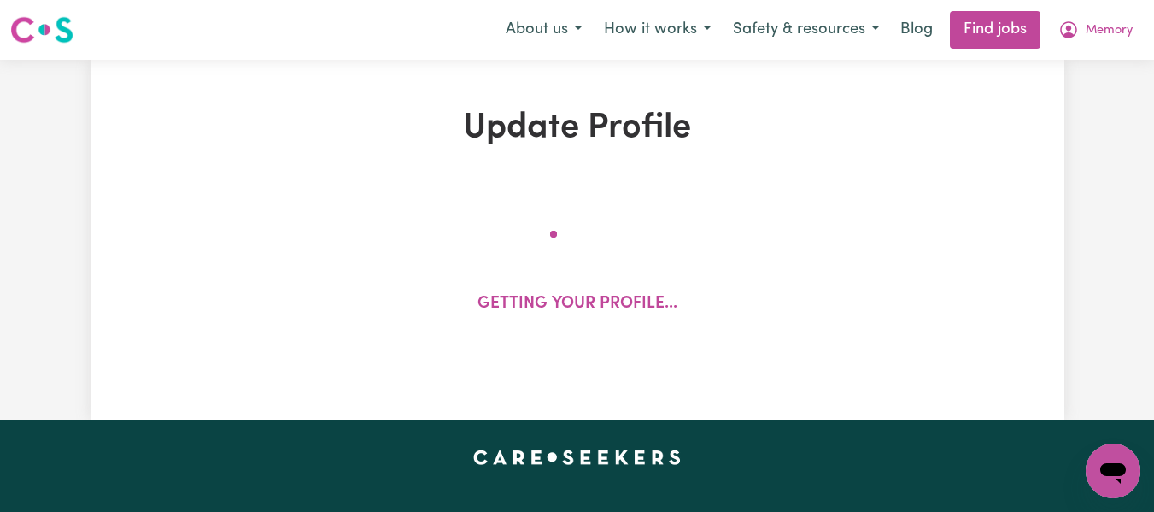
select select "50"
select select "60"
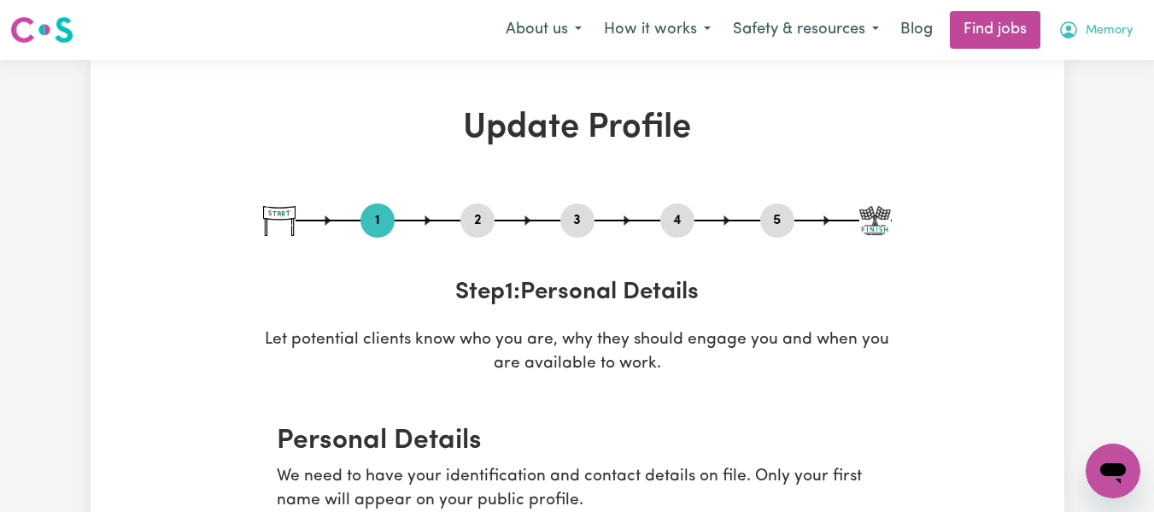
click at [1108, 29] on span "Memory" at bounding box center [1109, 30] width 47 height 19
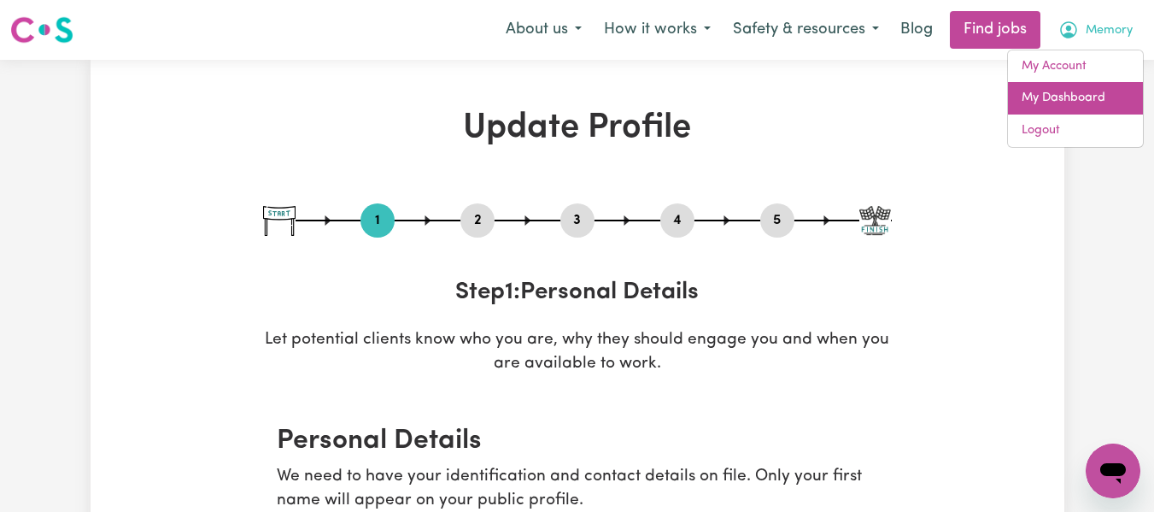
click at [1083, 106] on link "My Dashboard" at bounding box center [1075, 98] width 135 height 32
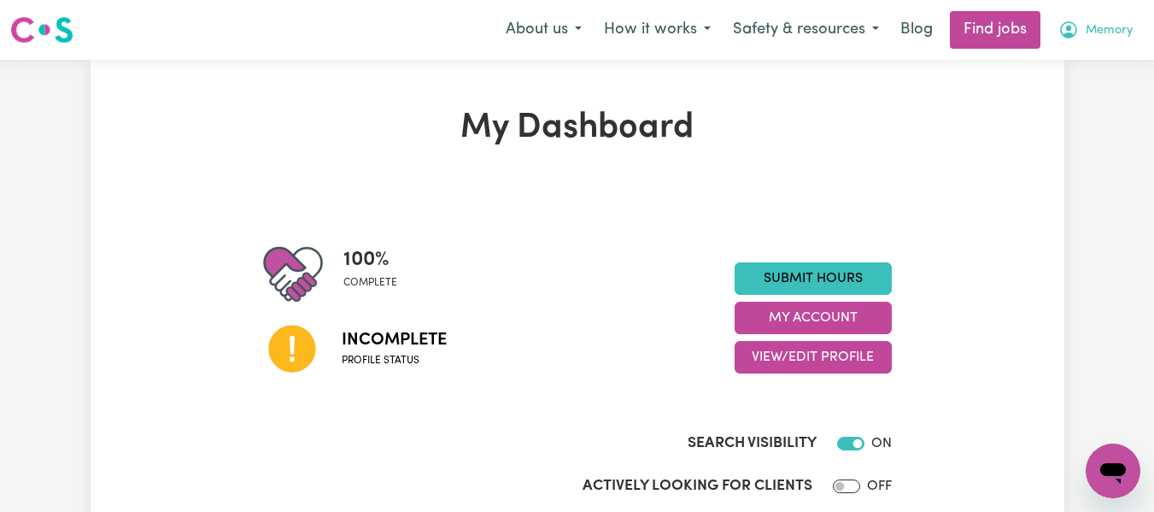
click at [1096, 26] on span "Memory" at bounding box center [1109, 30] width 47 height 19
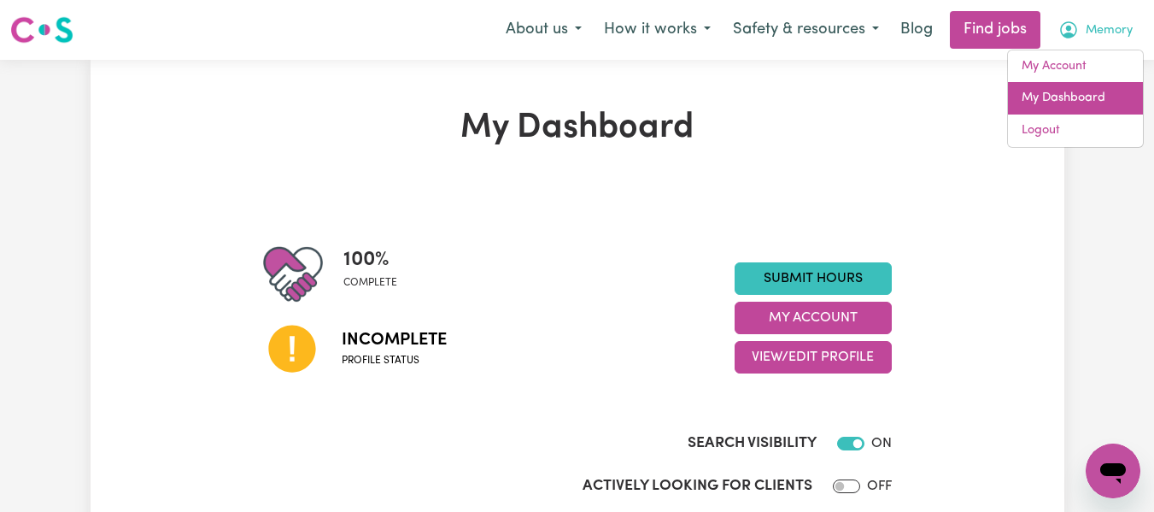
click at [1077, 89] on link "My Dashboard" at bounding box center [1075, 98] width 135 height 32
click at [1079, 97] on link "My Dashboard" at bounding box center [1075, 98] width 135 height 32
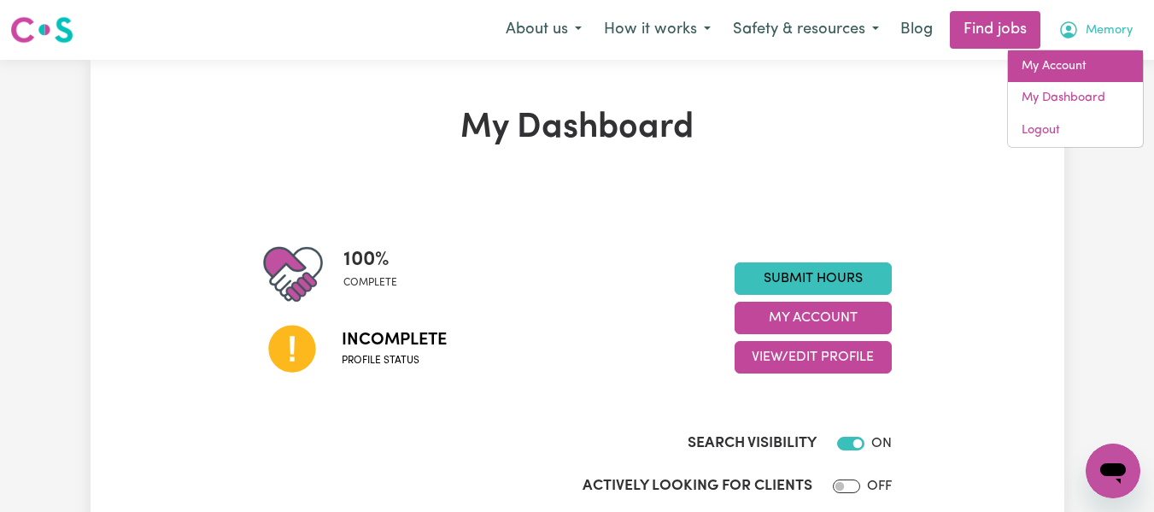
click at [1064, 62] on link "My Account" at bounding box center [1075, 66] width 135 height 32
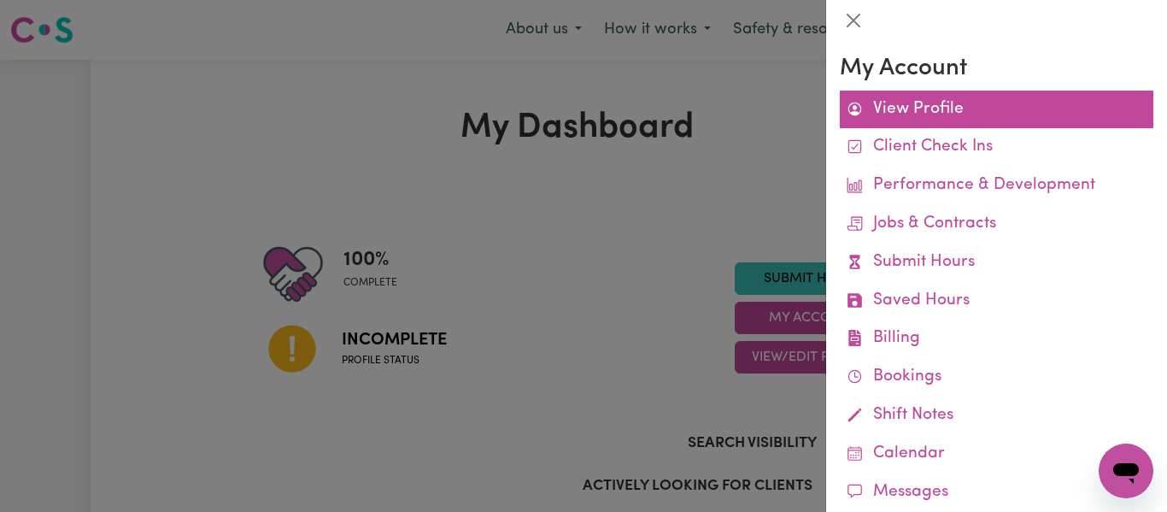
click at [991, 101] on link "View Profile" at bounding box center [997, 110] width 314 height 38
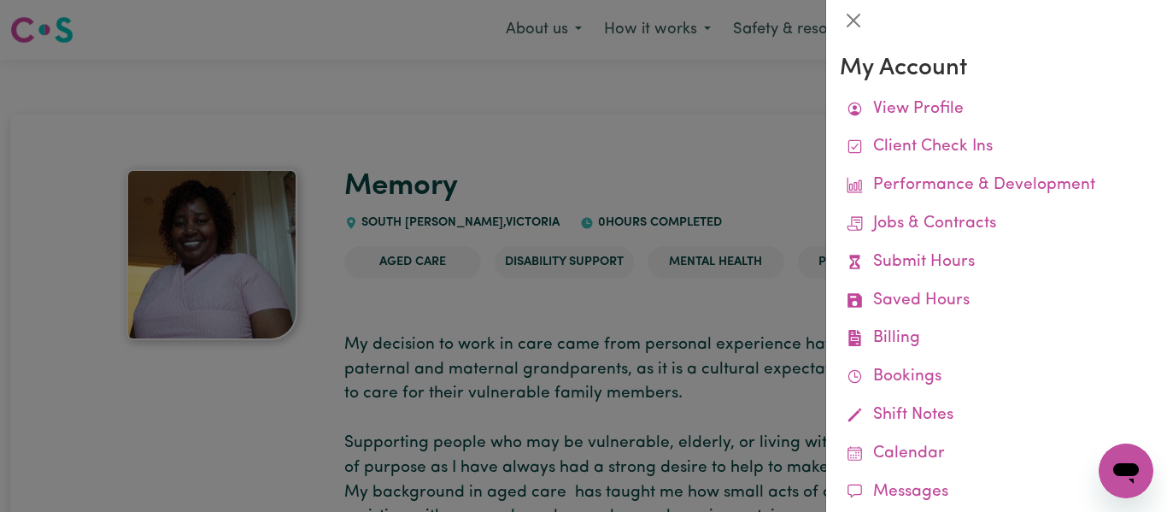
click at [756, 158] on div at bounding box center [583, 256] width 1167 height 512
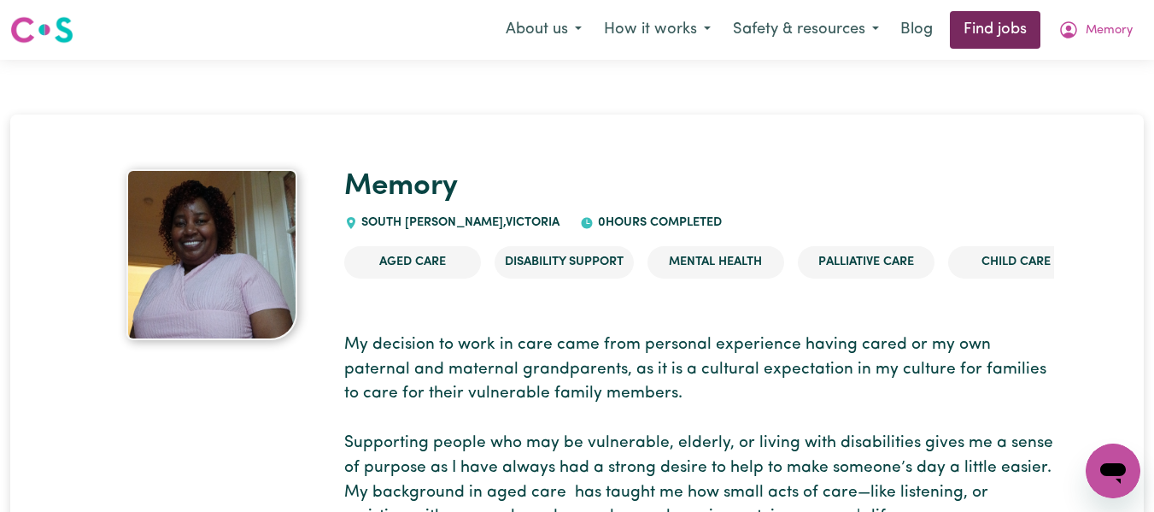
click at [1014, 36] on link "Find jobs" at bounding box center [995, 30] width 91 height 38
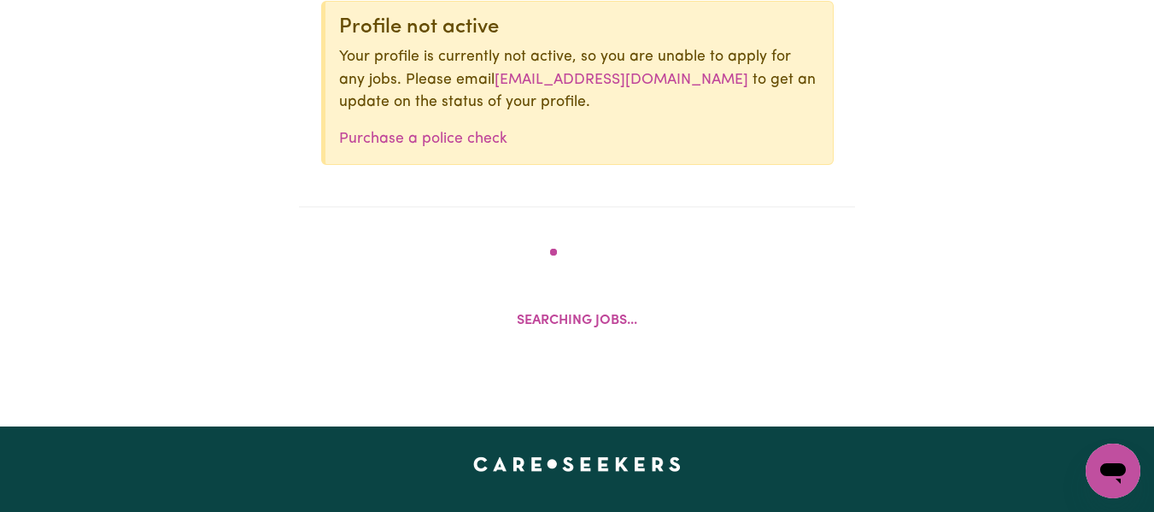
scroll to position [691, 0]
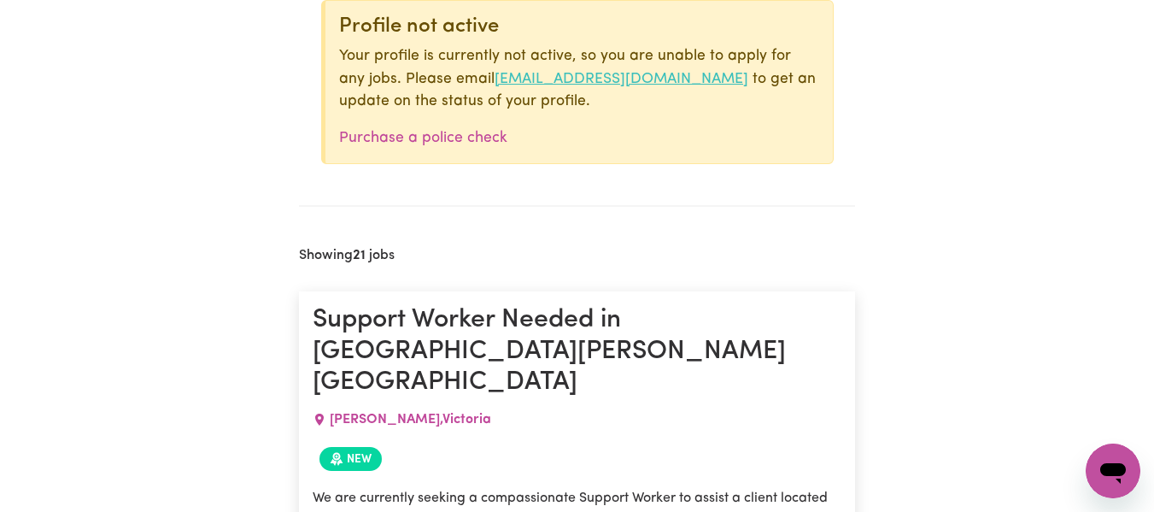
click at [495, 79] on link "onboarding@careseekers.com.au" at bounding box center [622, 79] width 254 height 15
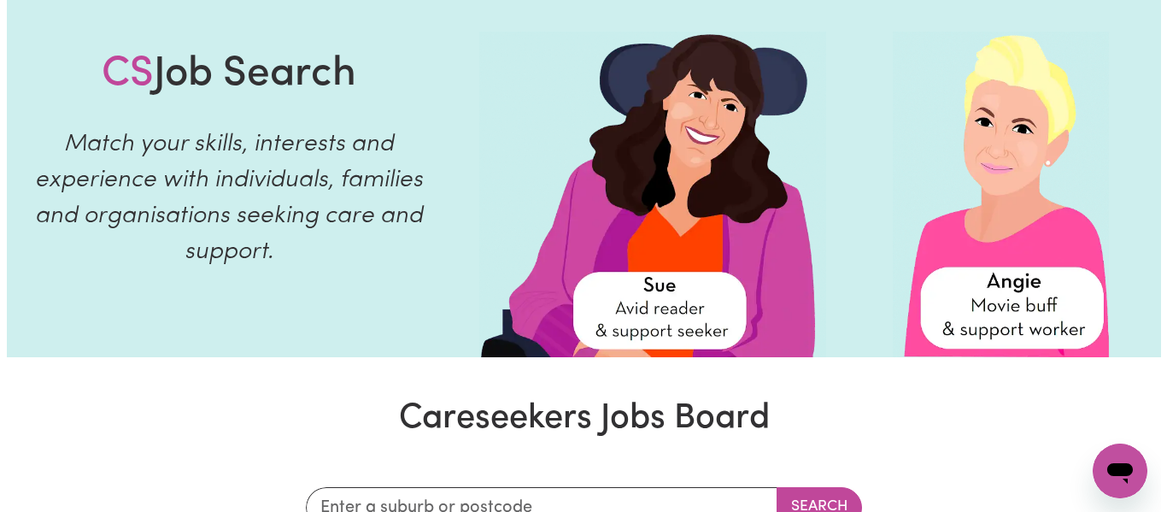
scroll to position [0, 0]
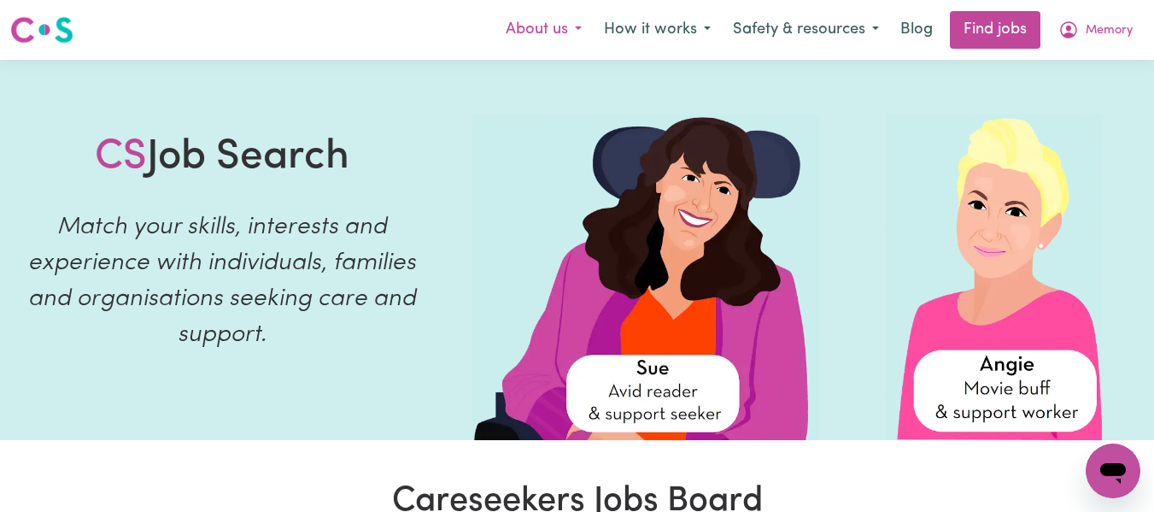
click at [578, 32] on button "About us" at bounding box center [544, 30] width 98 height 36
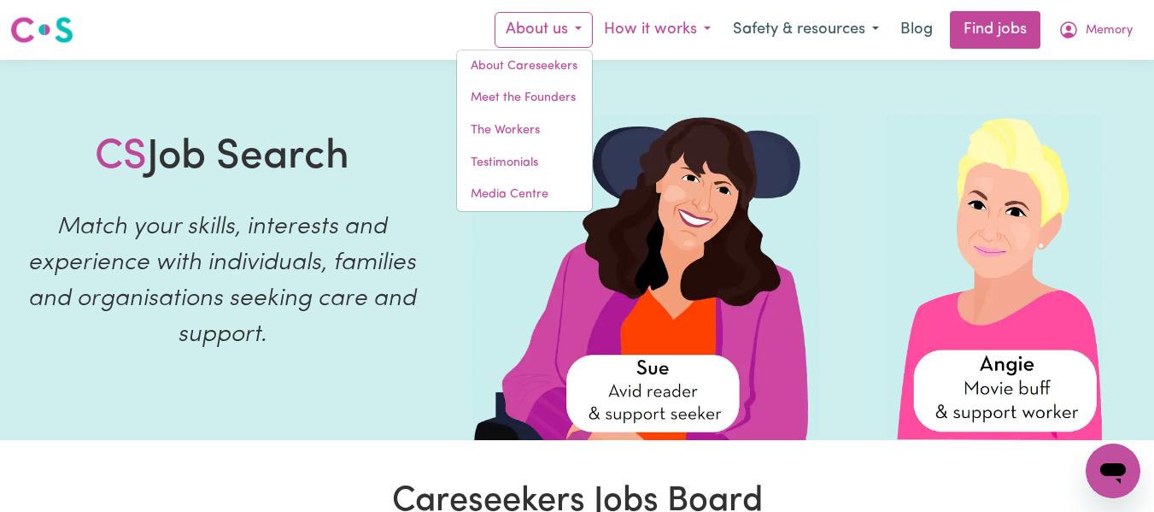
click at [707, 31] on button "How it works" at bounding box center [657, 30] width 129 height 36
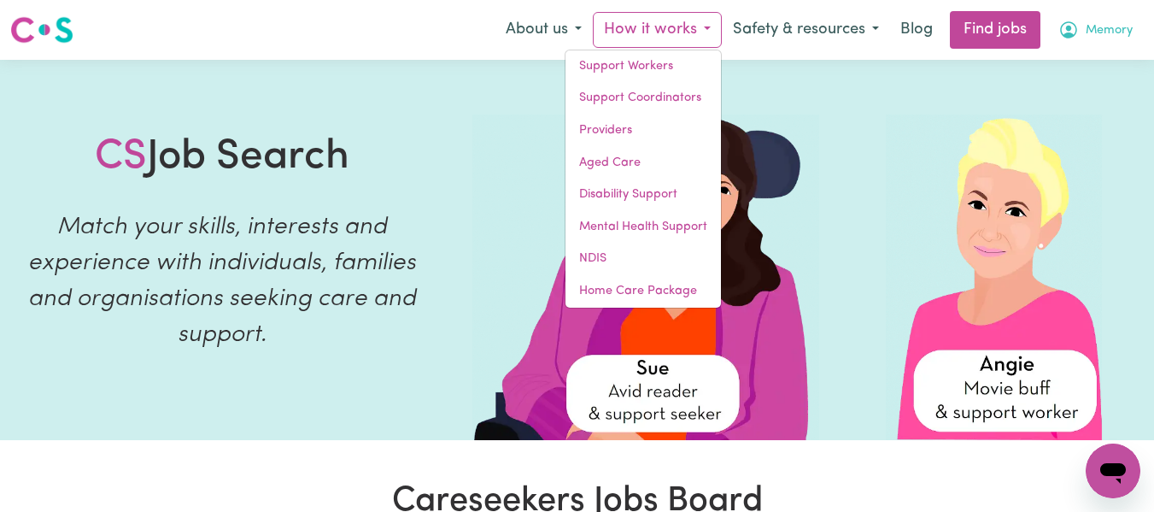
click at [1130, 31] on button "Memory" at bounding box center [1095, 30] width 97 height 36
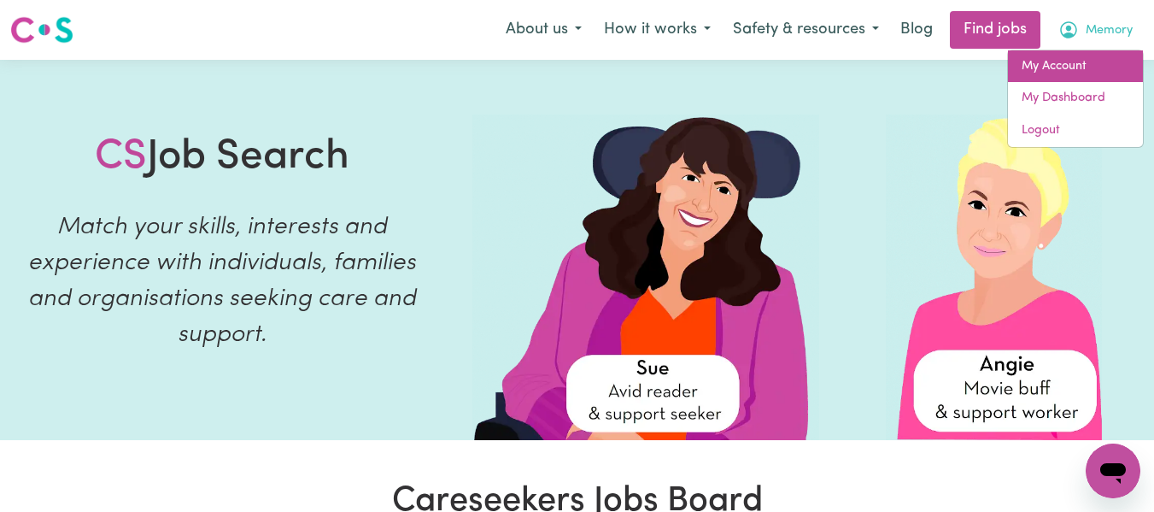
click at [1079, 68] on link "My Account" at bounding box center [1075, 66] width 135 height 32
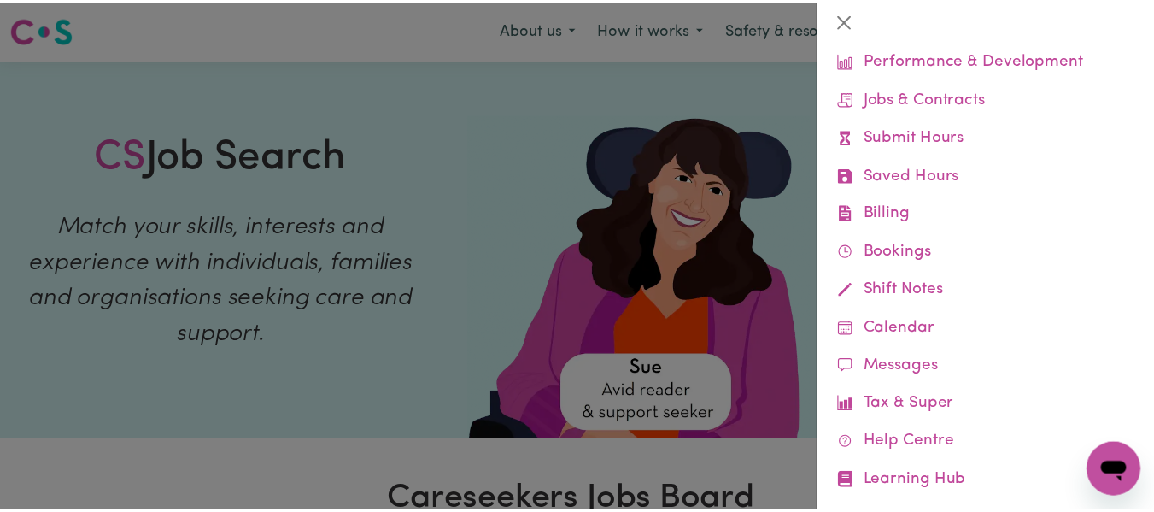
scroll to position [155, 0]
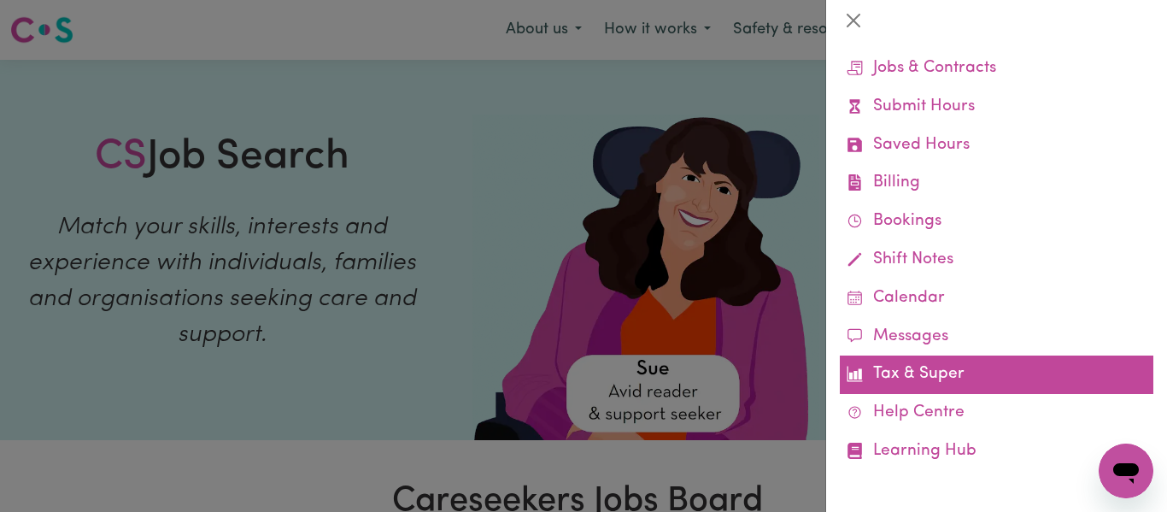
click at [930, 377] on link "Tax & Super" at bounding box center [997, 374] width 314 height 38
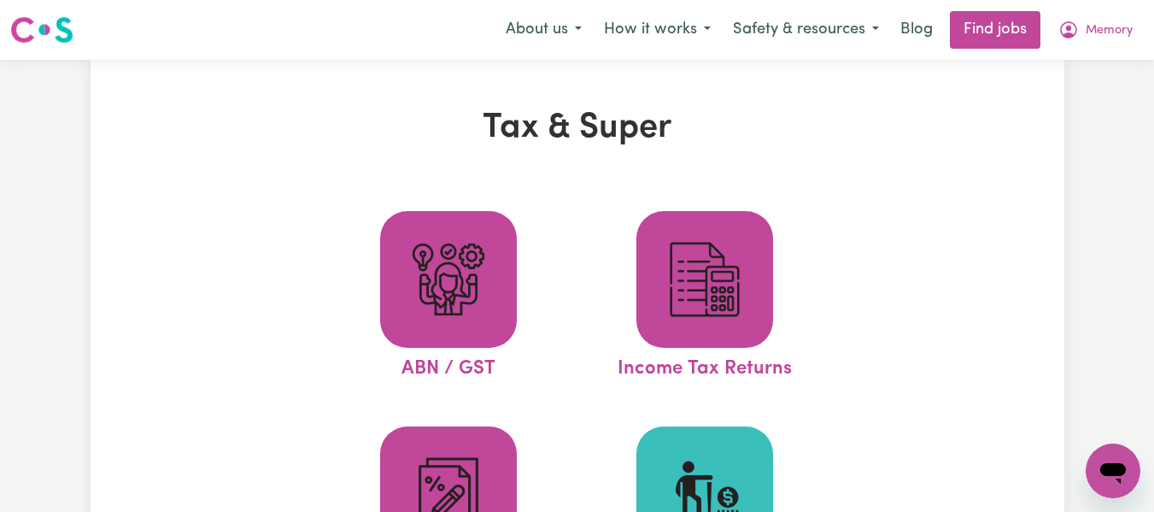
click at [727, 473] on img at bounding box center [705, 495] width 82 height 82
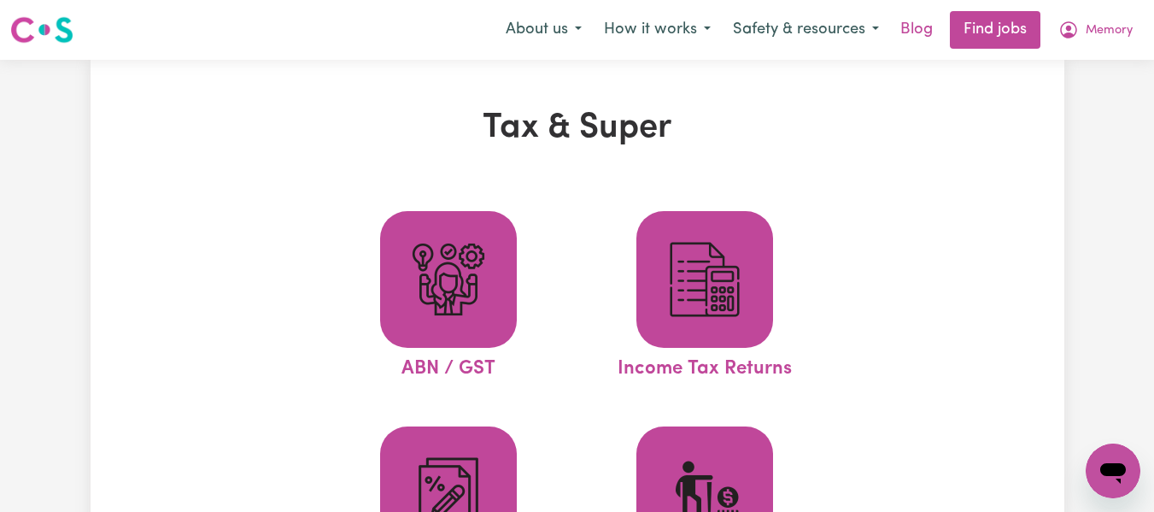
click at [923, 33] on link "Blog" at bounding box center [916, 30] width 53 height 38
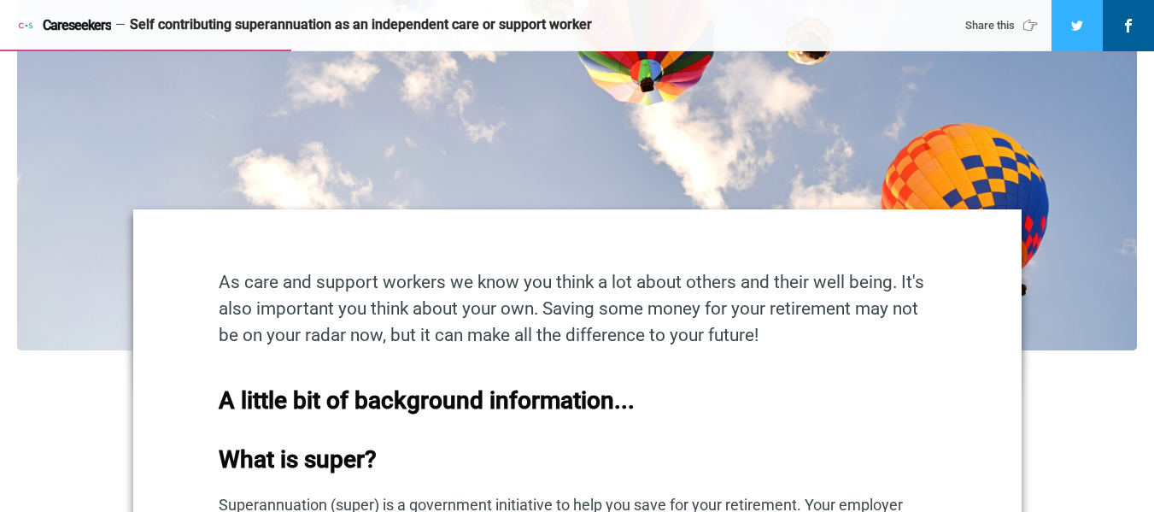
scroll to position [922, 0]
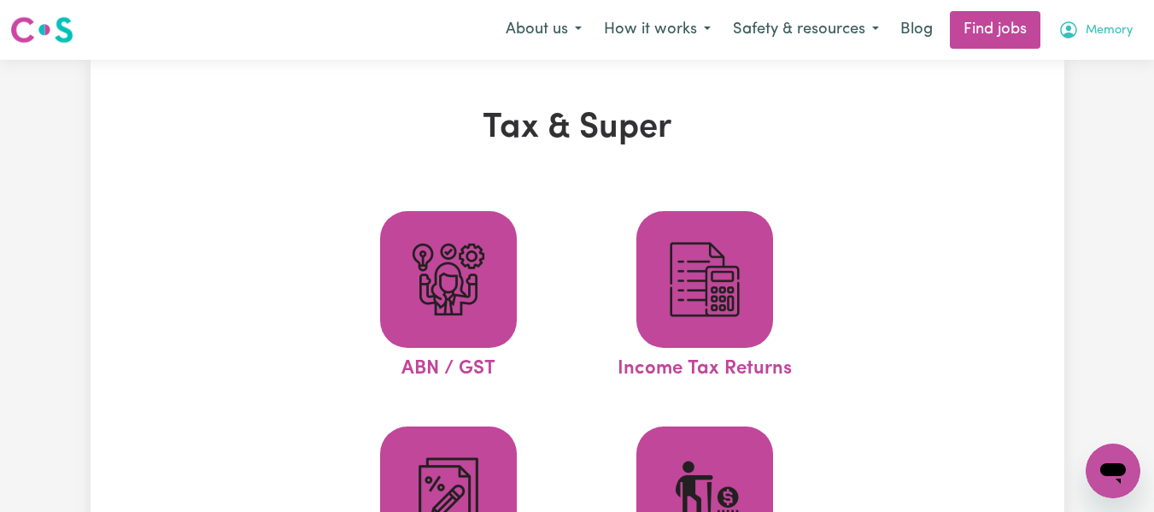
click at [1094, 38] on span "Memory" at bounding box center [1109, 30] width 47 height 19
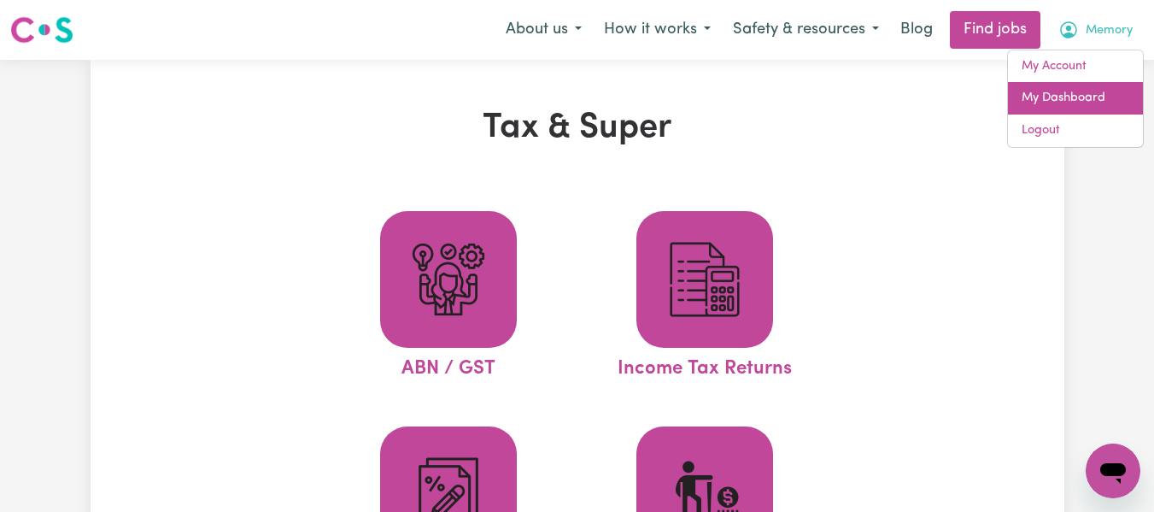
click at [1079, 102] on link "My Dashboard" at bounding box center [1075, 98] width 135 height 32
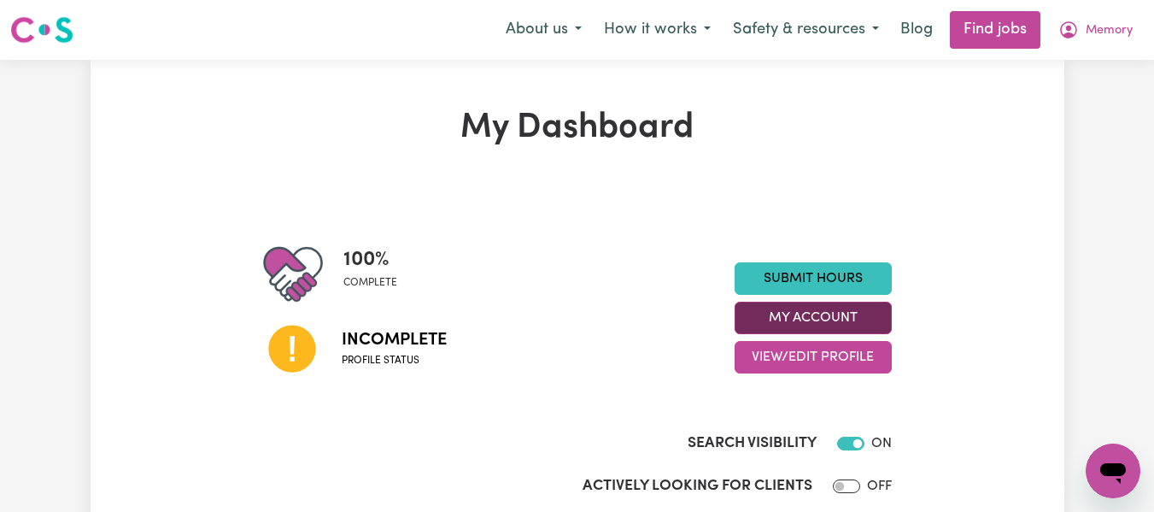
click at [857, 321] on button "My Account" at bounding box center [813, 318] width 157 height 32
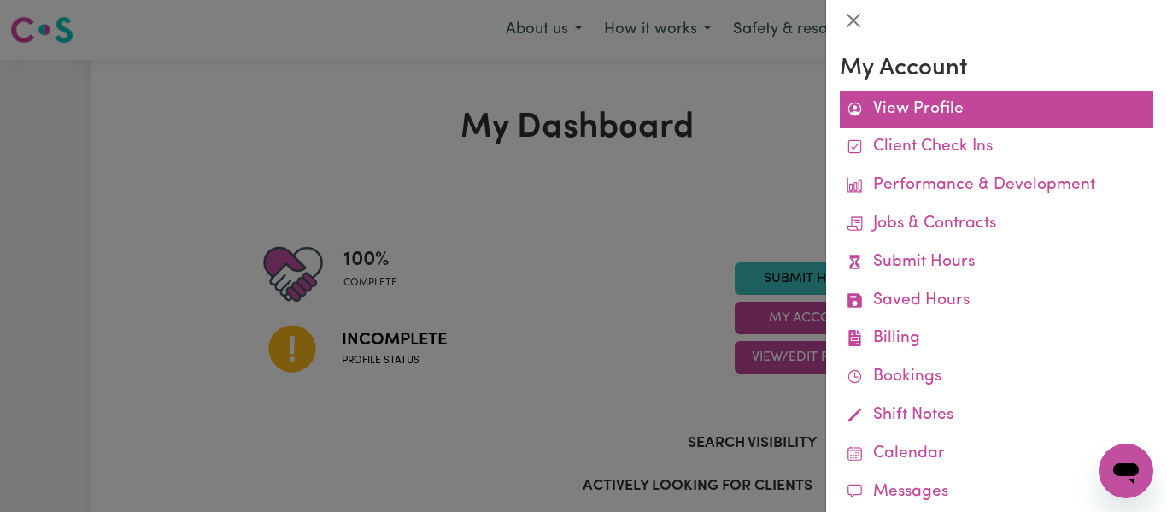
click at [946, 115] on link "View Profile" at bounding box center [997, 110] width 314 height 38
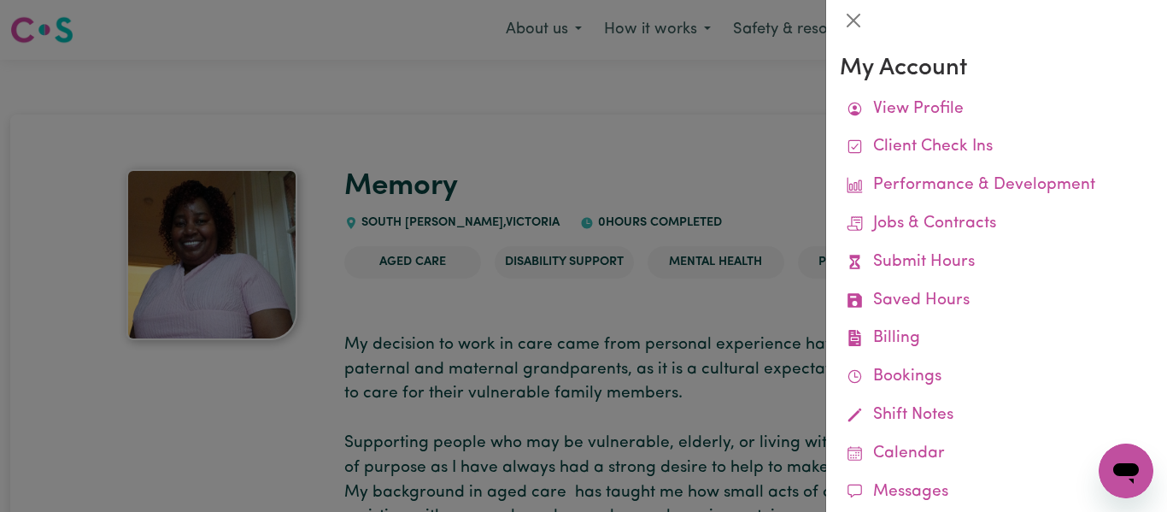
click at [665, 152] on div at bounding box center [583, 256] width 1167 height 512
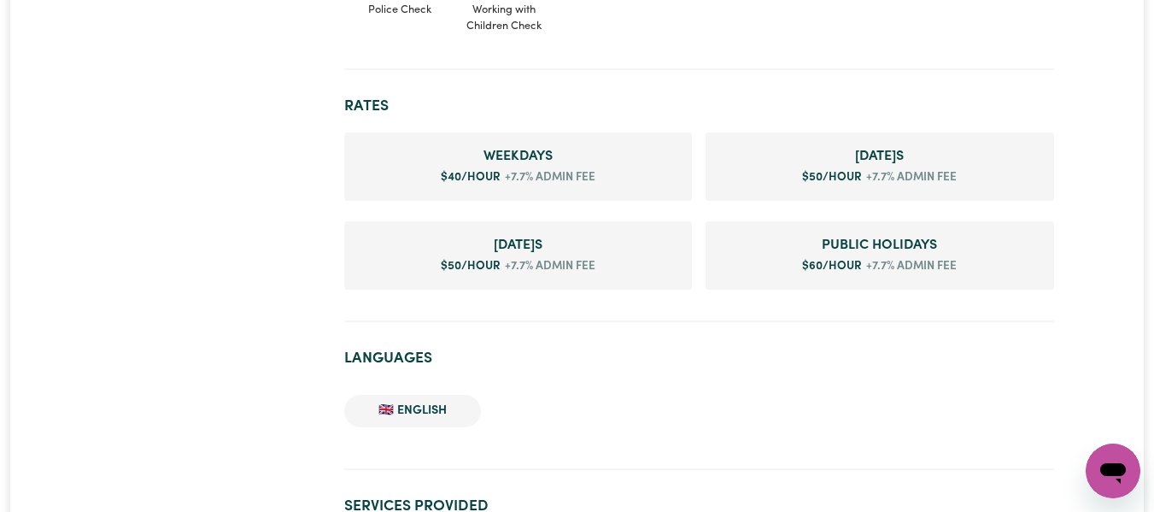
scroll to position [1079, 0]
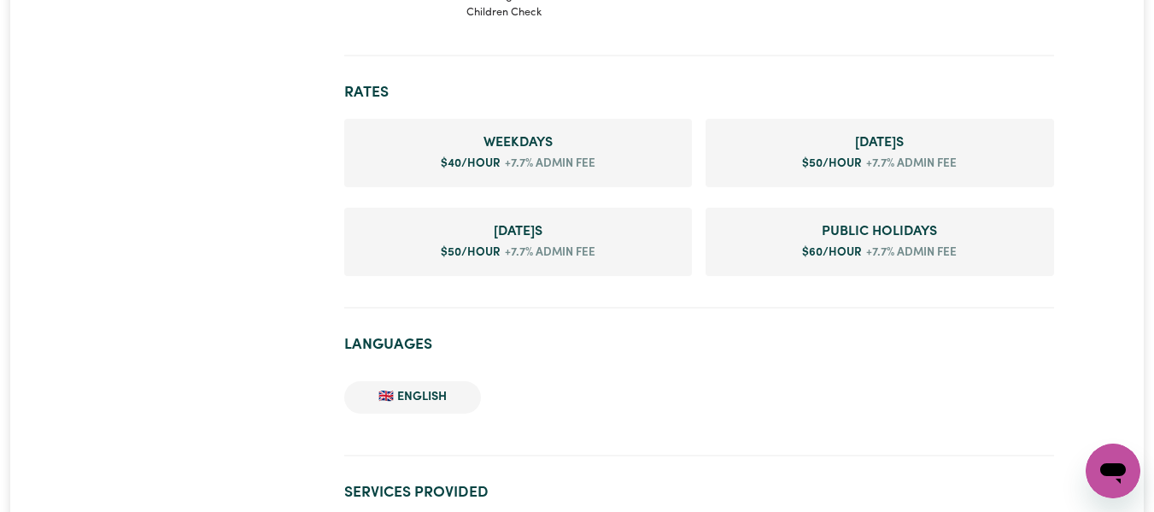
click at [550, 150] on span "Weekday s" at bounding box center [518, 142] width 321 height 21
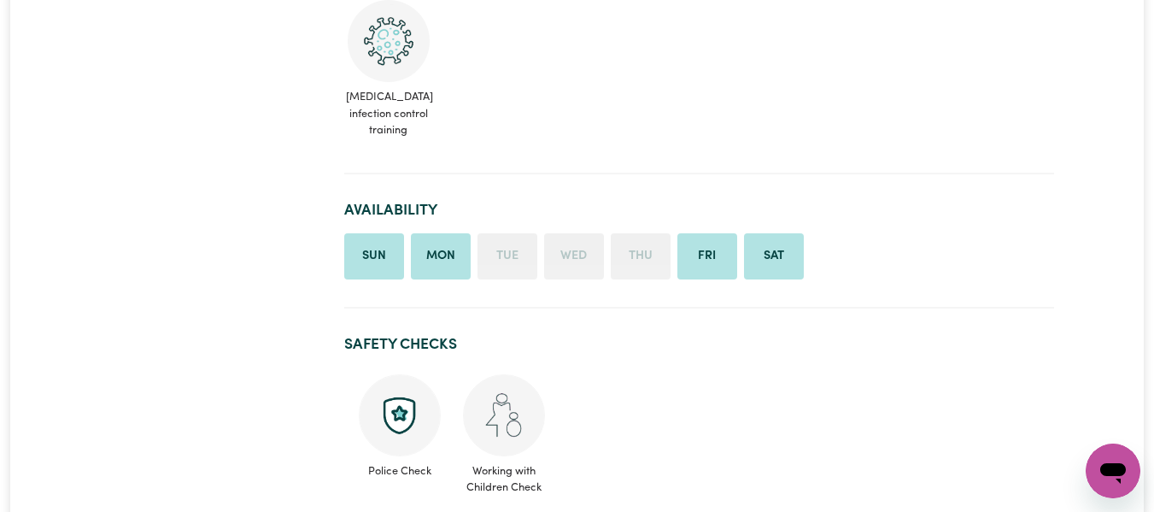
scroll to position [0, 0]
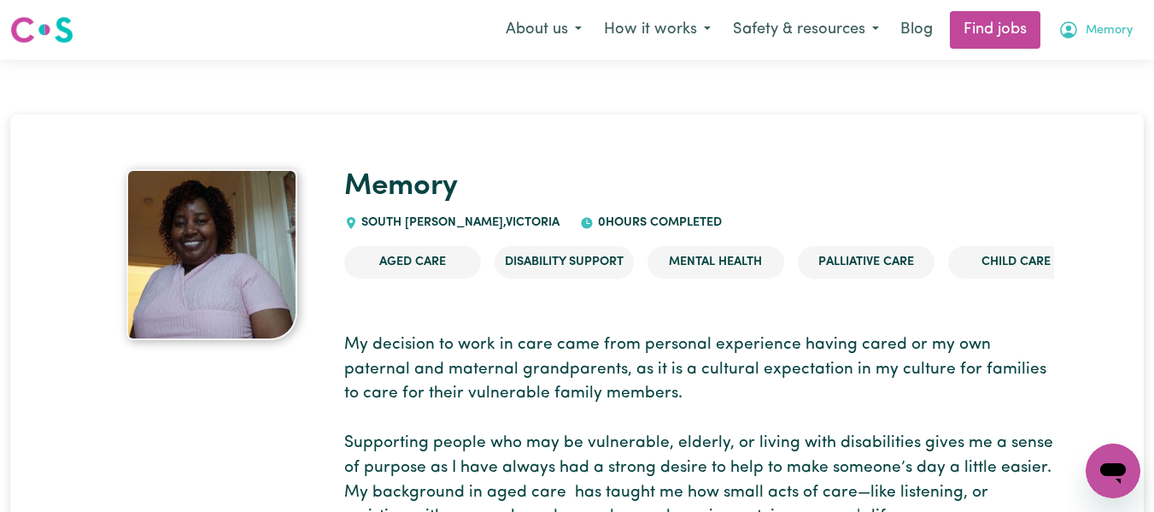
click at [1091, 28] on span "Memory" at bounding box center [1109, 30] width 47 height 19
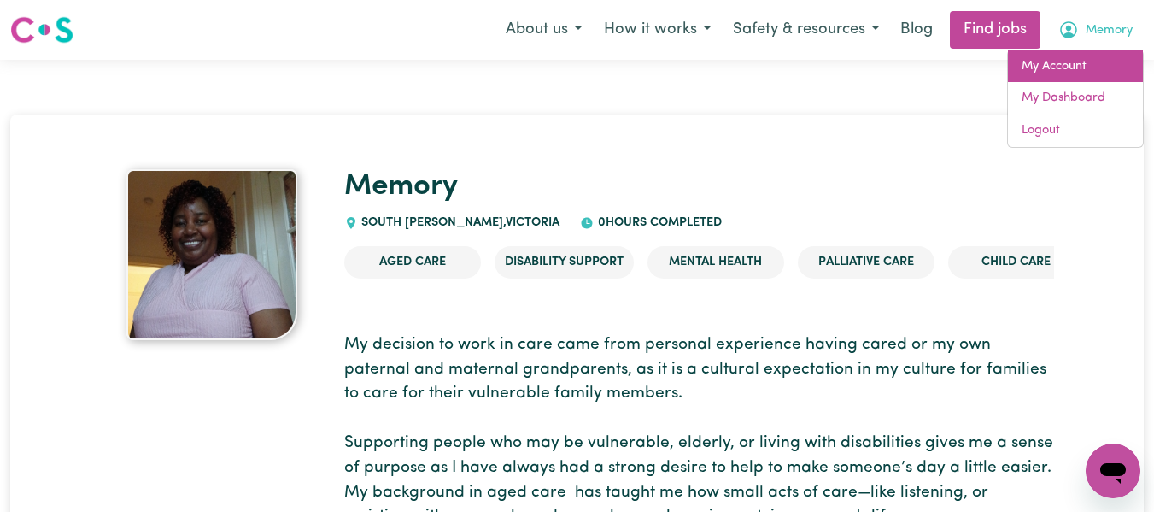
click at [1061, 67] on link "My Account" at bounding box center [1075, 66] width 135 height 32
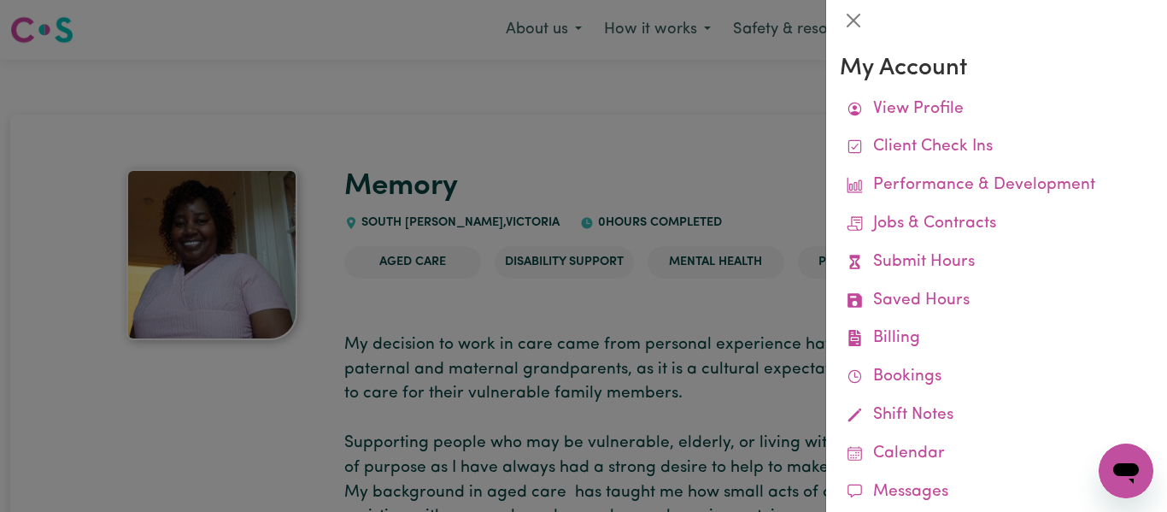
click at [782, 99] on div at bounding box center [583, 256] width 1167 height 512
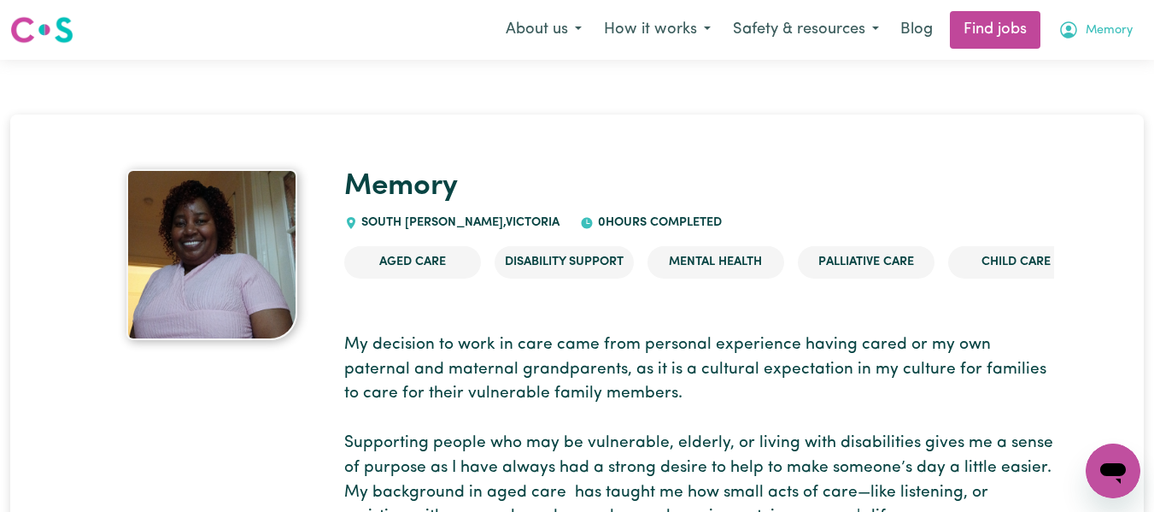
click at [1081, 32] on button "Memory" at bounding box center [1095, 30] width 97 height 36
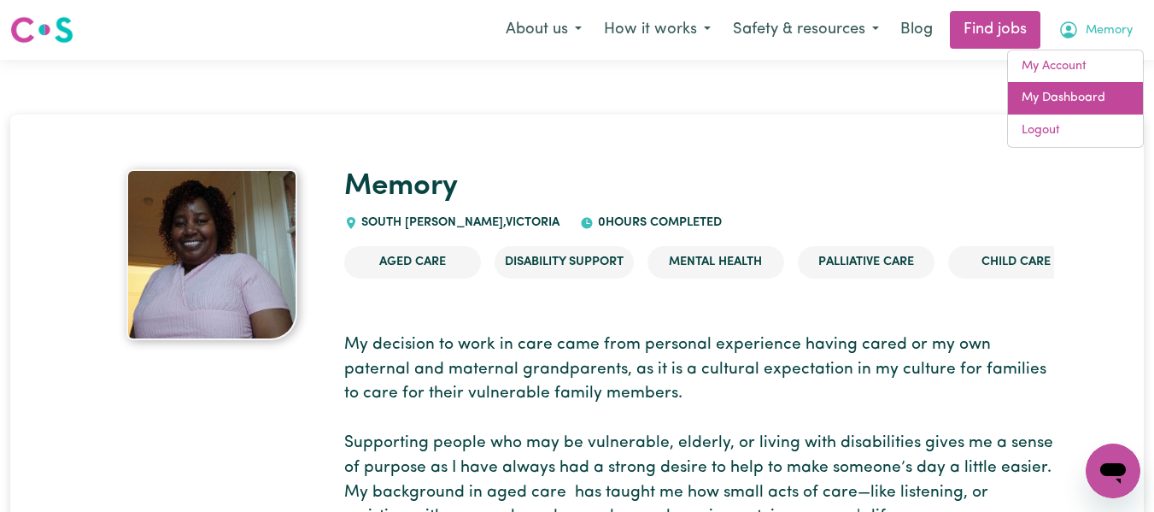
click at [1080, 94] on link "My Dashboard" at bounding box center [1075, 98] width 135 height 32
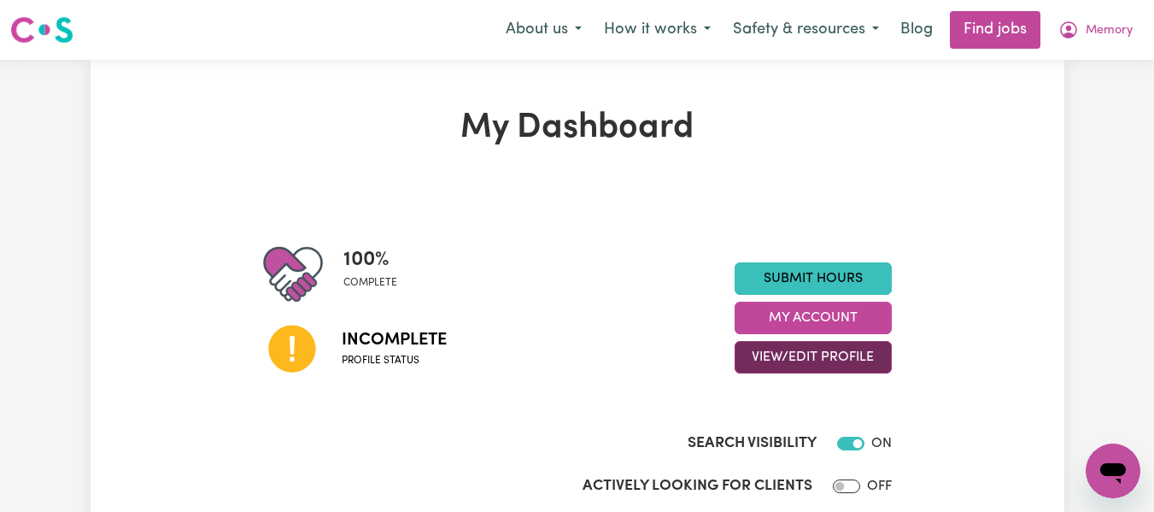
click at [860, 361] on button "View/Edit Profile" at bounding box center [813, 357] width 157 height 32
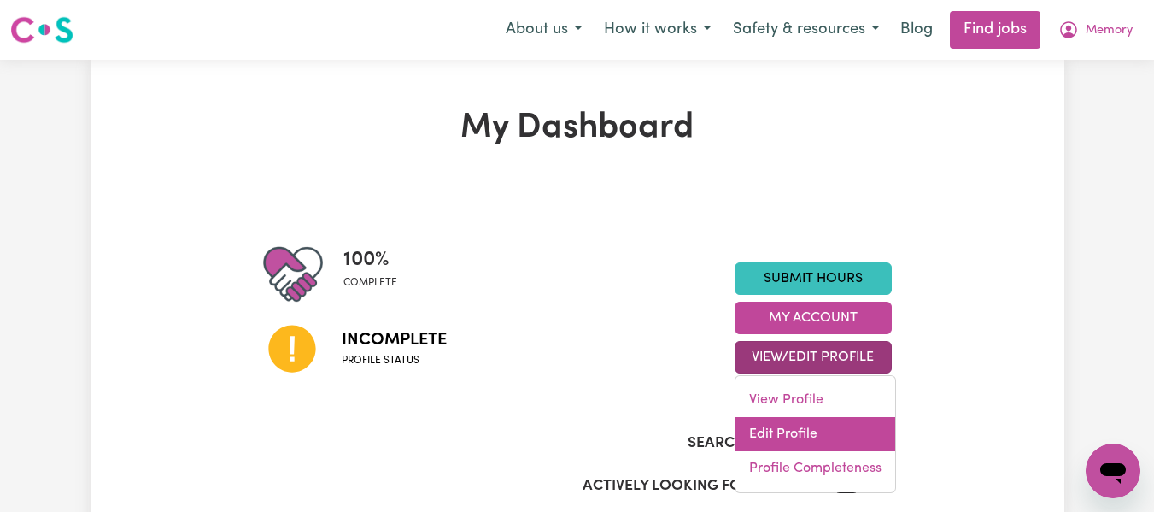
click at [803, 433] on link "Edit Profile" at bounding box center [816, 434] width 160 height 34
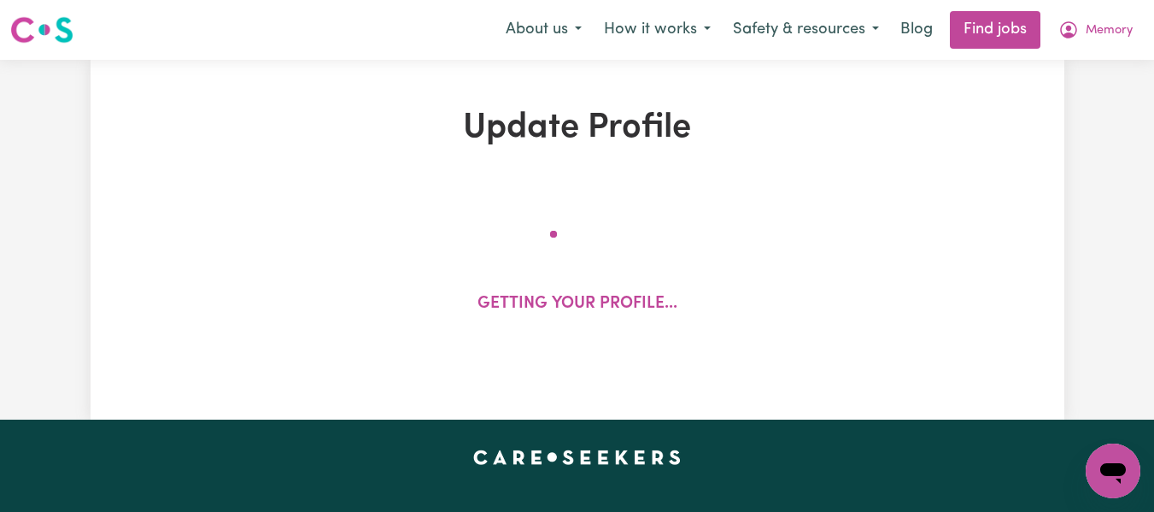
select select "female"
select select "Temporary Work Visa"
select select "Studying a healthcare related degree or qualification"
select select "40"
select select "50"
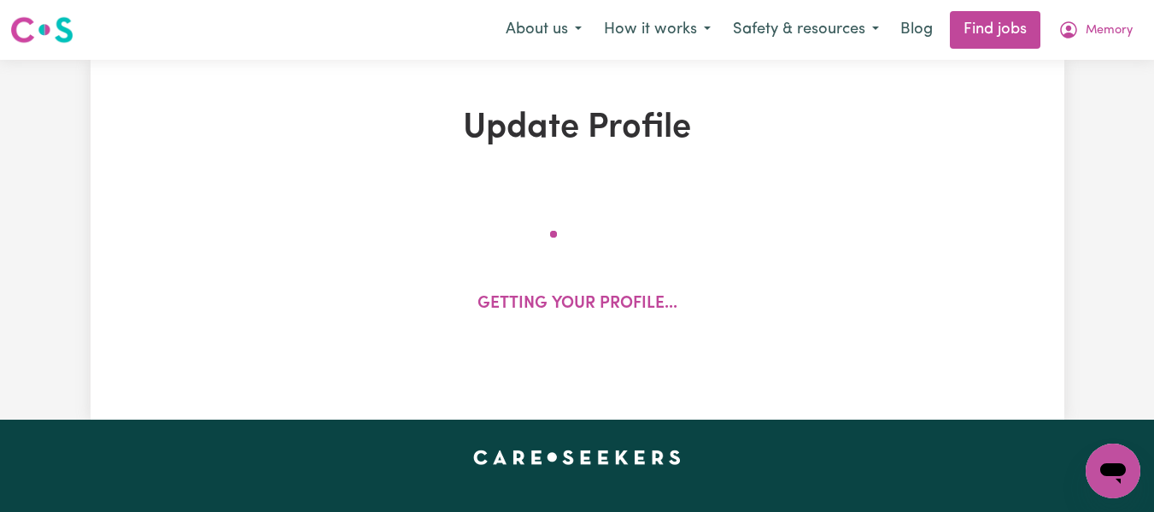
select select "50"
select select "60"
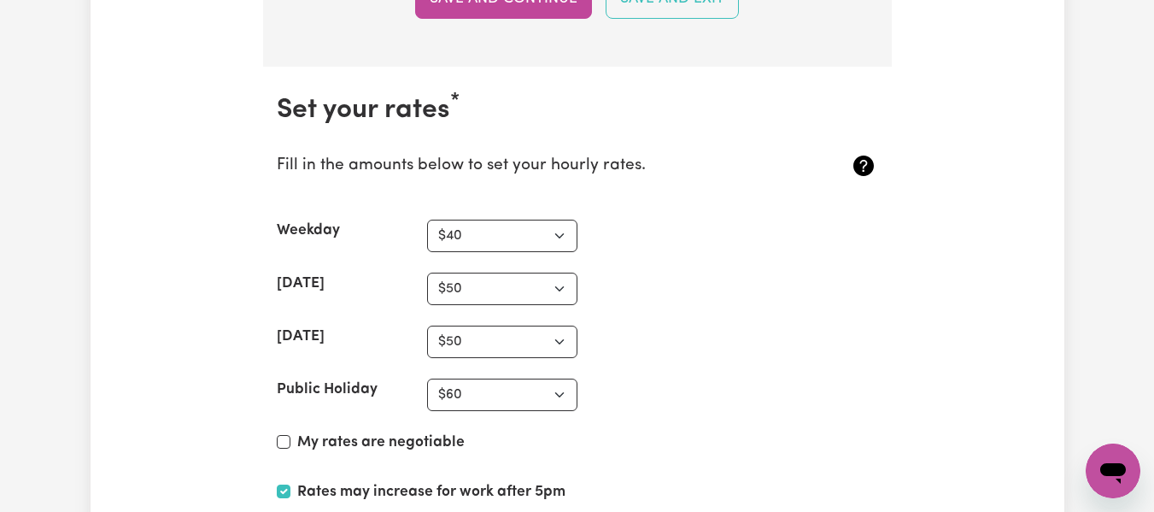
scroll to position [3956, 0]
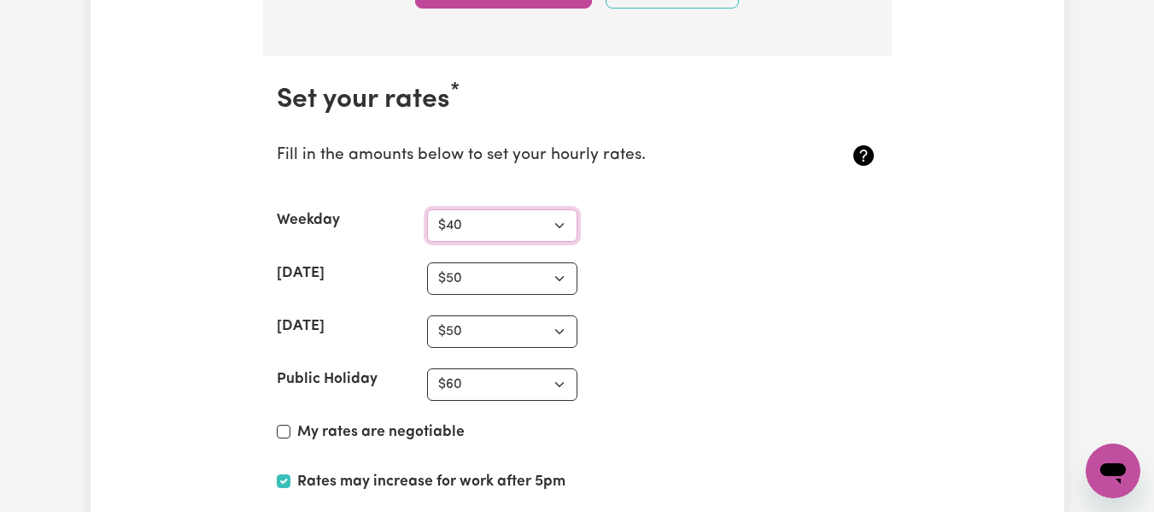
click at [562, 227] on select "N/A $37 $38 $39 $40 $41 $42 $43 $44 $45 $46 $47 $48 $49 $50 $51 $52 $53 $54 $55…" at bounding box center [502, 225] width 150 height 32
select select "45"
click at [427, 209] on select "N/A $37 $38 $39 $40 $41 $42 $43 $44 $45 $46 $47 $48 $49 $50 $51 $52 $53 $54 $55…" at bounding box center [502, 225] width 150 height 32
click at [562, 278] on select "N/A $37 $38 $39 $40 $41 $42 $43 $44 $45 $46 $47 $48 $49 $50 $51 $52 $53 $54 $55…" at bounding box center [502, 278] width 150 height 32
select select "62"
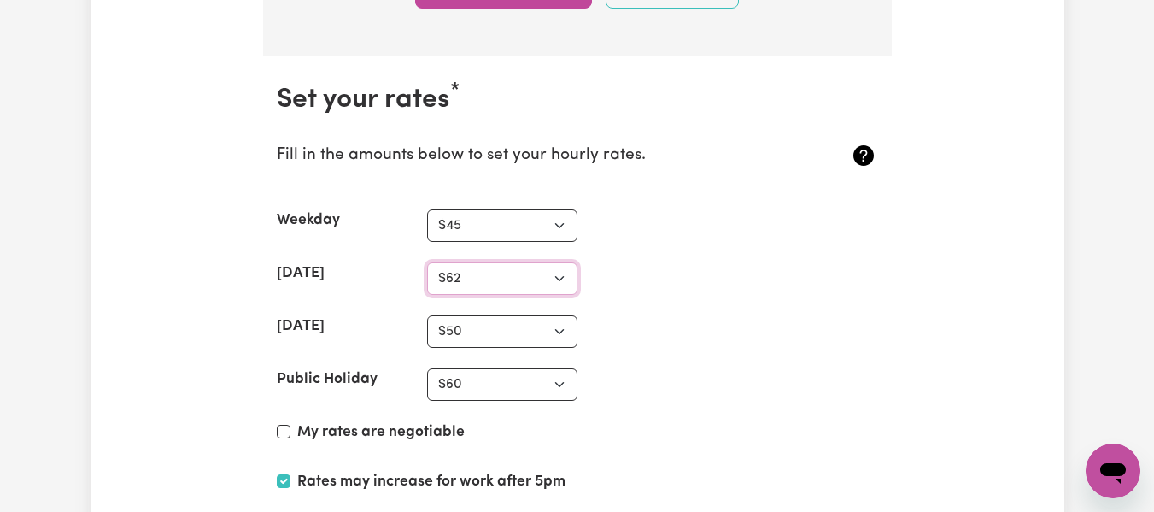
click at [427, 262] on select "N/A $37 $38 $39 $40 $41 $42 $43 $44 $45 $46 $47 $48 $49 $50 $51 $52 $53 $54 $55…" at bounding box center [502, 278] width 150 height 32
click at [560, 333] on select "N/A $37 $38 $39 $40 $41 $42 $43 $44 $45 $46 $47 $48 $49 $50 $51 $52 $53 $54 $55…" at bounding box center [502, 331] width 150 height 32
click at [427, 315] on select "N/A $37 $38 $39 $40 $41 $42 $43 $44 $45 $46 $47 $48 $49 $50 $51 $52 $53 $54 $55…" at bounding box center [502, 331] width 150 height 32
click at [554, 334] on select "N/A $37 $38 $39 $40 $41 $42 $43 $44 $45 $46 $47 $48 $49 $50 $51 $52 $53 $54 $55…" at bounding box center [502, 331] width 150 height 32
select select "67"
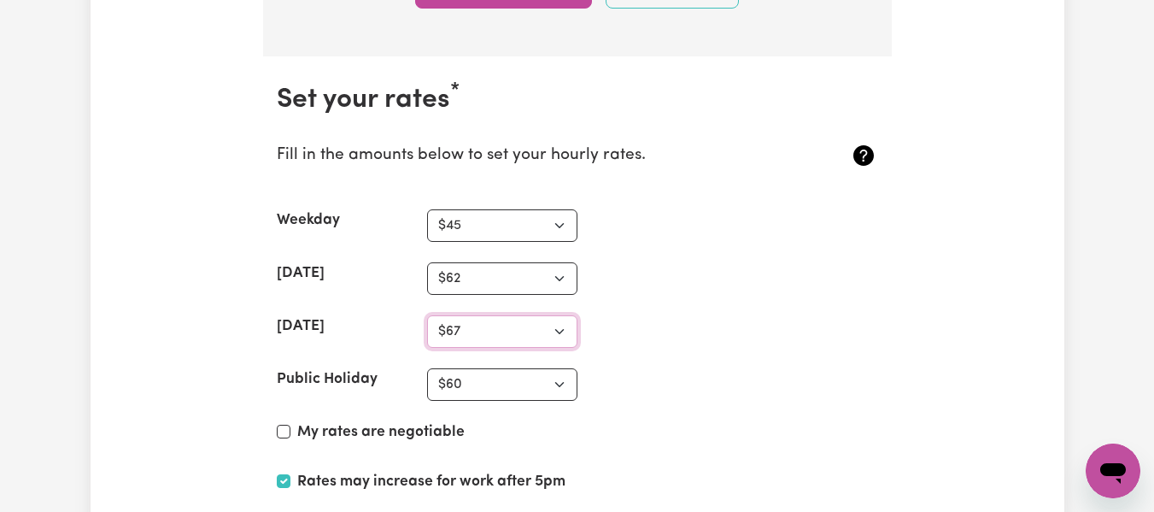
click at [427, 315] on select "N/A $37 $38 $39 $40 $41 $42 $43 $44 $45 $46 $47 $48 $49 $50 $51 $52 $53 $54 $55…" at bounding box center [502, 331] width 150 height 32
click at [561, 385] on select "N/A $37 $38 $39 $40 $41 $42 $43 $44 $45 $46 $47 $48 $49 $50 $51 $52 $53 $54 $55…" at bounding box center [502, 384] width 150 height 32
click at [427, 368] on select "N/A $37 $38 $39 $40 $41 $42 $43 $44 $45 $46 $47 $48 $49 $50 $51 $52 $53 $54 $55…" at bounding box center [502, 384] width 150 height 32
click at [557, 382] on select "N/A $37 $38 $39 $40 $41 $42 $43 $44 $45 $46 $47 $48 $49 $50 $51 $52 $53 $54 $55…" at bounding box center [502, 384] width 150 height 32
select select "76"
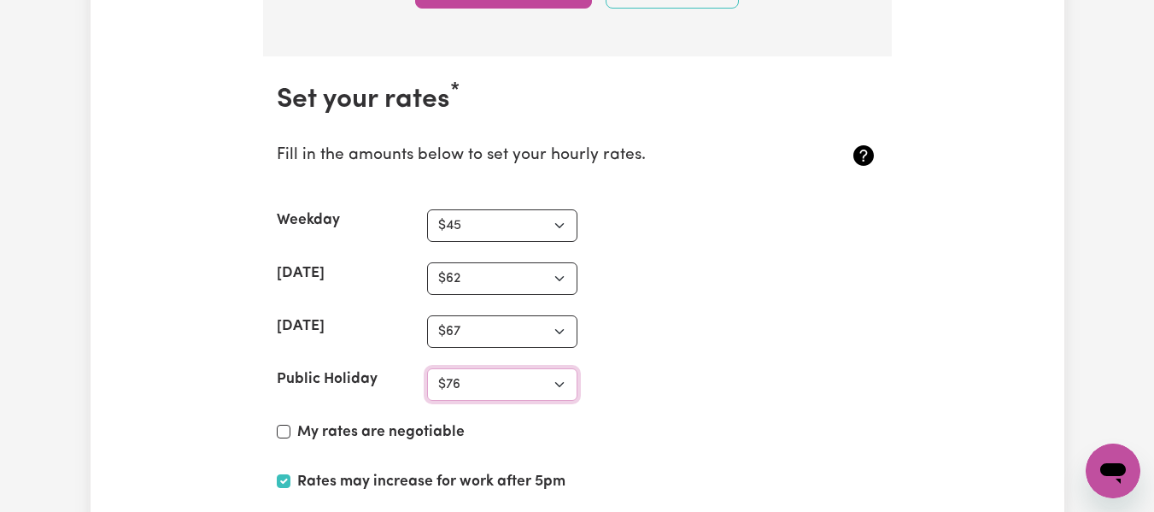
click at [427, 368] on select "N/A $37 $38 $39 $40 $41 $42 $43 $44 $45 $46 $47 $48 $49 $50 $51 $52 $53 $54 $55…" at bounding box center [502, 384] width 150 height 32
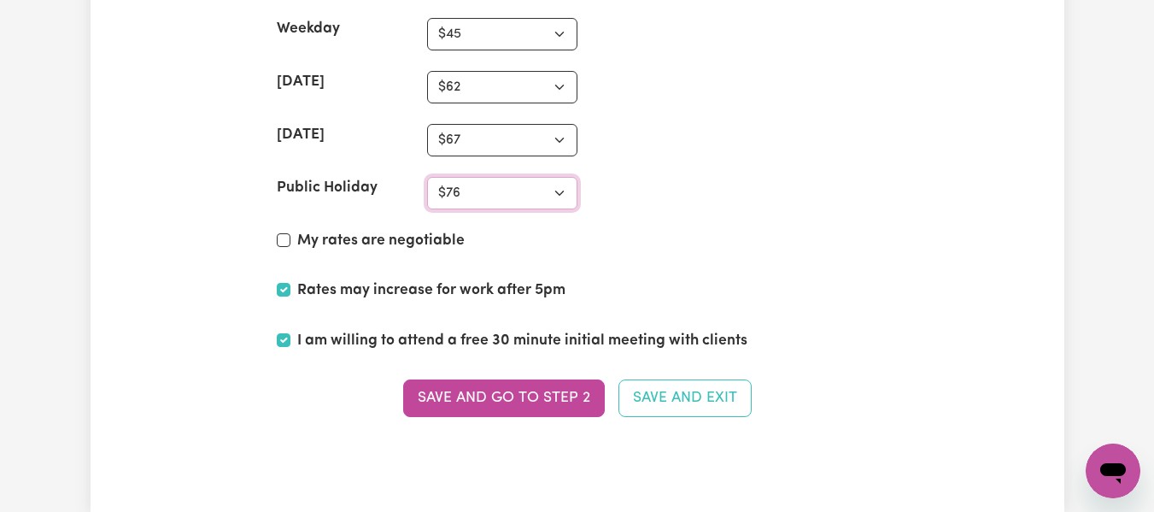
scroll to position [4166, 0]
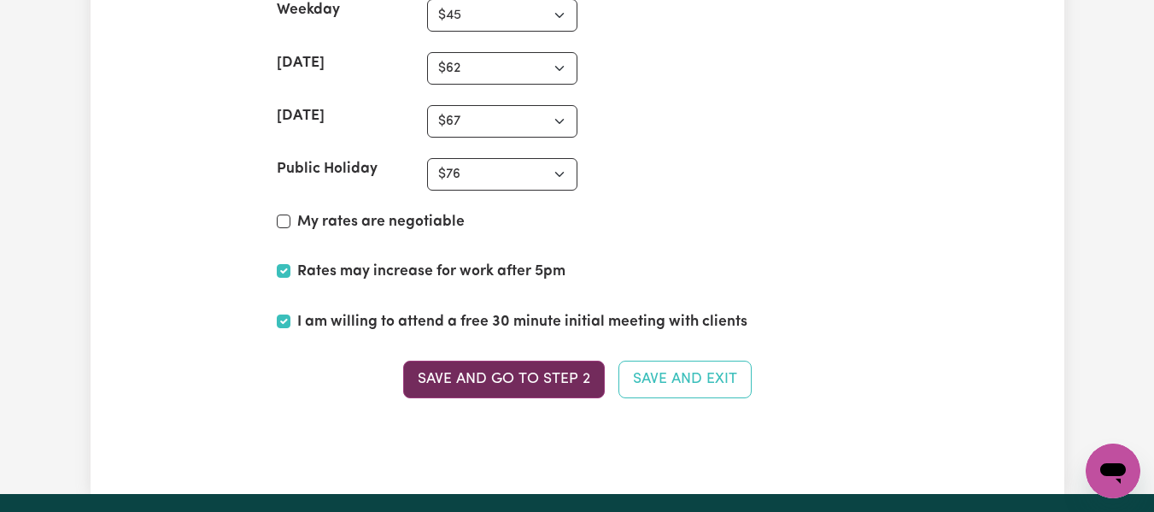
click at [560, 377] on button "Save and go to Step 2" at bounding box center [504, 380] width 202 height 38
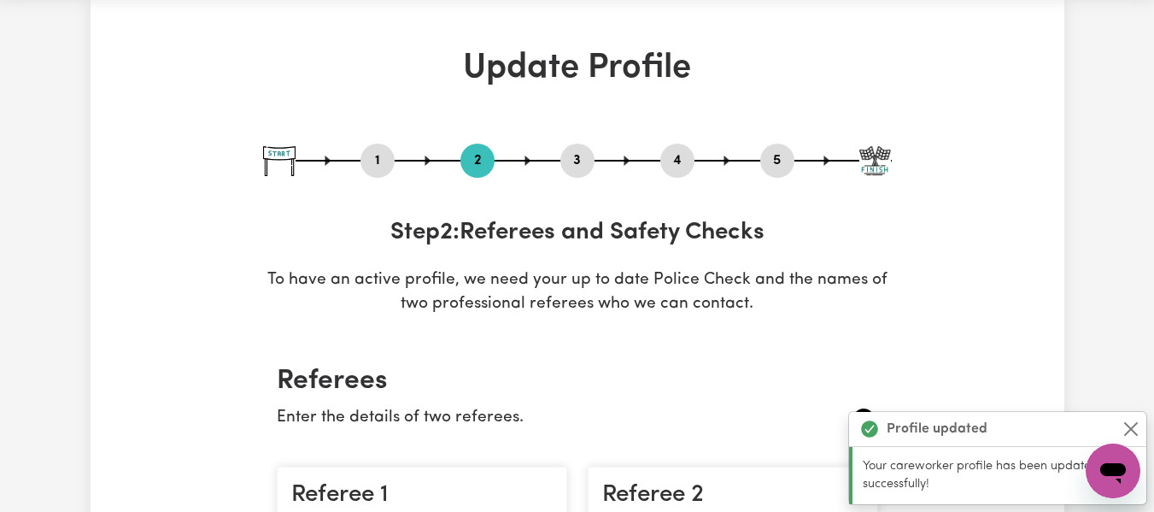
scroll to position [0, 0]
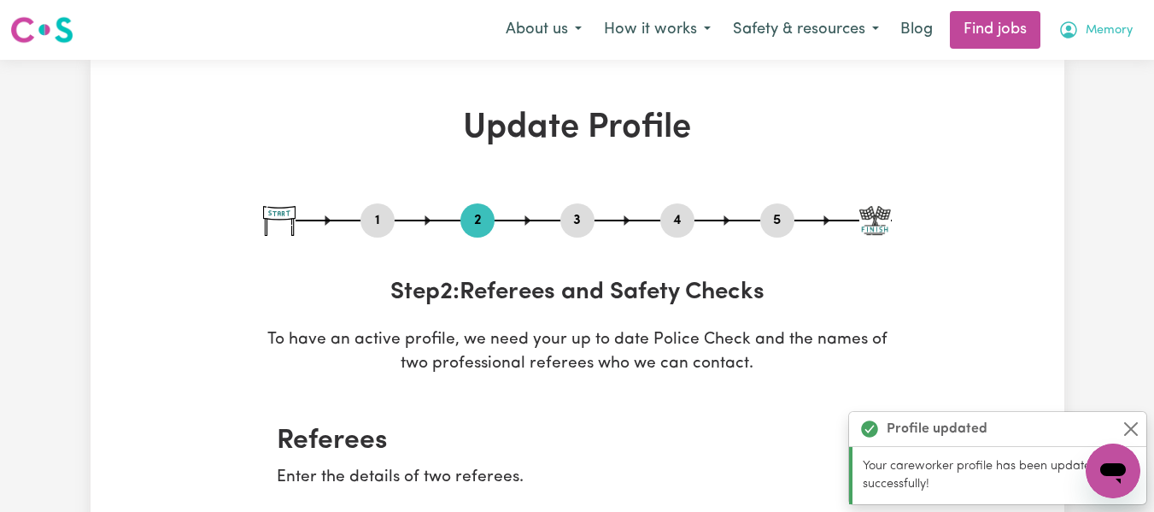
click at [1098, 27] on span "Memory" at bounding box center [1109, 30] width 47 height 19
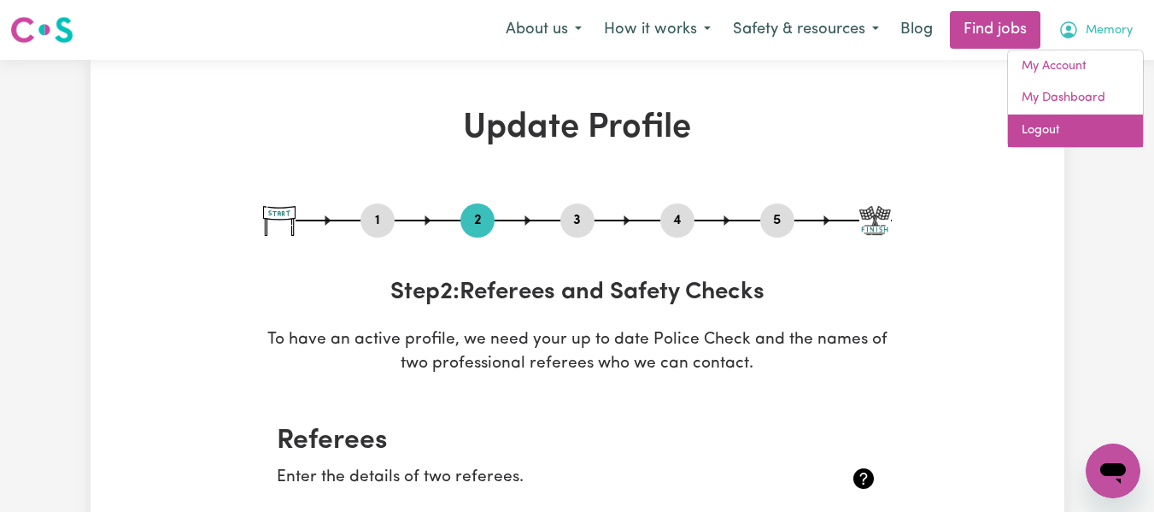
click at [1052, 128] on link "Logout" at bounding box center [1075, 130] width 135 height 32
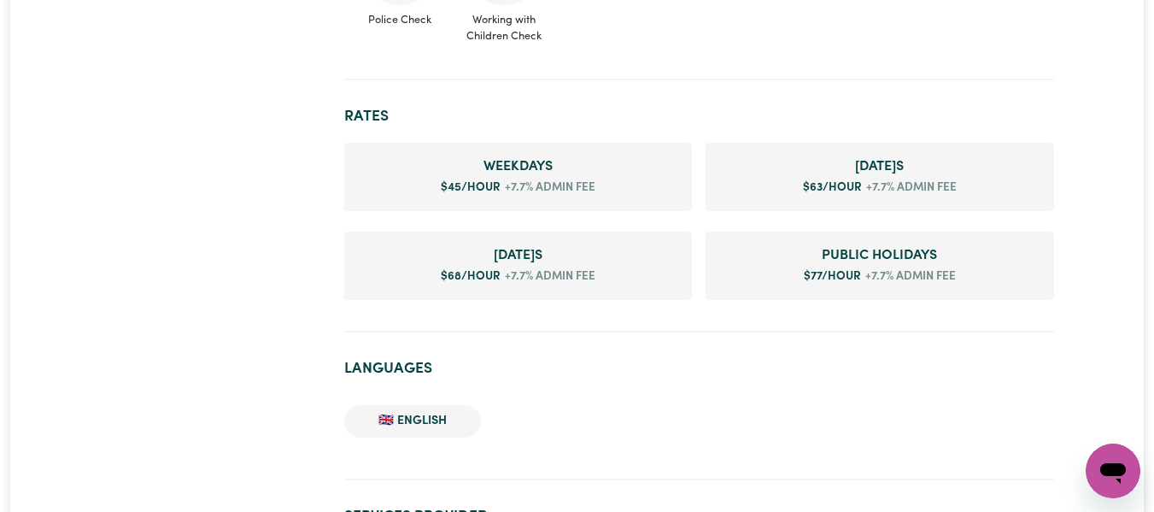
scroll to position [1293, 0]
